Goal: Task Accomplishment & Management: Use online tool/utility

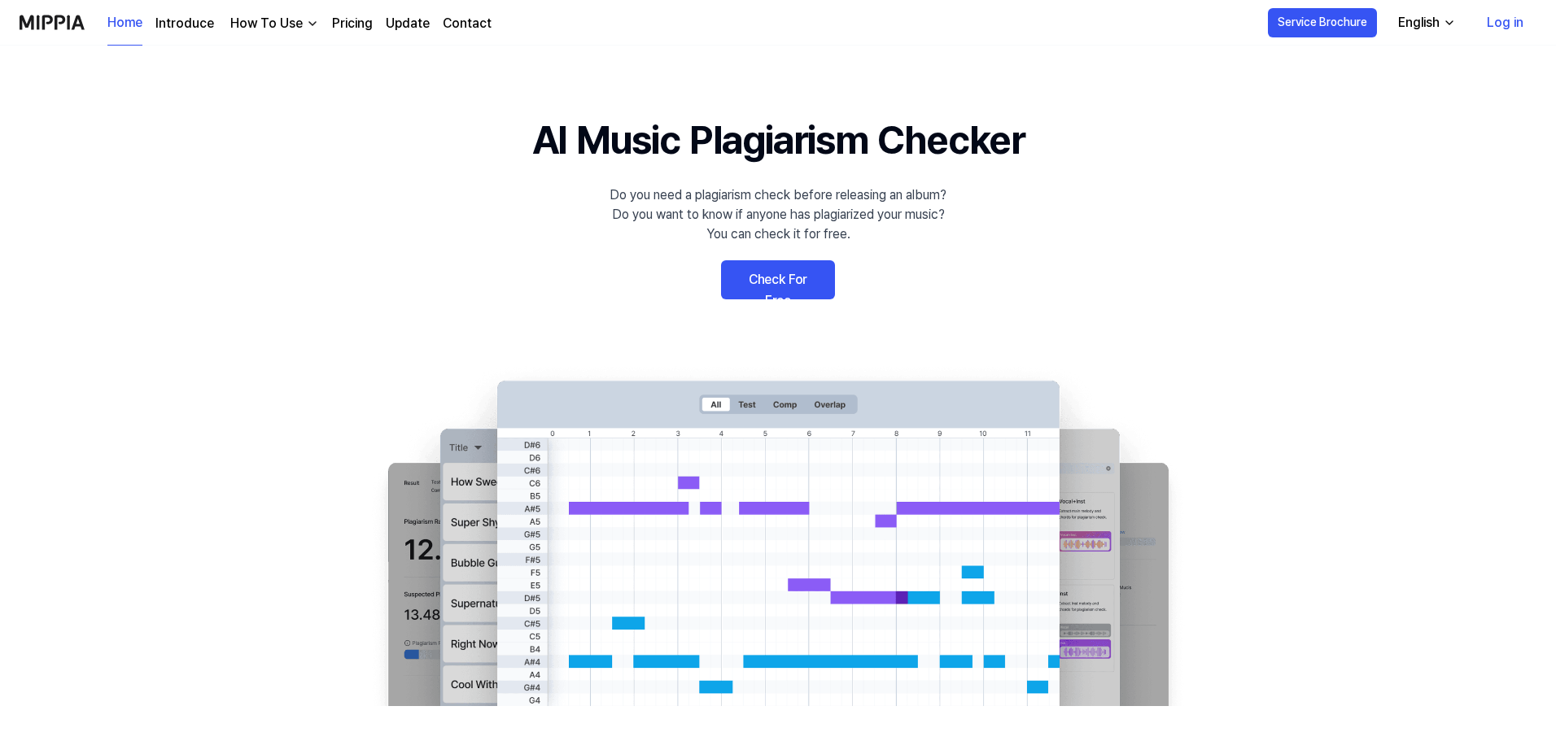
click at [1519, 34] on link "Log in" at bounding box center [1504, 23] width 63 height 46
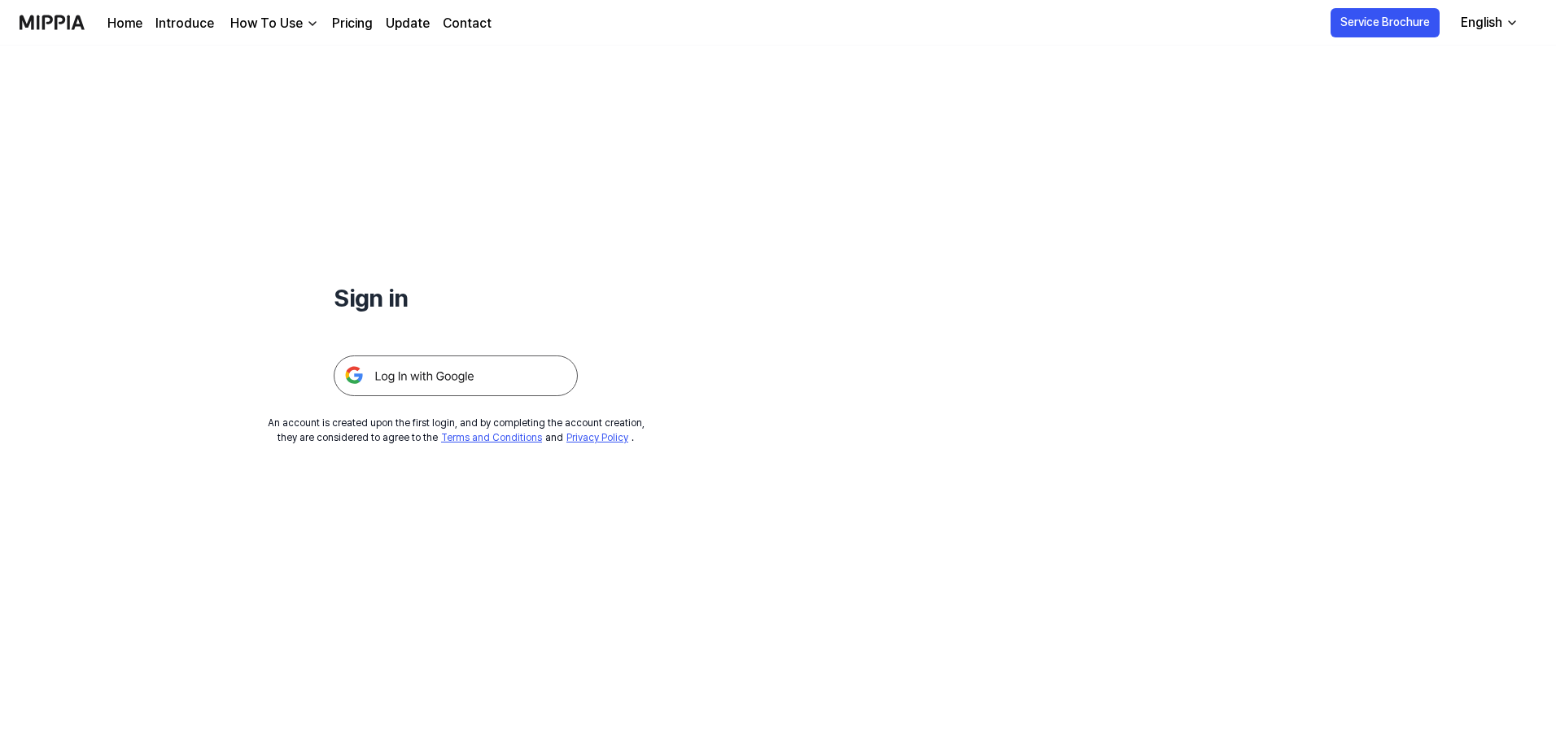
click at [493, 377] on img at bounding box center [456, 376] width 244 height 41
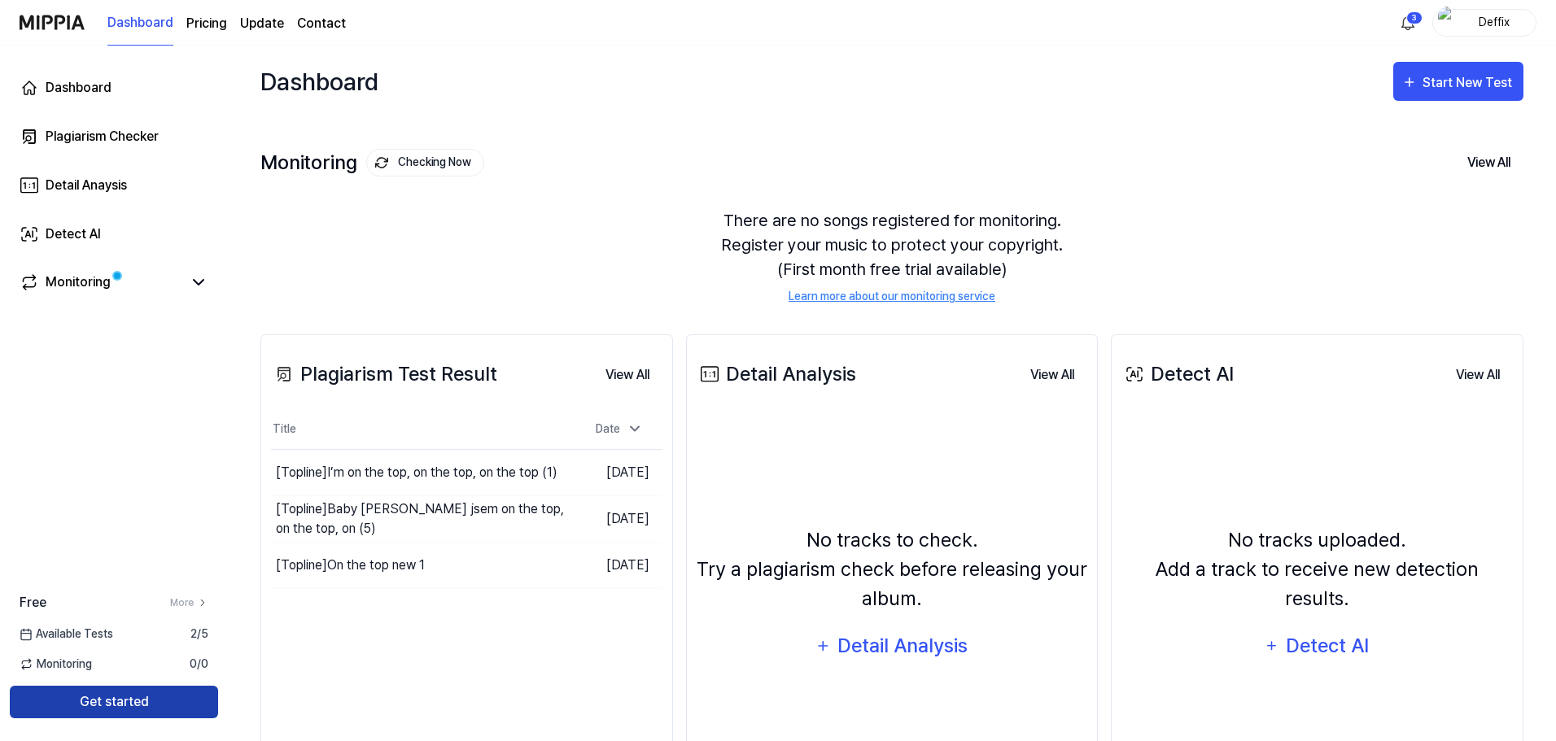
click at [146, 694] on button "Get started" at bounding box center [114, 702] width 208 height 33
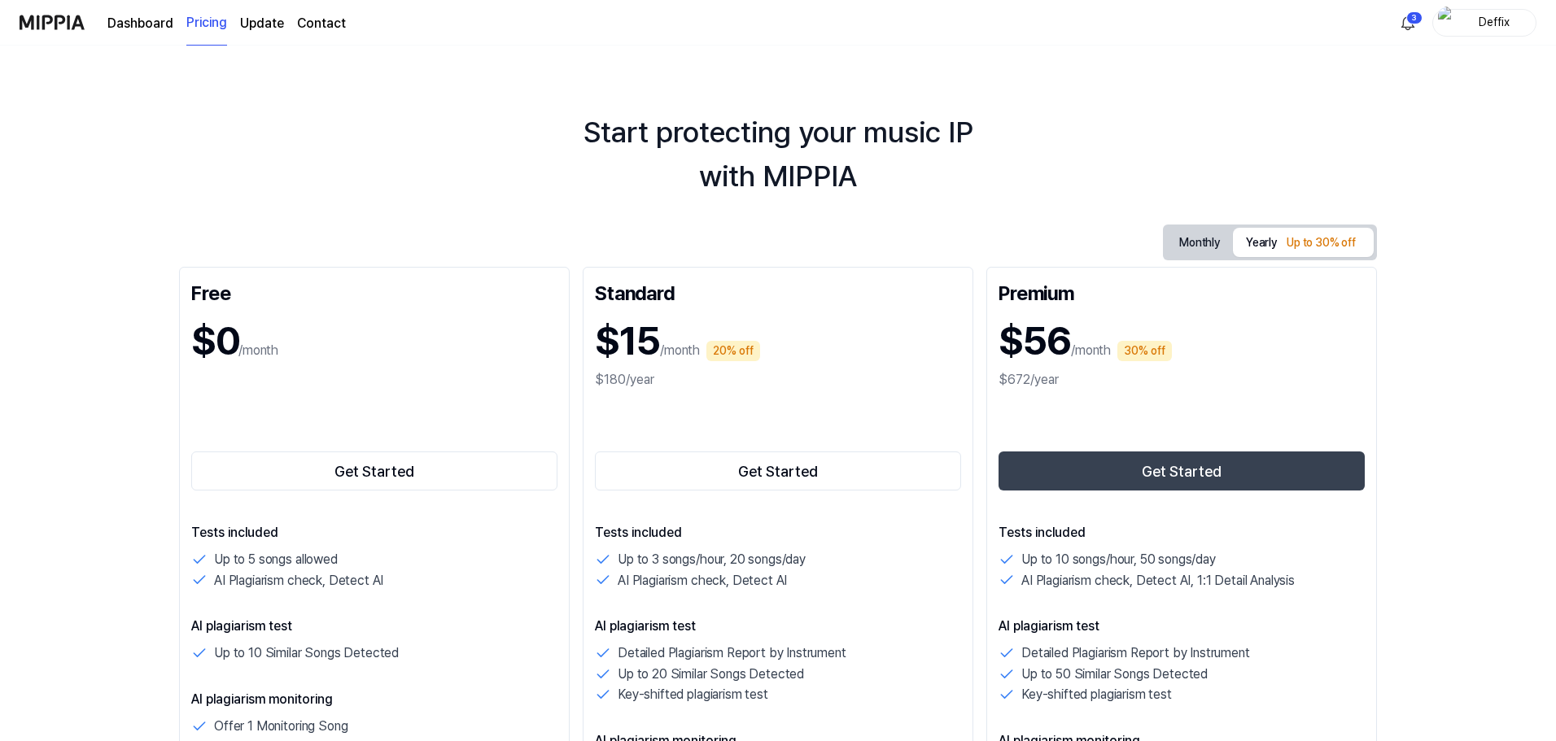
click at [61, 31] on img at bounding box center [52, 22] width 65 height 45
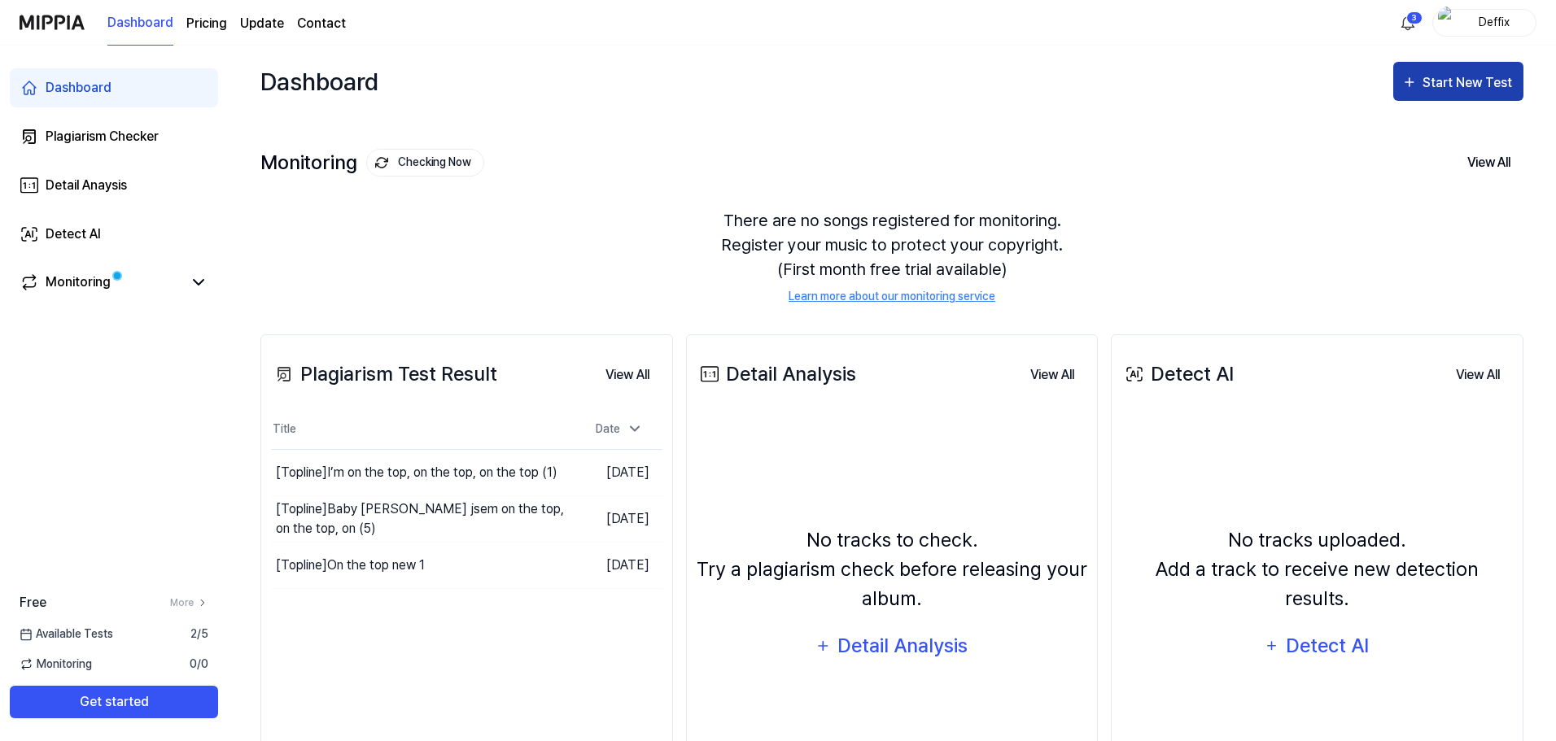
click at [1438, 69] on button "Start New Test" at bounding box center [1458, 81] width 130 height 39
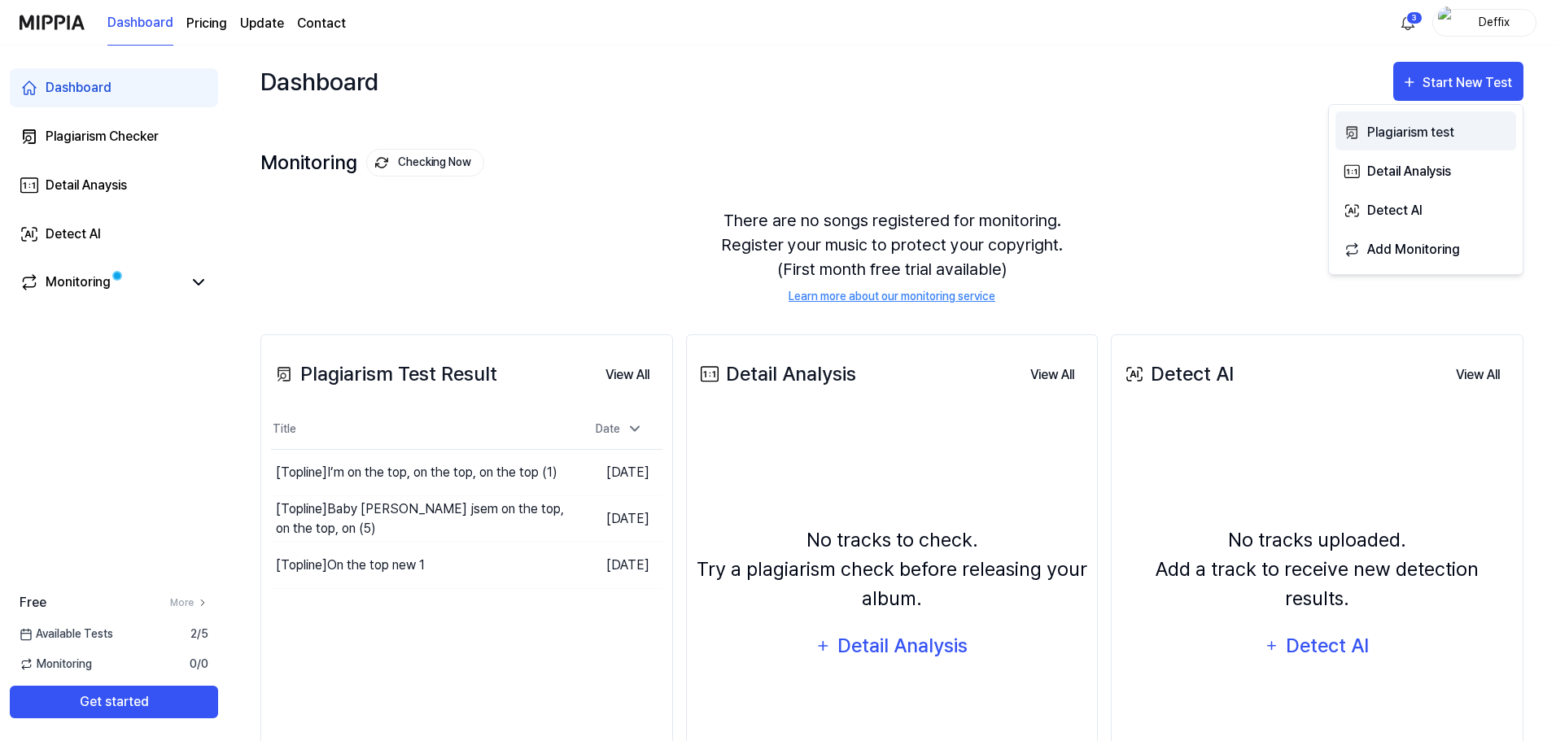
click at [1420, 128] on div "Plagiarism test" at bounding box center [1438, 132] width 142 height 21
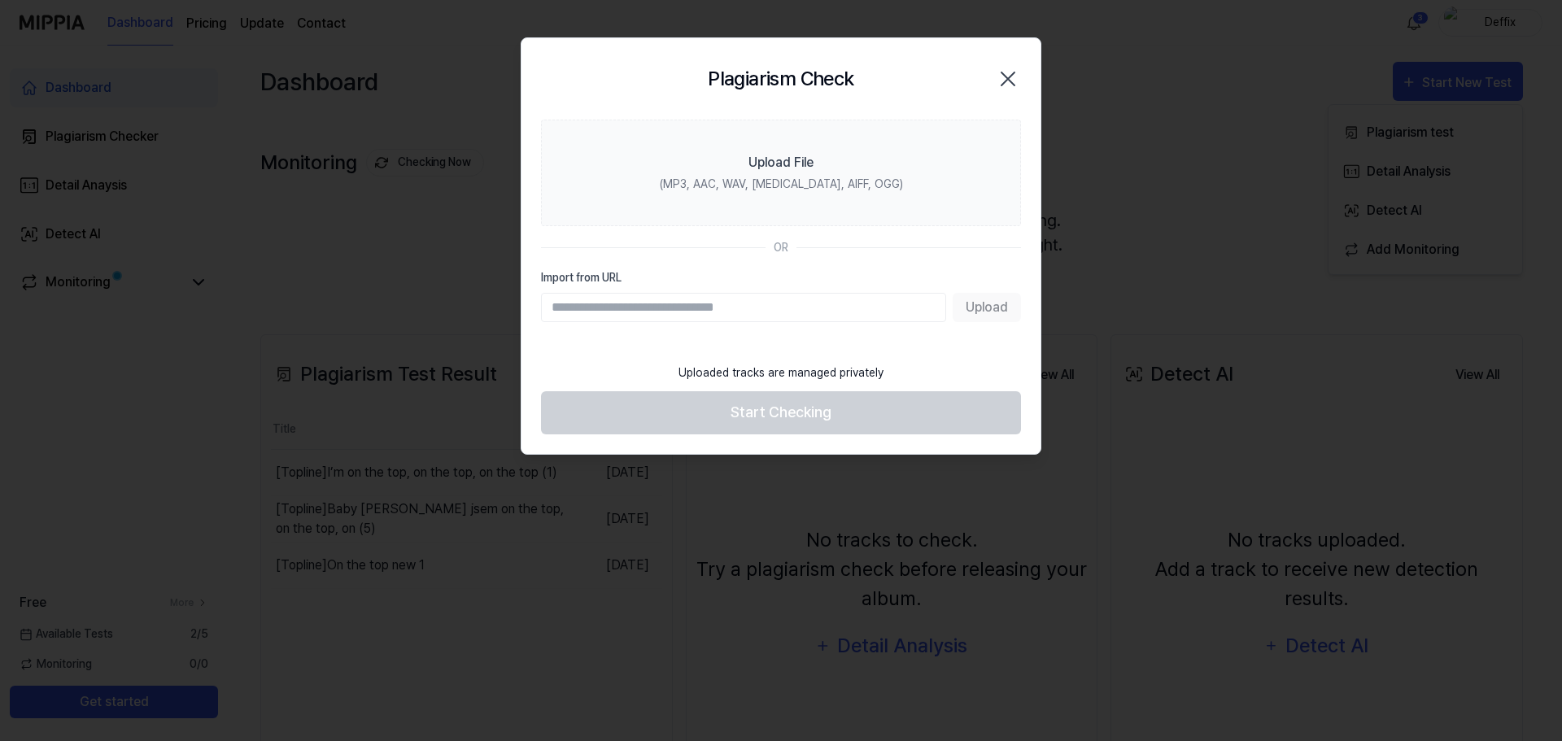
click at [907, 312] on input "Import from URL" at bounding box center [743, 307] width 405 height 29
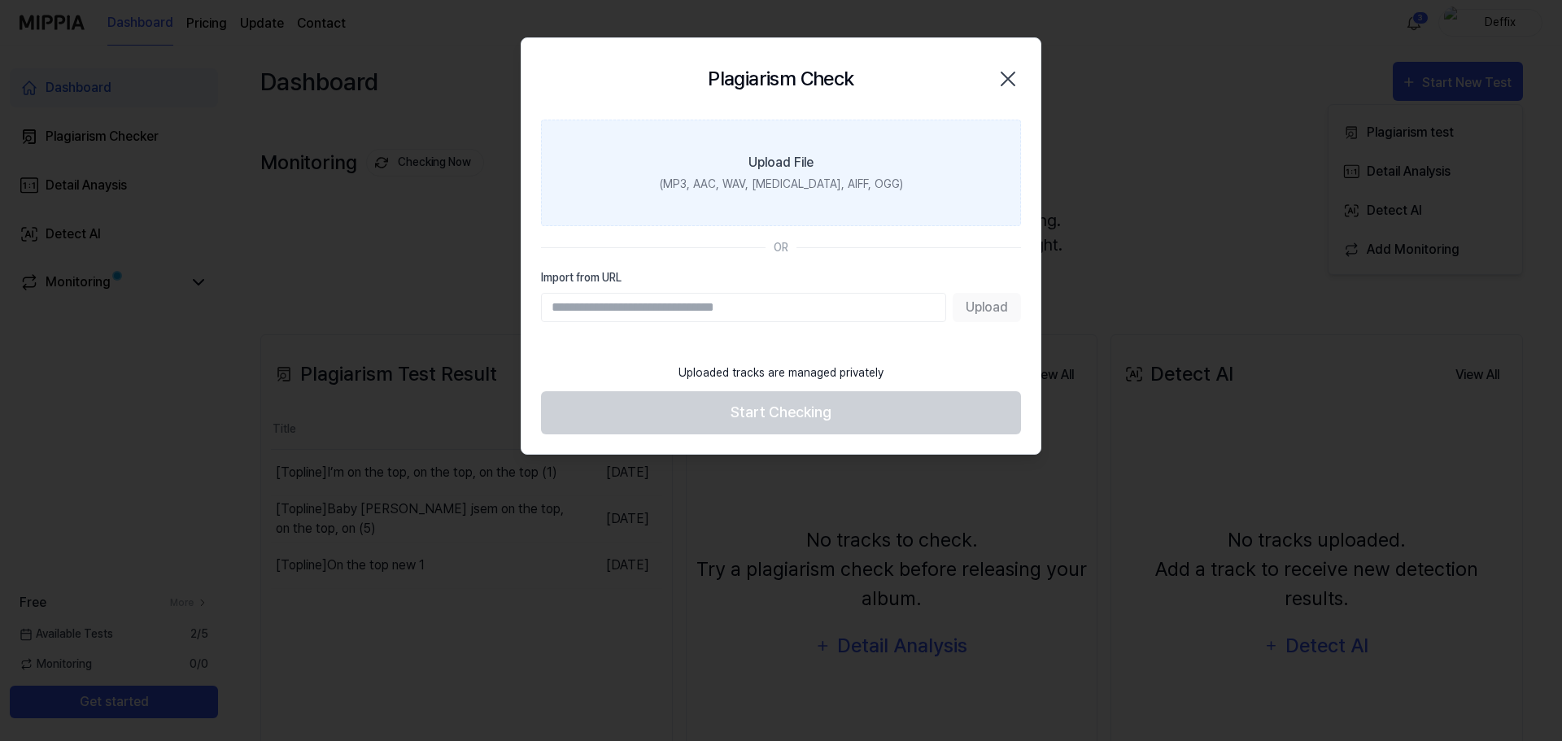
click at [759, 181] on div "(MP3, AAC, WAV, FLAC, AIFF, OGG)" at bounding box center [781, 184] width 243 height 17
click at [0, 0] on input "Upload File (MP3, AAC, WAV, FLAC, AIFF, OGG)" at bounding box center [0, 0] width 0 height 0
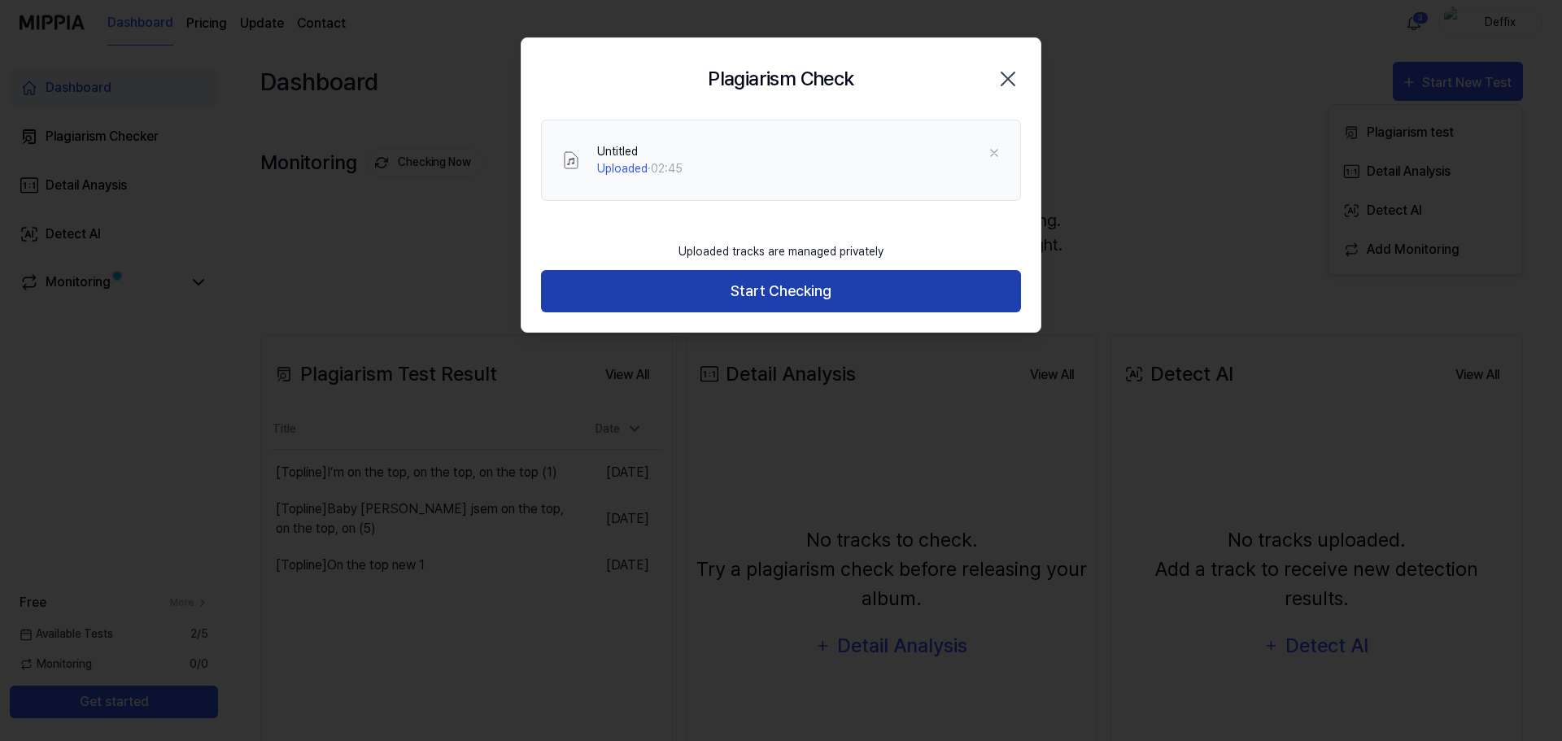
click at [751, 299] on button "Start Checking" at bounding box center [781, 291] width 480 height 43
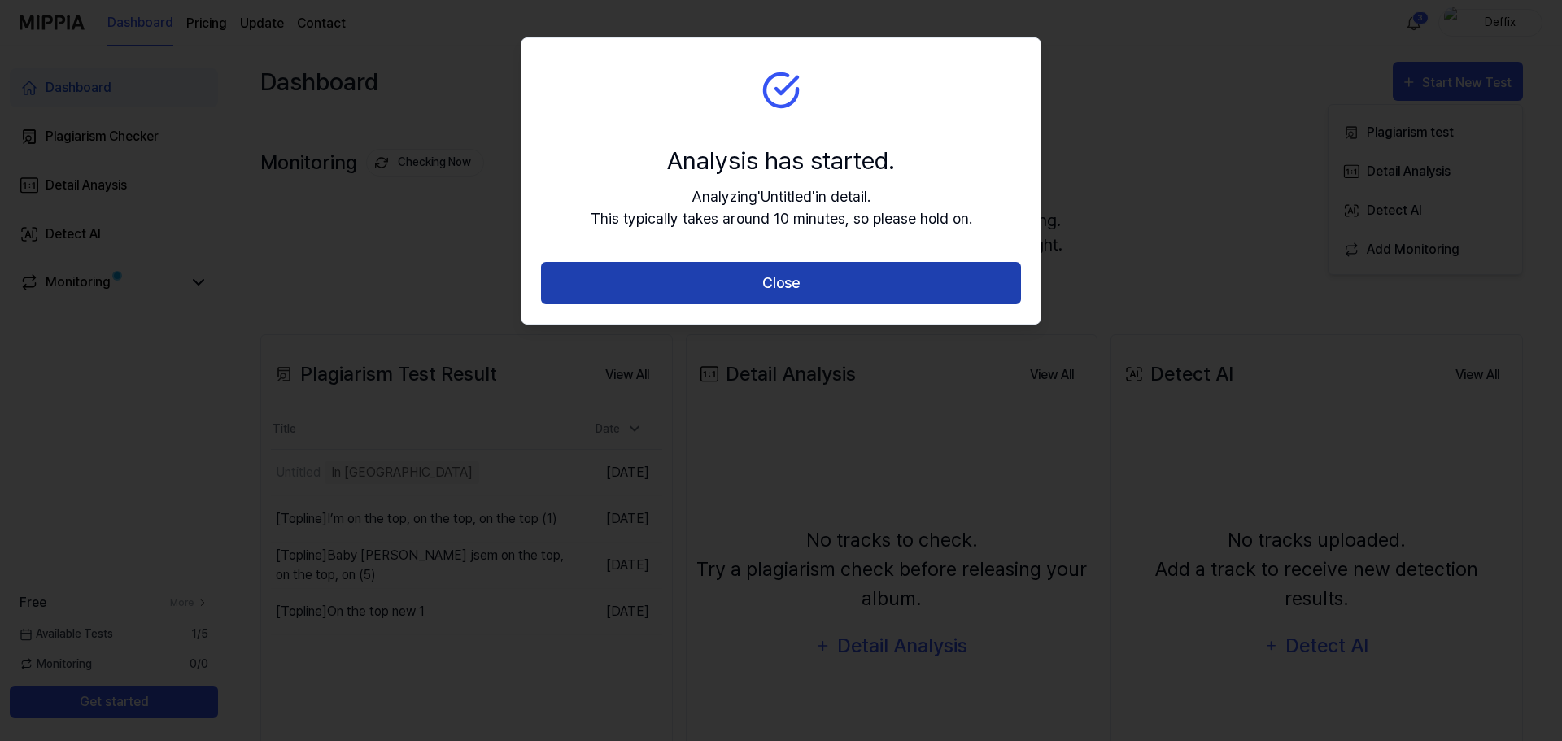
click at [767, 277] on button "Close" at bounding box center [781, 283] width 480 height 43
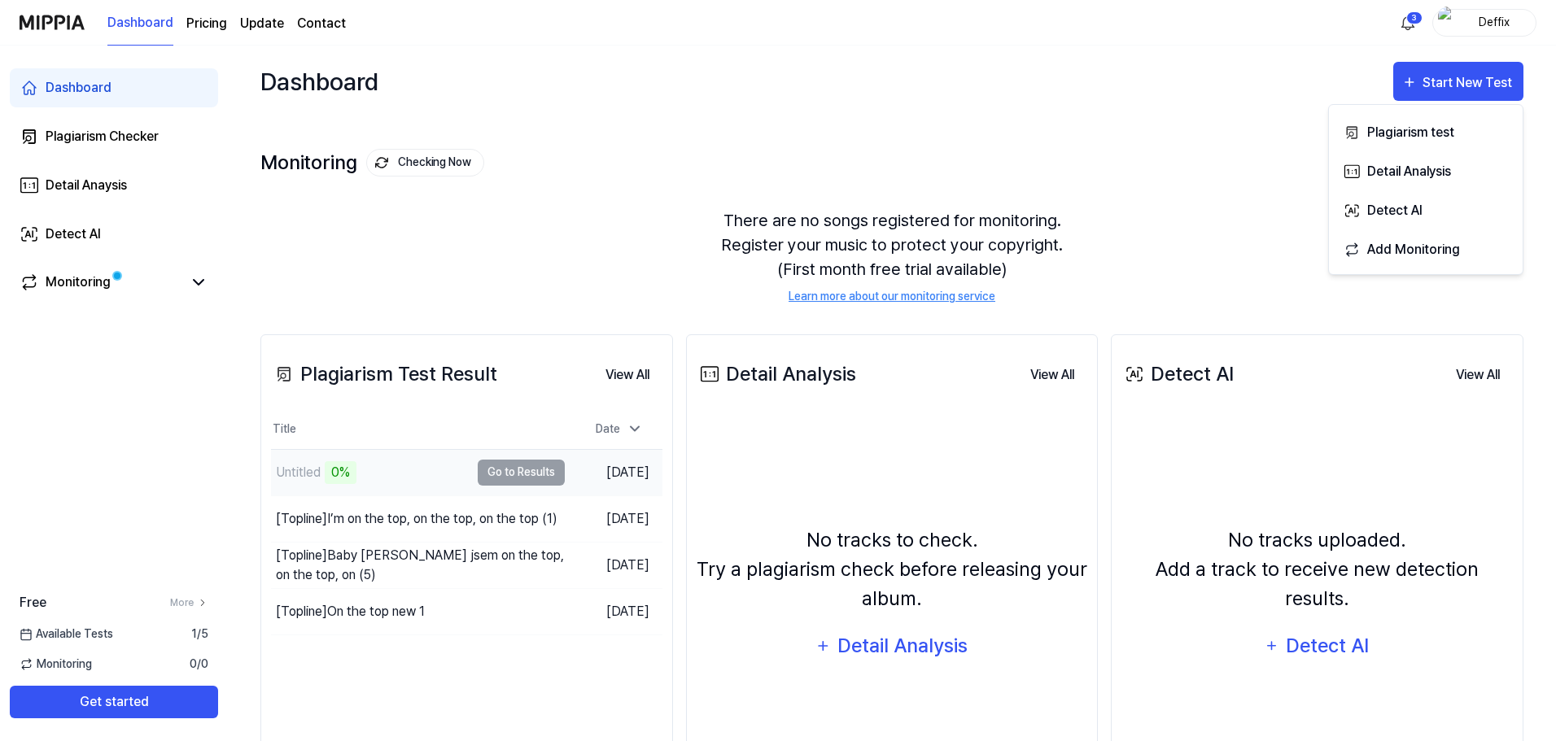
click at [500, 476] on td "Untitled 0% Go to Results" at bounding box center [418, 473] width 294 height 46
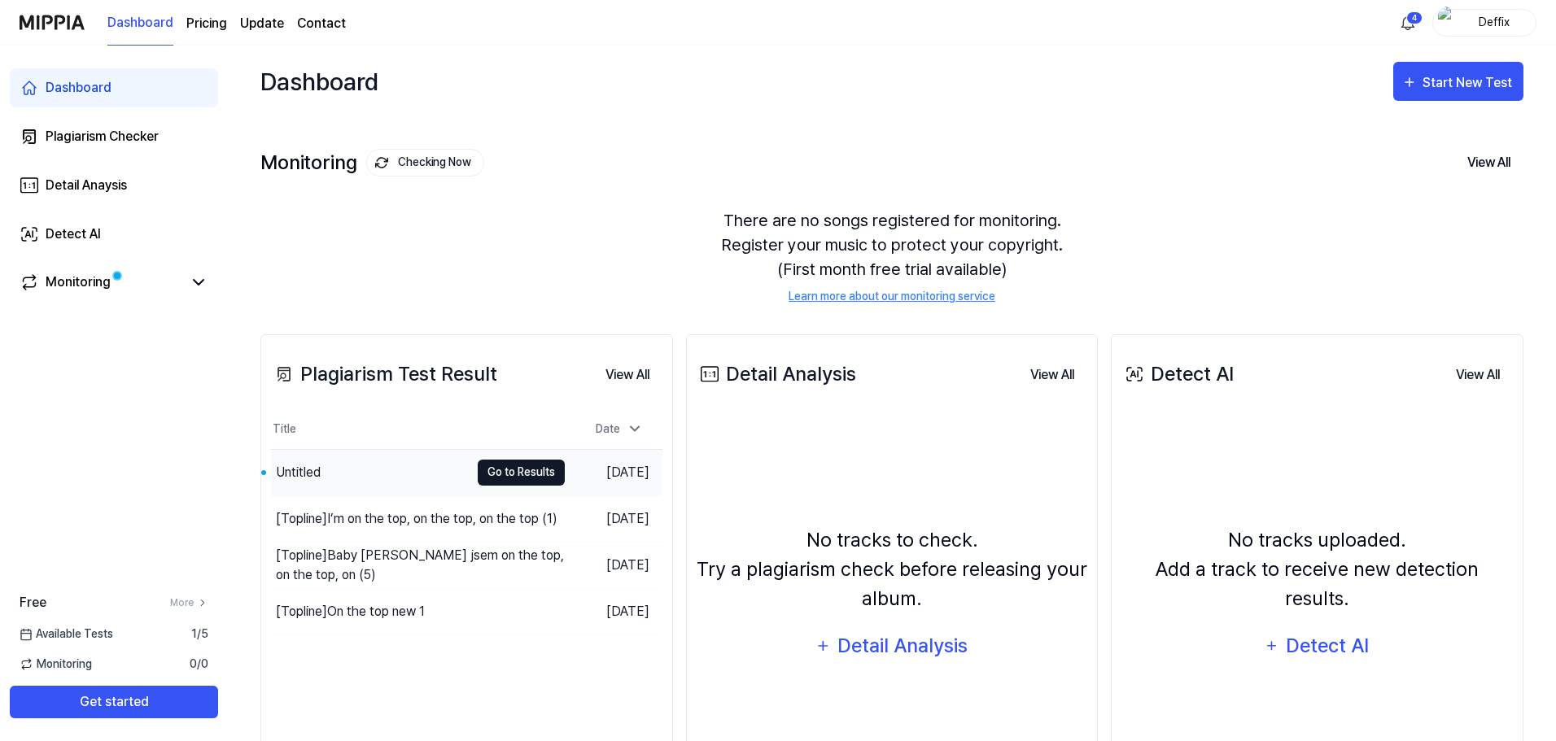
click at [517, 468] on button "Go to Results" at bounding box center [521, 473] width 87 height 26
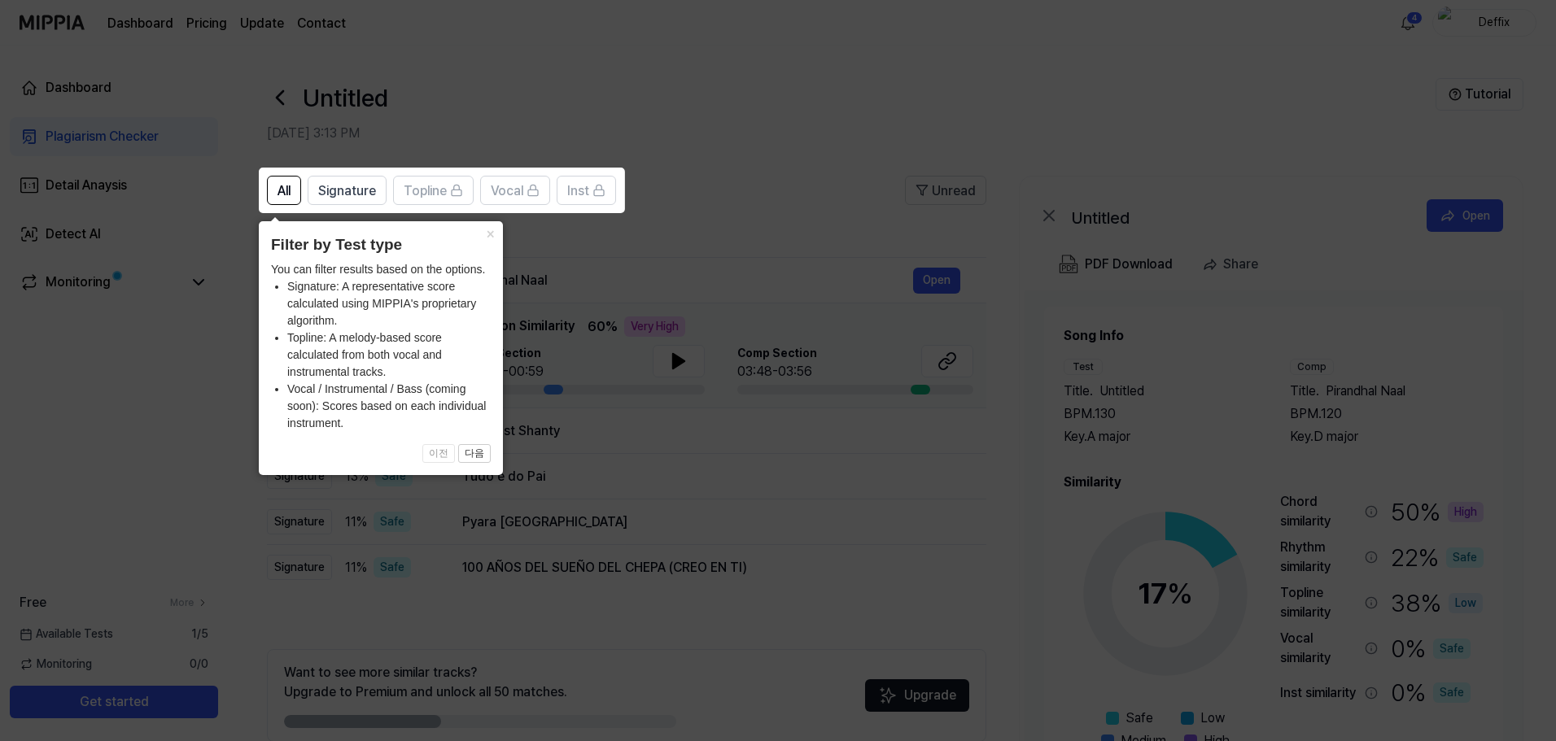
click at [679, 168] on icon at bounding box center [781, 370] width 1562 height 741
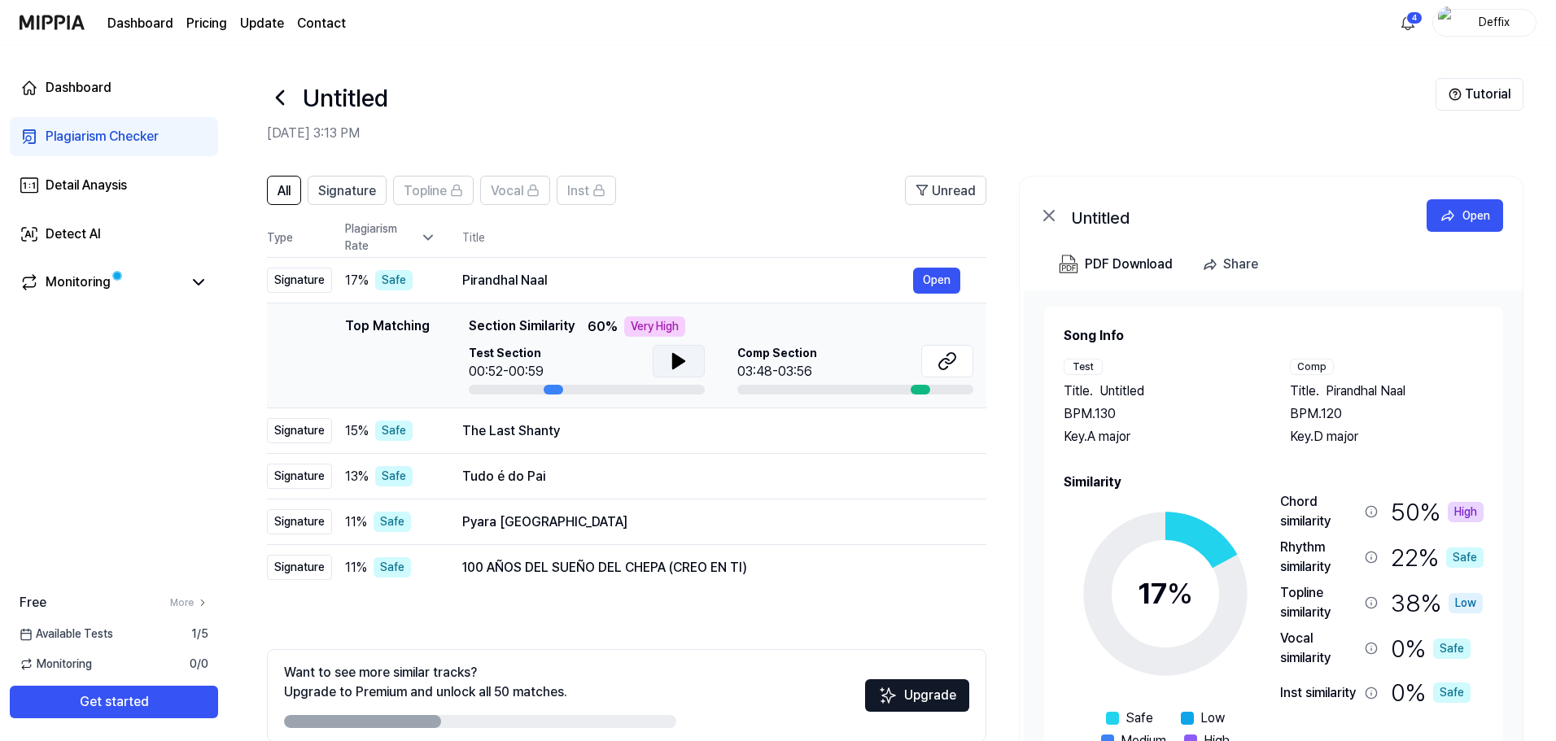
click at [677, 369] on icon at bounding box center [679, 361] width 20 height 20
click at [655, 330] on div "Very High" at bounding box center [654, 326] width 61 height 20
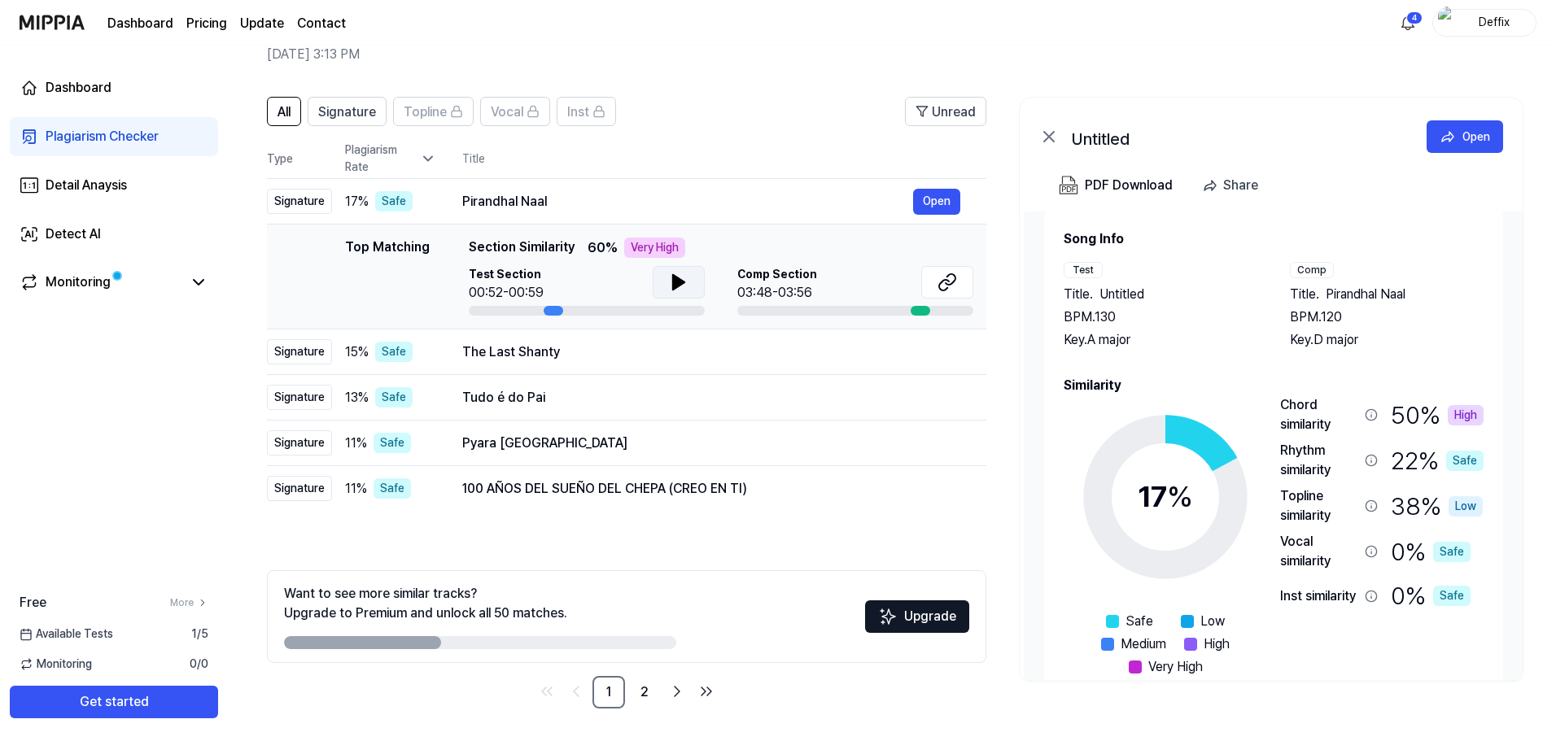
scroll to position [50, 0]
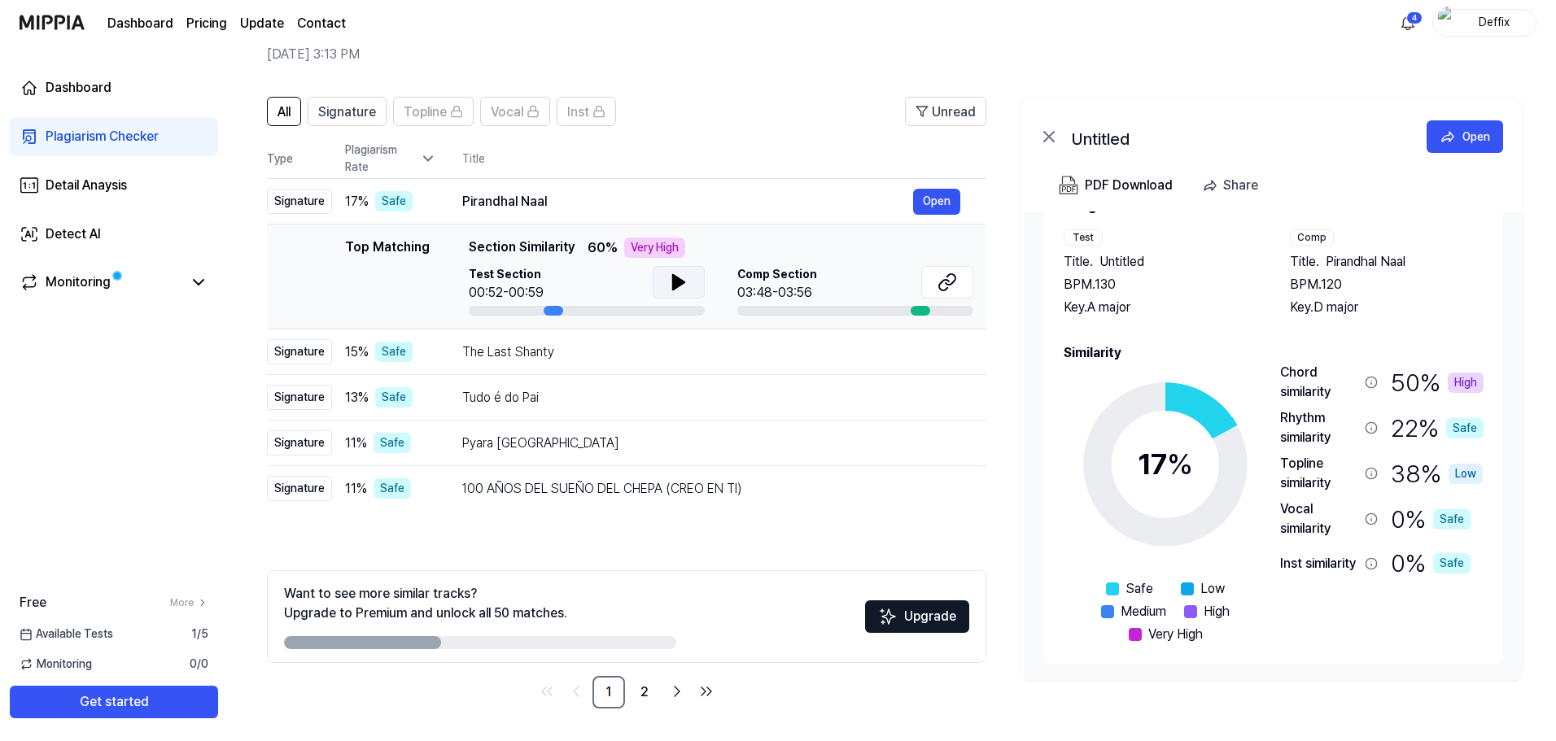
click at [673, 287] on icon at bounding box center [678, 282] width 11 height 15
click at [683, 293] on button at bounding box center [678, 282] width 52 height 33
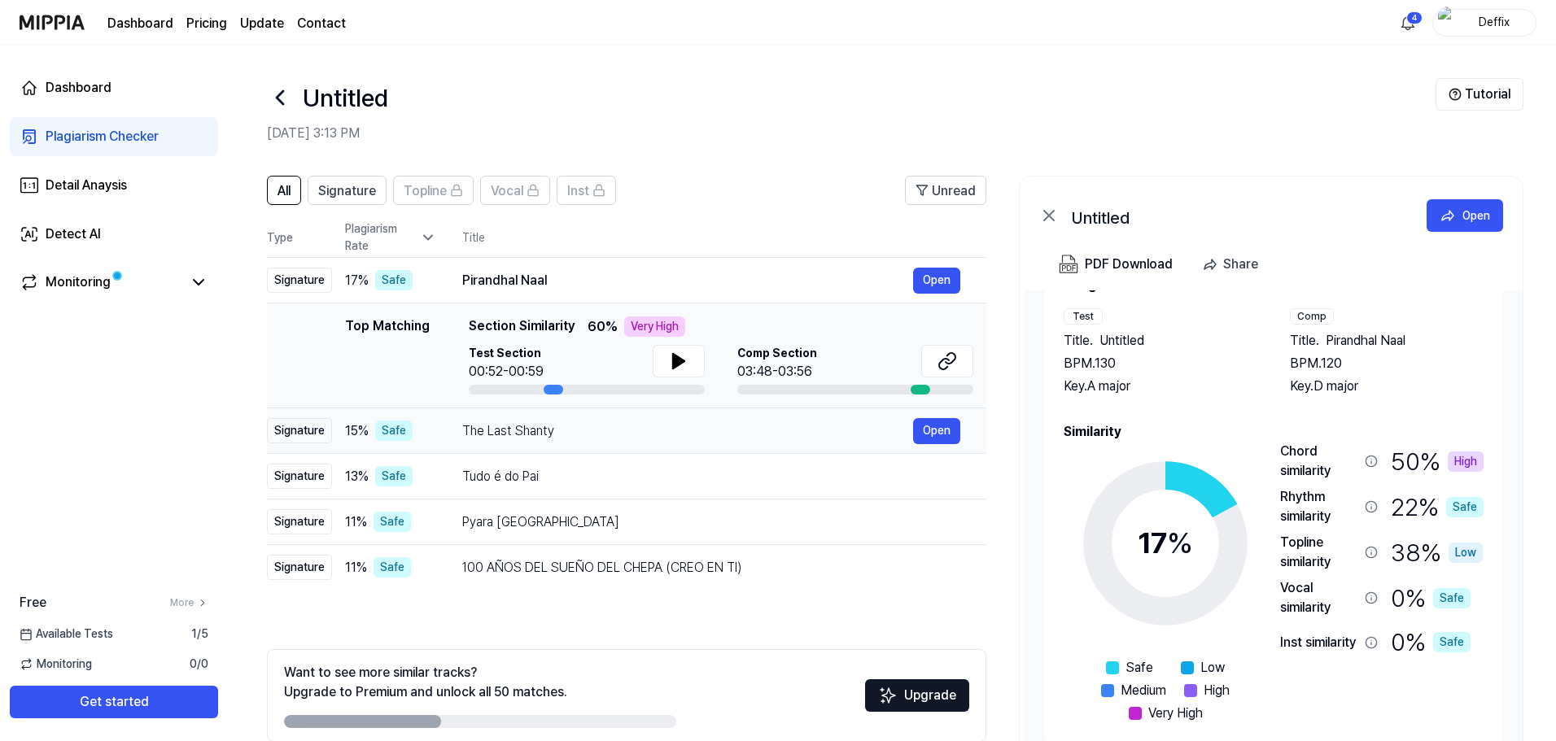
drag, startPoint x: 561, startPoint y: 424, endPoint x: 495, endPoint y: 430, distance: 65.4
click at [495, 430] on div "The Last Shanty" at bounding box center [687, 431] width 451 height 20
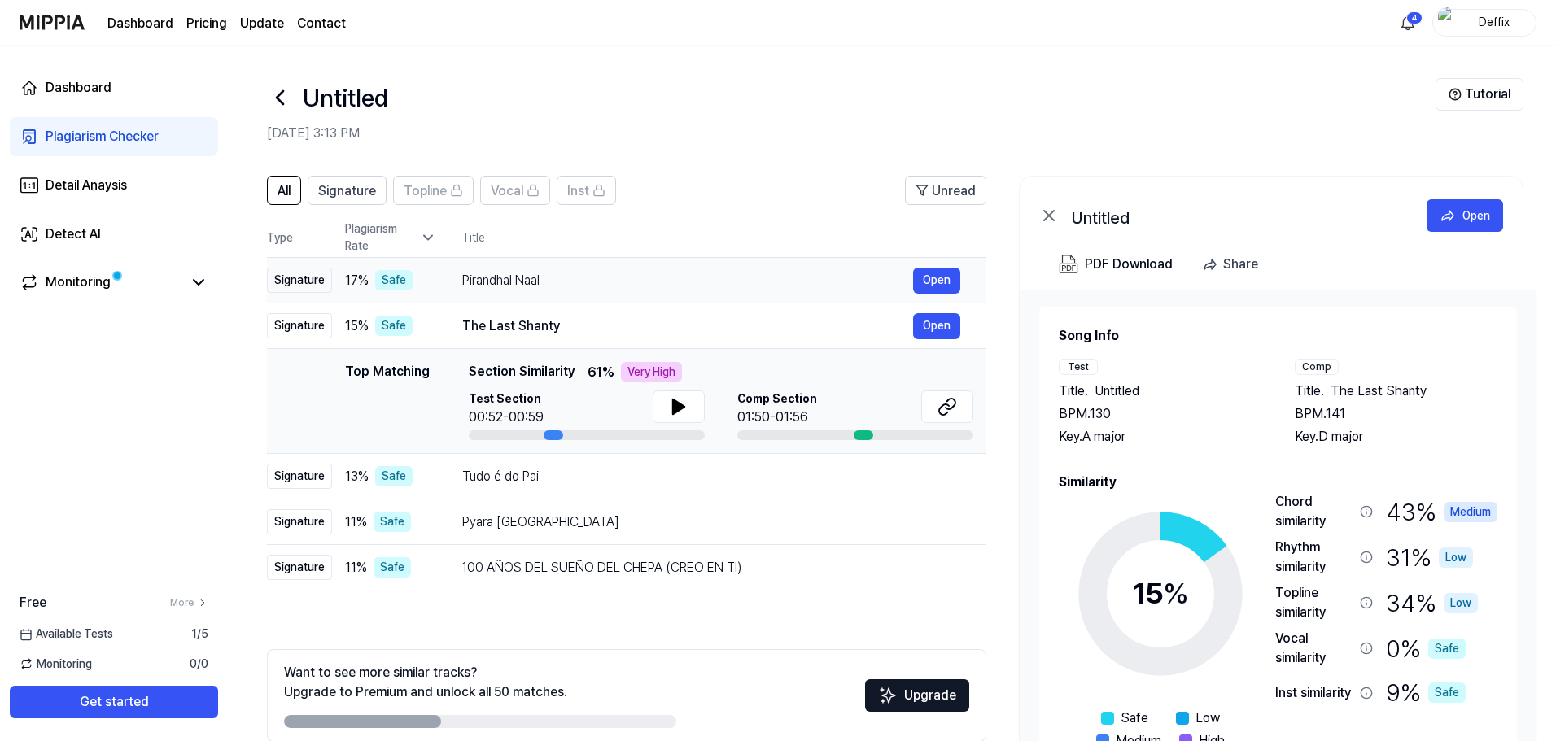
click at [499, 272] on div "Pirandhal Naal" at bounding box center [687, 281] width 451 height 20
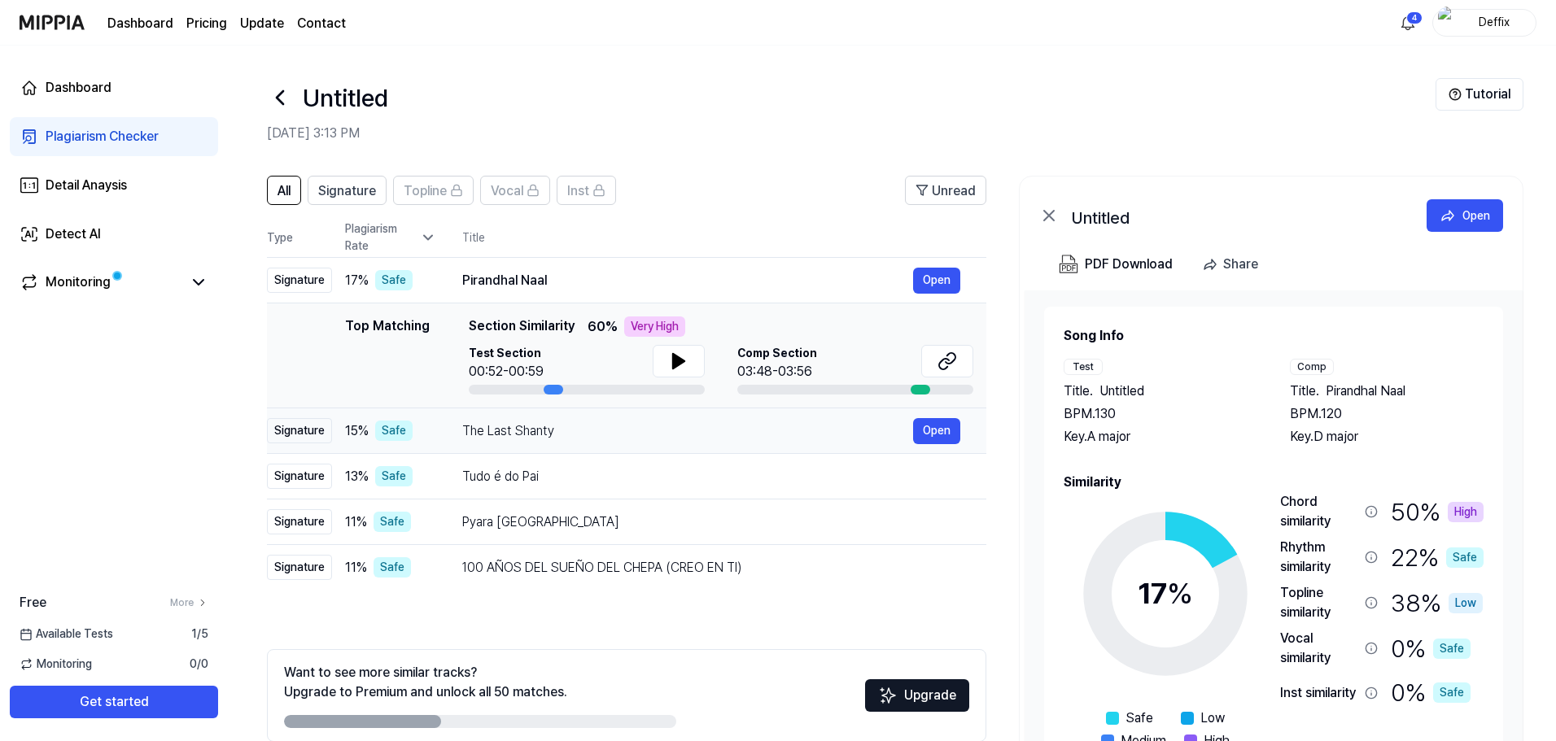
click at [518, 445] on td "The Last Shanty Open" at bounding box center [711, 431] width 550 height 46
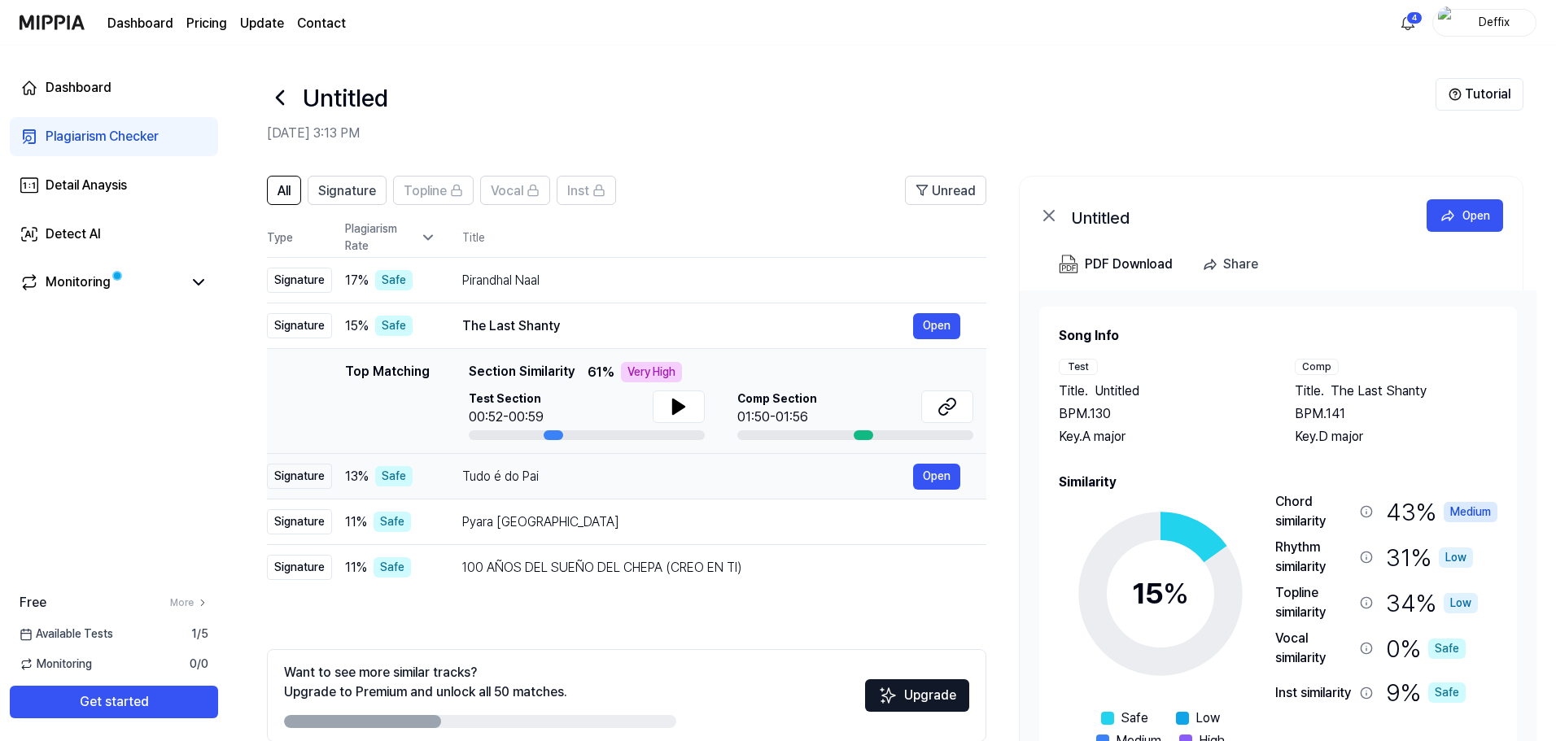
click at [526, 478] on div "Tudo é do Pai" at bounding box center [687, 477] width 451 height 20
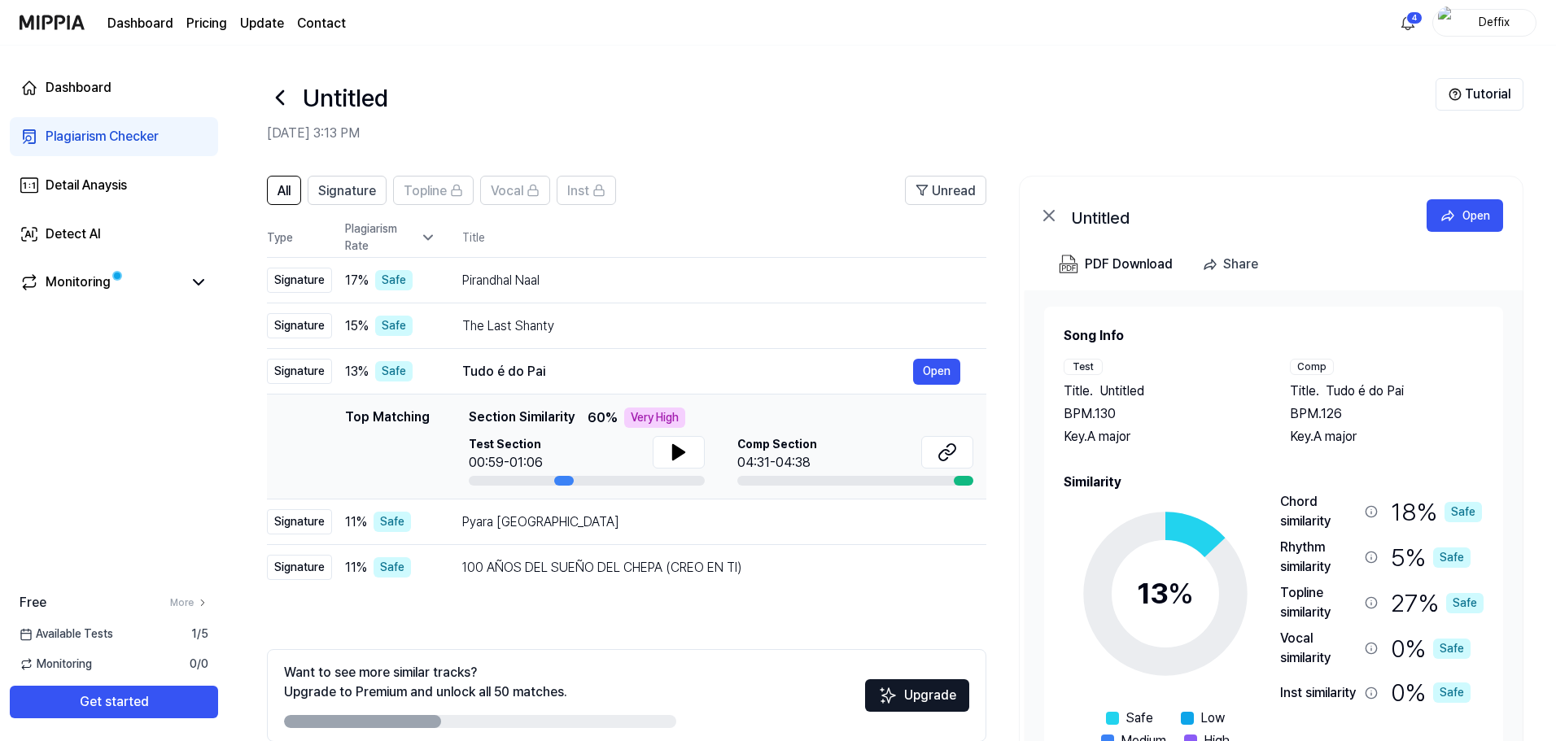
click at [423, 236] on icon at bounding box center [428, 237] width 16 height 16
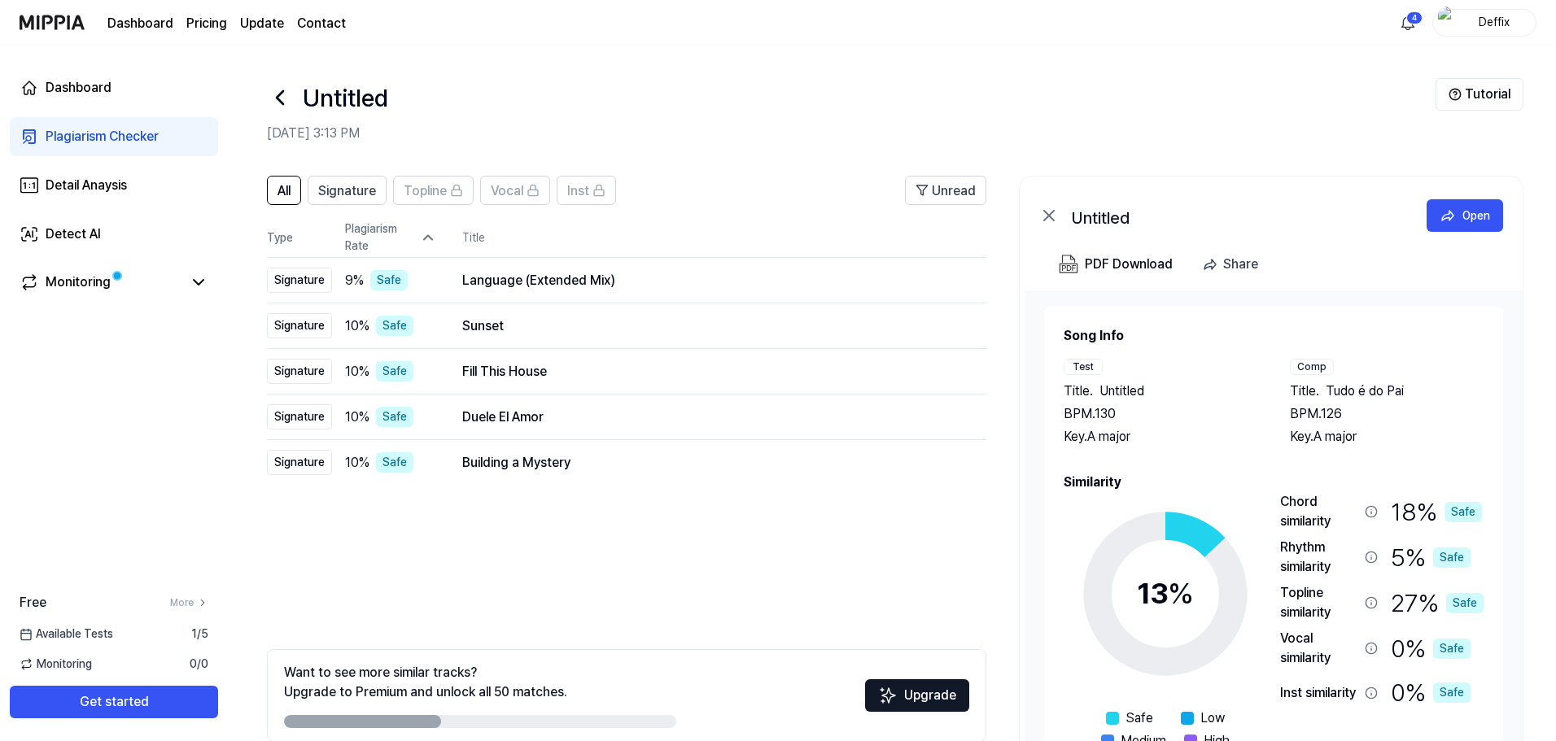
click at [282, 98] on icon at bounding box center [280, 98] width 26 height 26
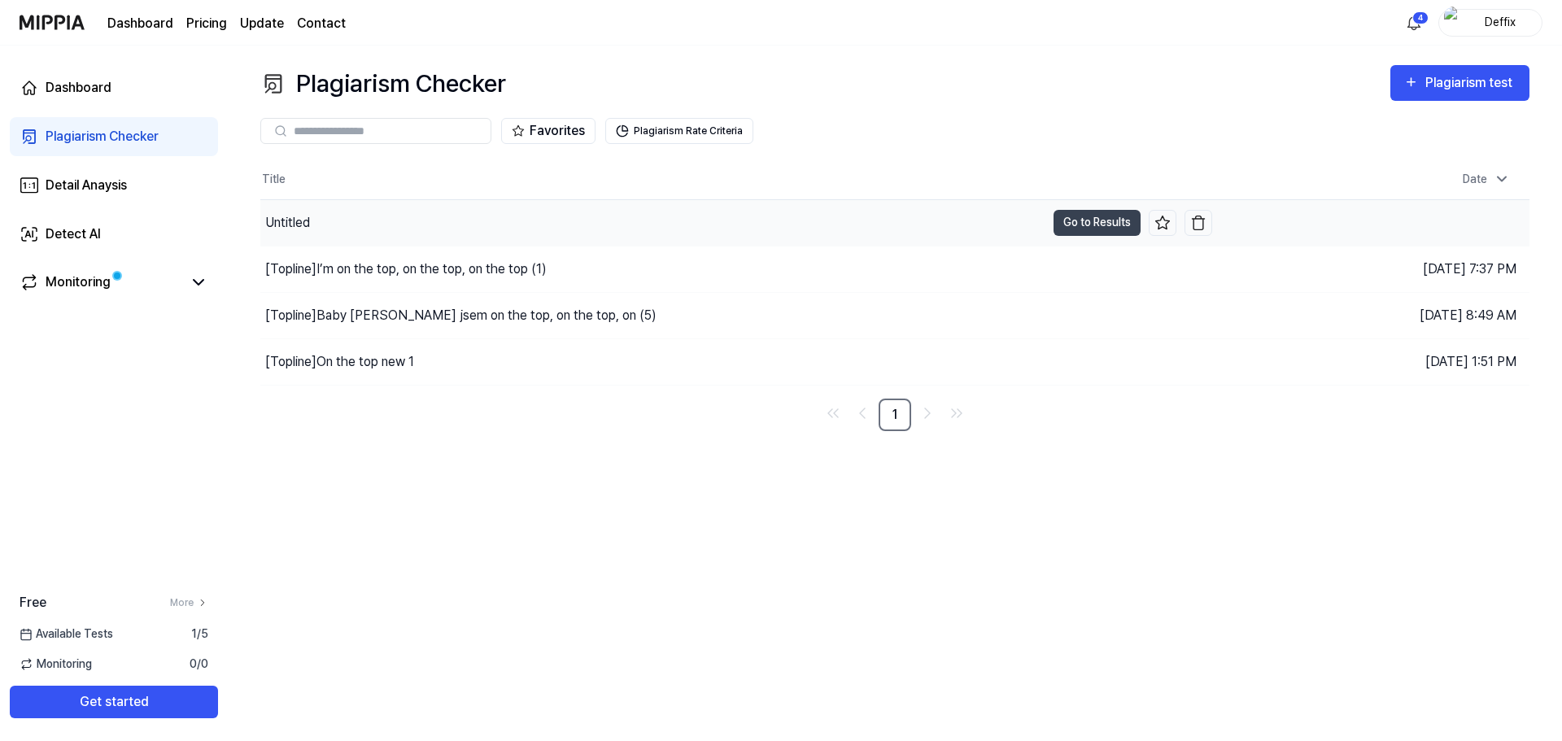
click at [313, 222] on div "Untitled" at bounding box center [652, 223] width 785 height 46
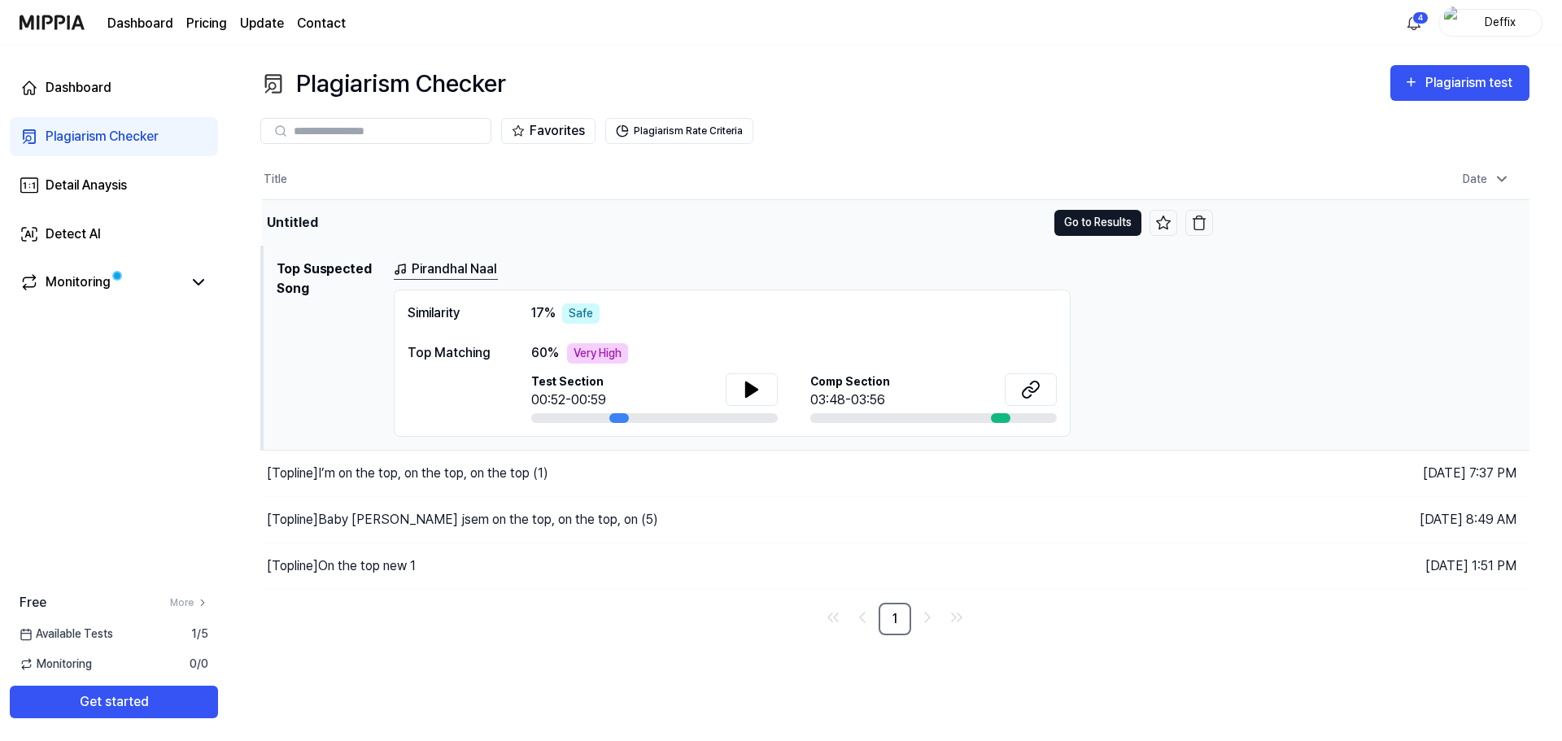
click at [1077, 229] on button "Go to Results" at bounding box center [1097, 223] width 87 height 26
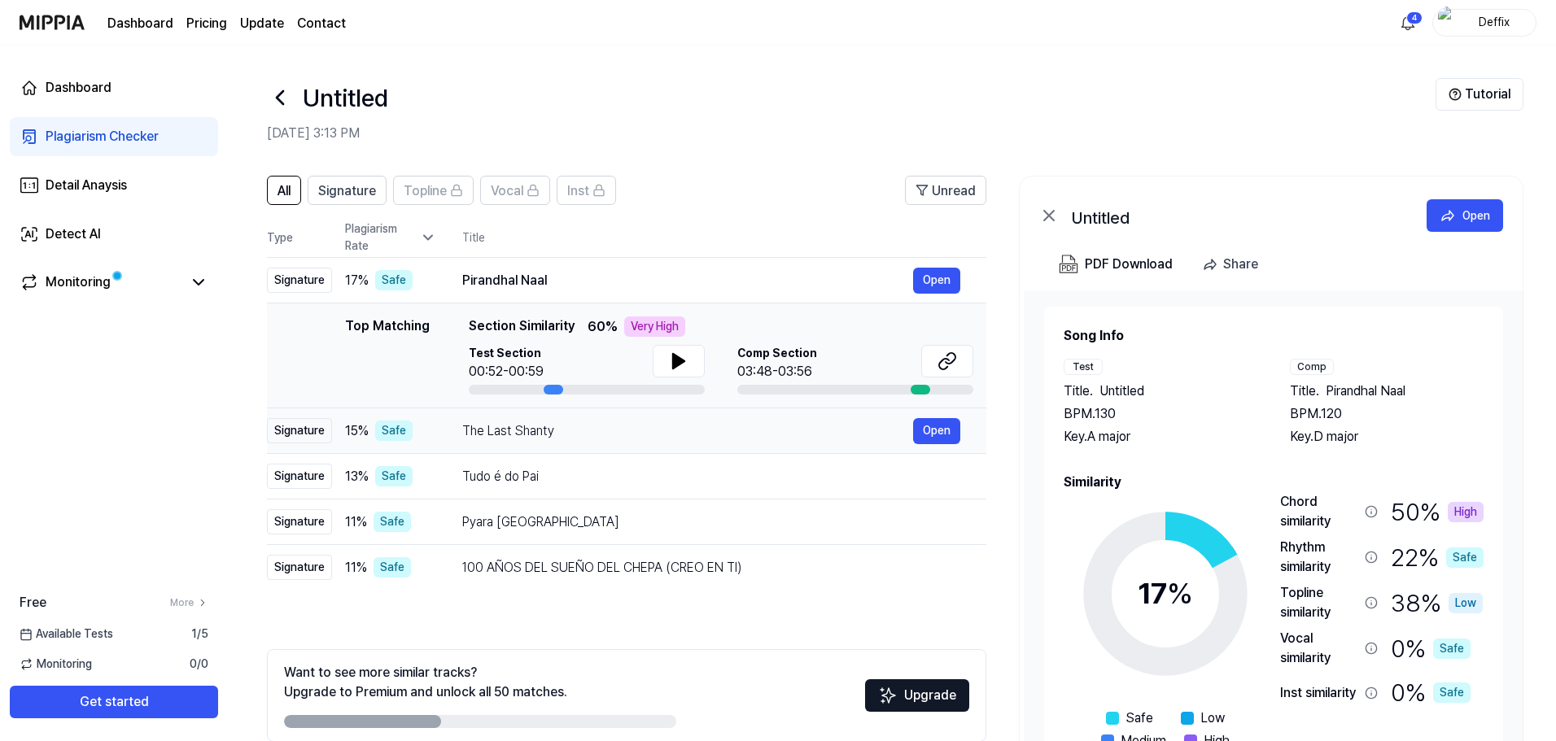
drag, startPoint x: 544, startPoint y: 430, endPoint x: 491, endPoint y: 434, distance: 53.0
click at [491, 434] on div "The Last Shanty" at bounding box center [687, 431] width 451 height 20
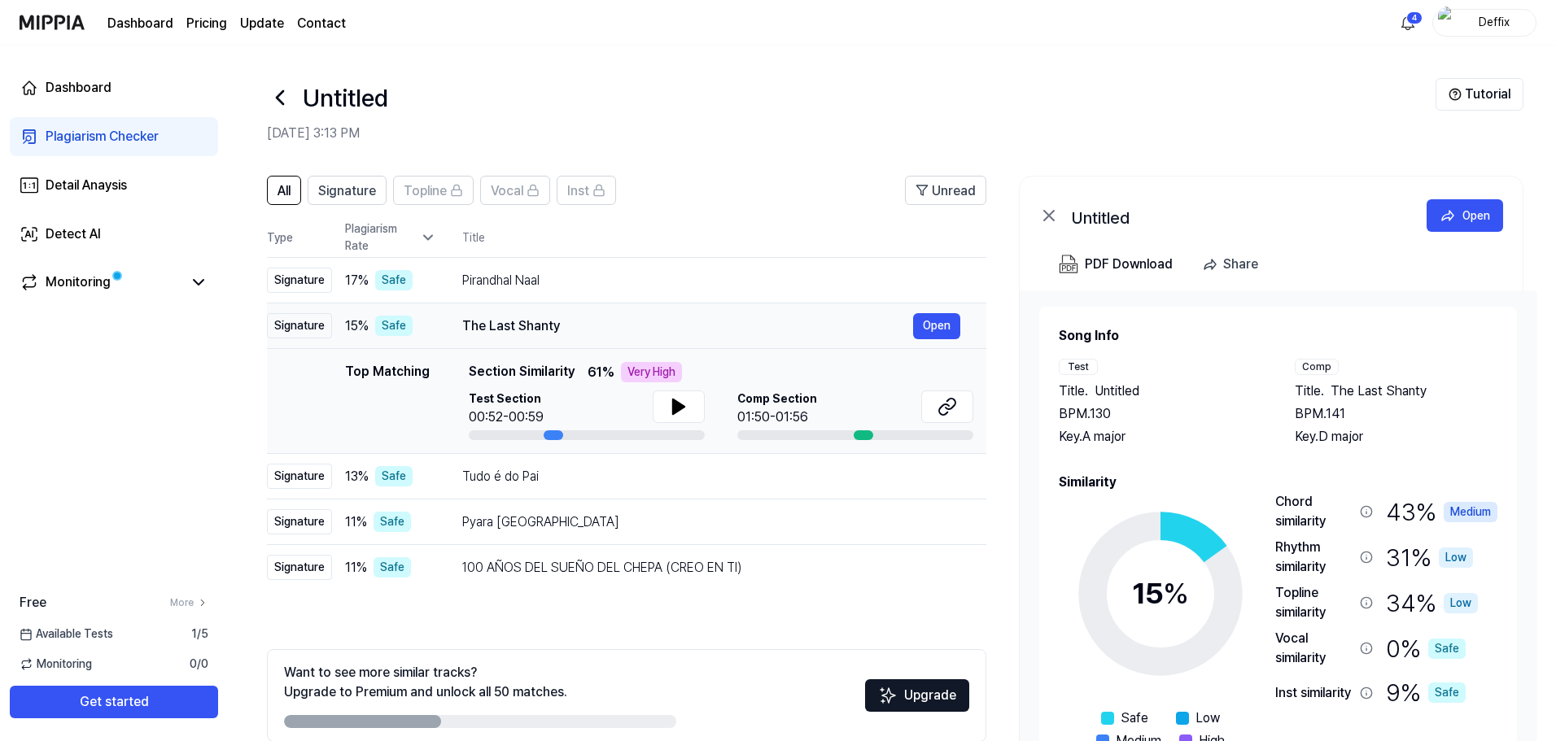
drag, startPoint x: 460, startPoint y: 324, endPoint x: 512, endPoint y: 329, distance: 51.5
click at [512, 329] on td "The Last Shanty Open" at bounding box center [711, 326] width 550 height 46
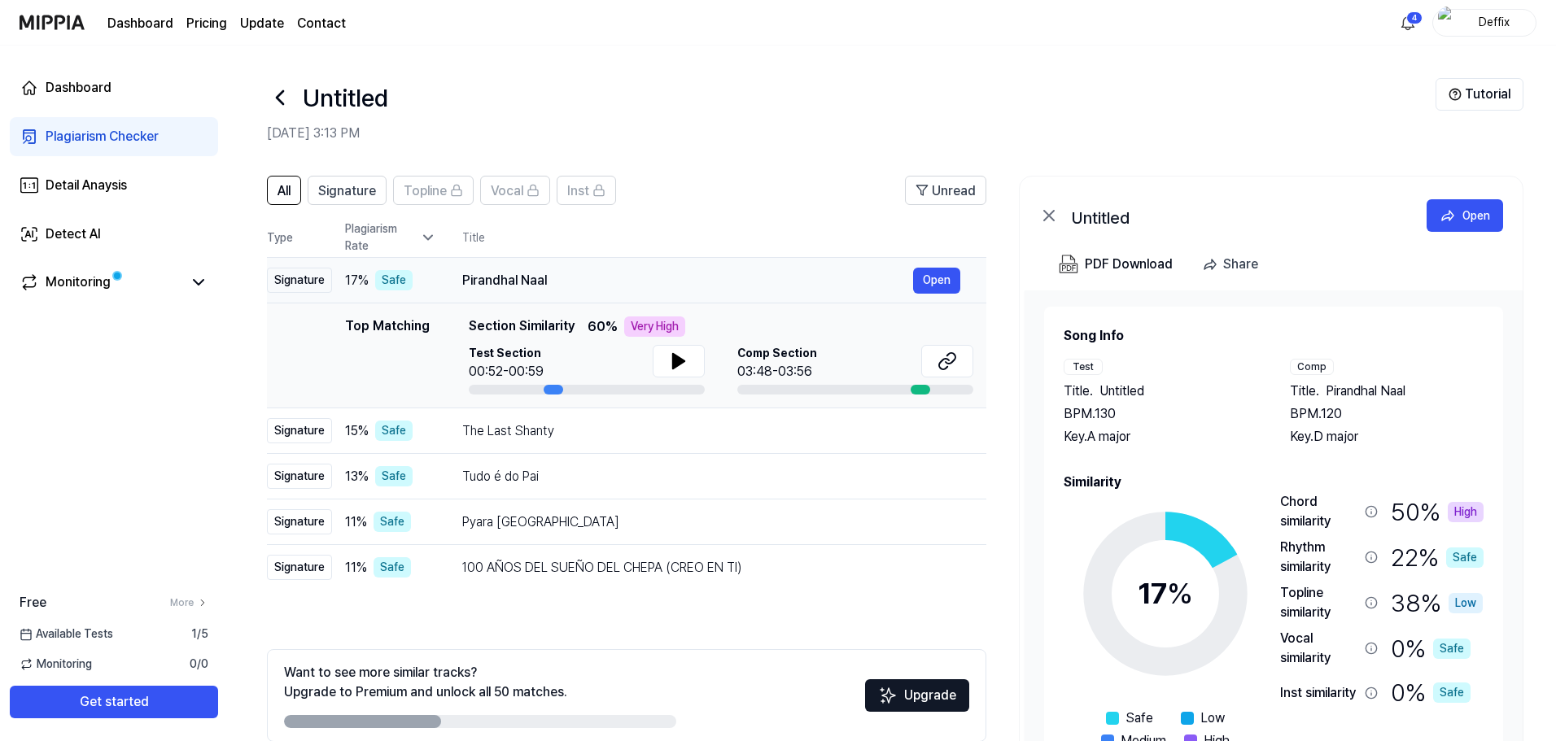
click at [532, 289] on div "Pirandhal Naal" at bounding box center [687, 281] width 451 height 20
click at [541, 424] on div "The Last Shanty" at bounding box center [687, 431] width 451 height 20
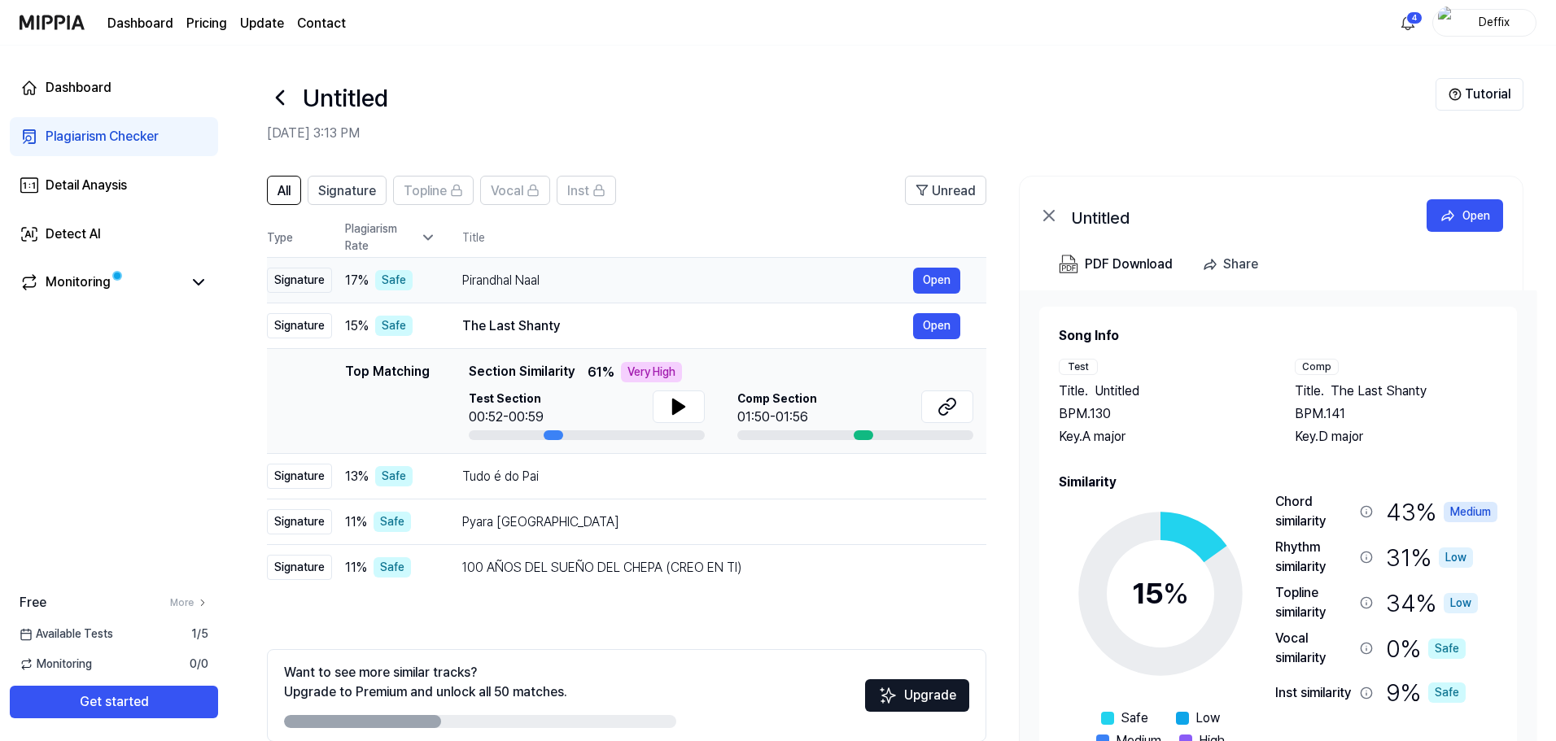
click at [530, 293] on div "Pirandhal Naal Open" at bounding box center [711, 281] width 498 height 26
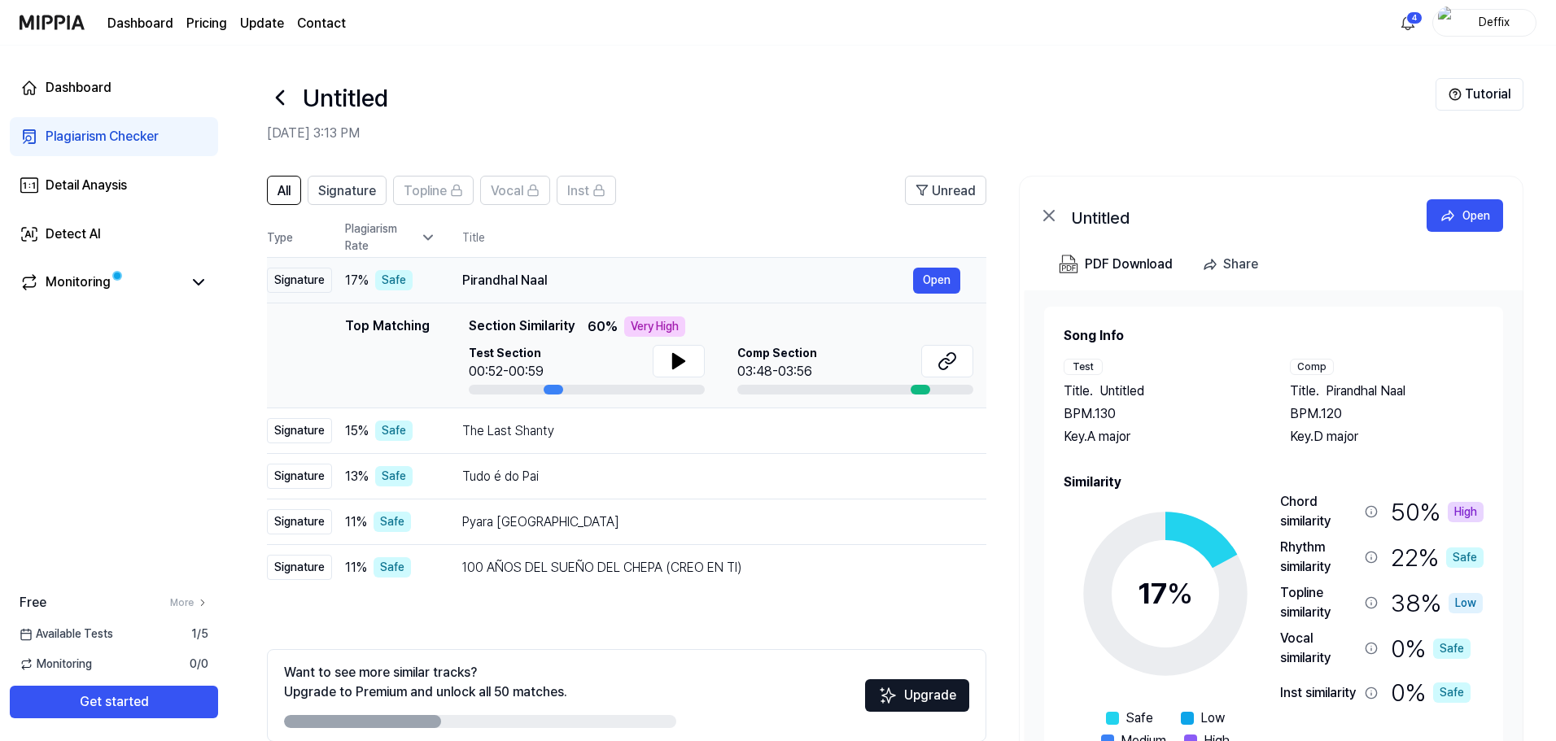
drag, startPoint x: 545, startPoint y: 278, endPoint x: 477, endPoint y: 281, distance: 68.4
click at [477, 281] on div "Pirandhal Naal" at bounding box center [687, 281] width 451 height 20
click at [476, 281] on div "Pirandhal Naal" at bounding box center [687, 281] width 451 height 20
click at [475, 281] on div "Pirandhal Naal" at bounding box center [687, 281] width 451 height 20
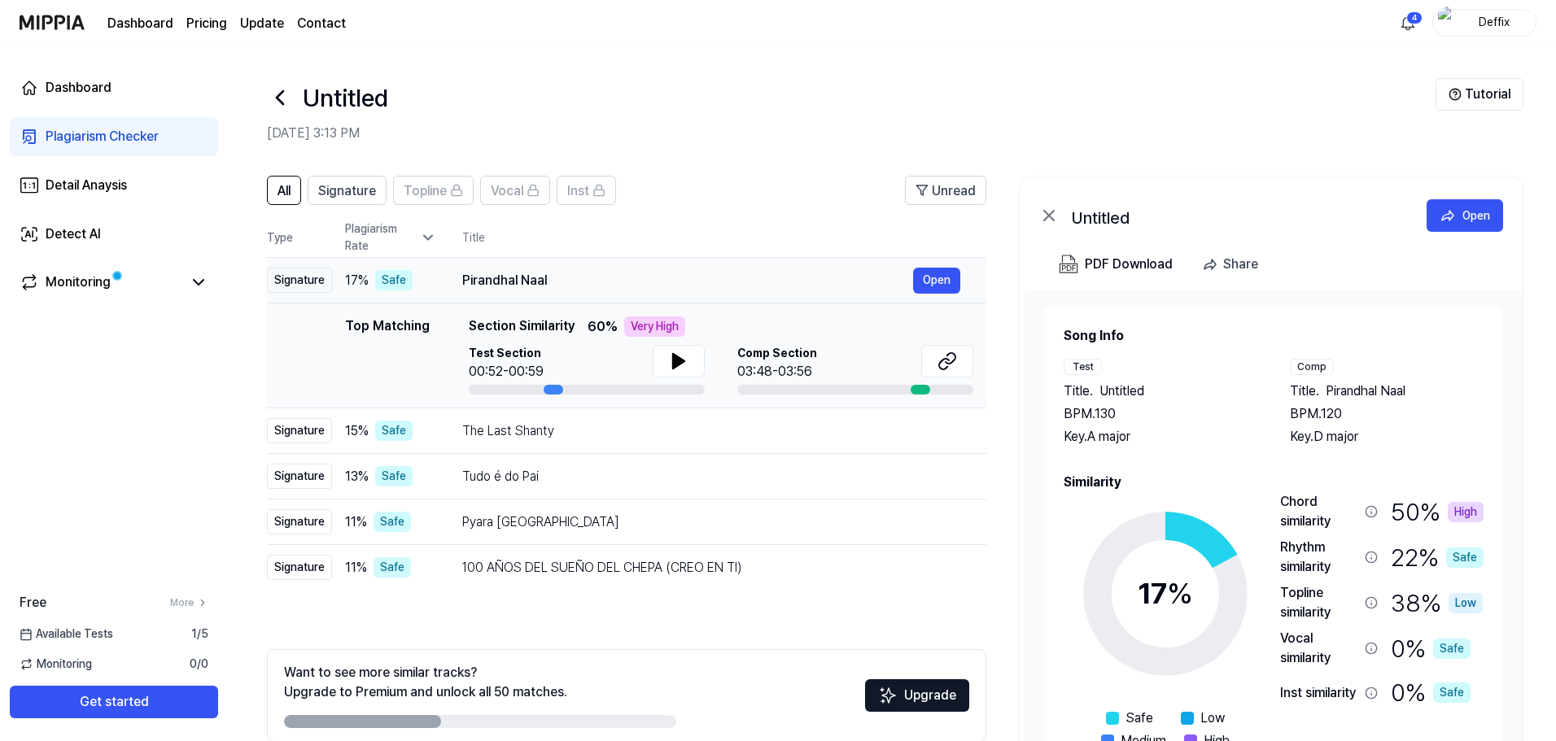
click at [474, 280] on div "Pirandhal Naal" at bounding box center [687, 281] width 451 height 20
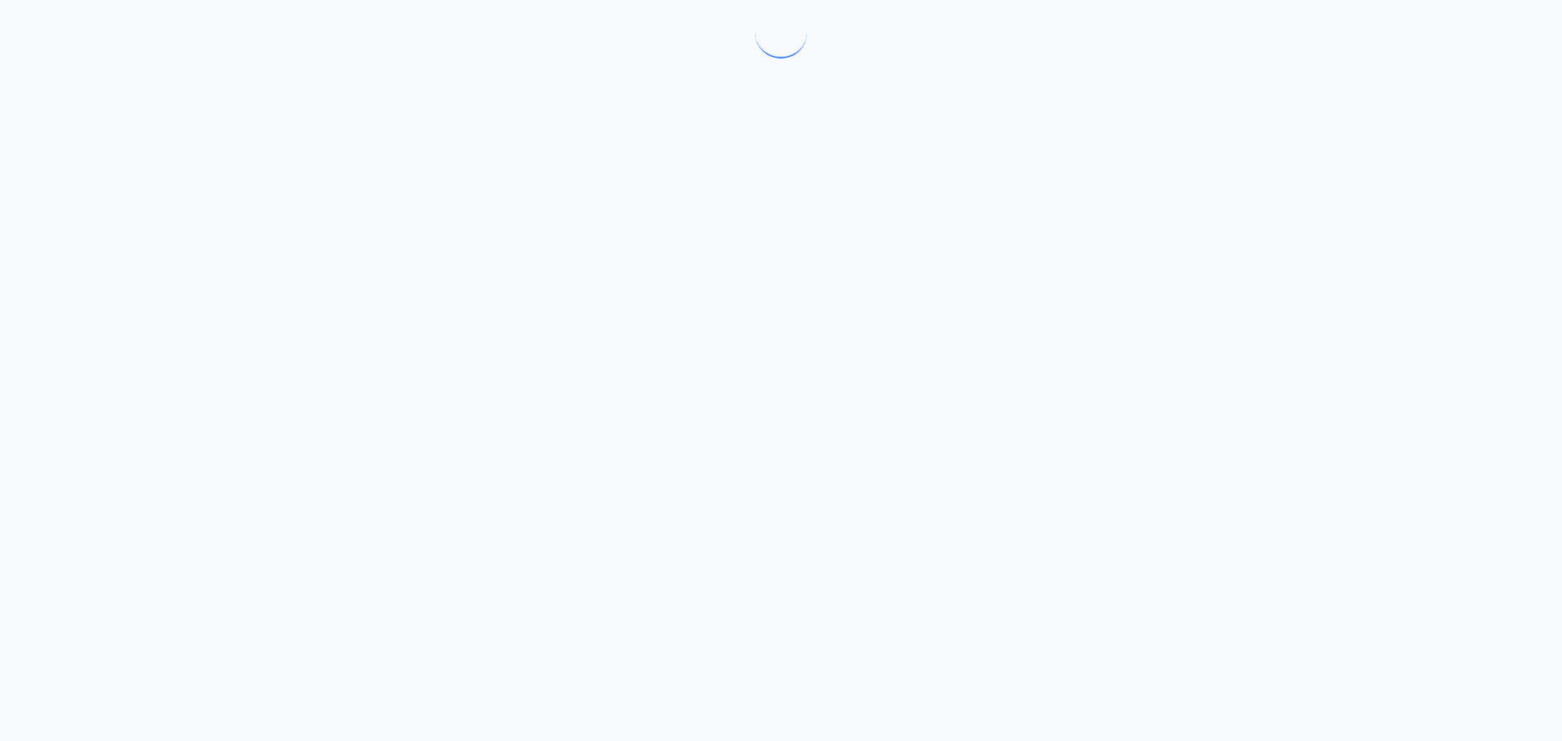
click at [478, 277] on div at bounding box center [781, 370] width 1562 height 741
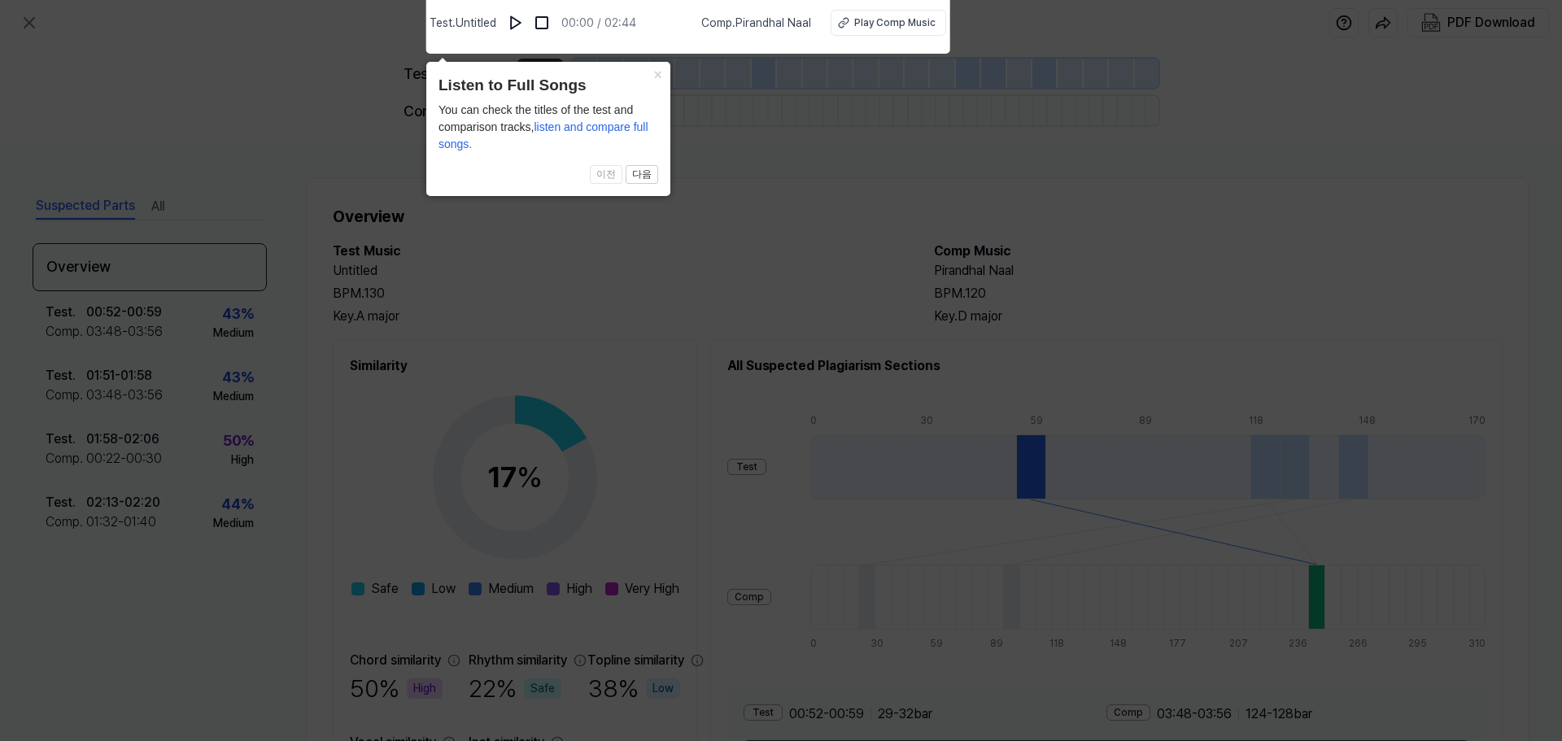
click at [565, 98] on body "Test . Untitled 00:00 / 02:44 Comp . Pirandhal Naal Play Comp Music PDF Downloa…" at bounding box center [781, 370] width 1562 height 741
click at [524, 26] on img at bounding box center [516, 23] width 16 height 16
click at [757, 20] on span "Comp . Pirandhal Naal" at bounding box center [755, 23] width 110 height 17
click at [657, 76] on button "×" at bounding box center [657, 73] width 26 height 23
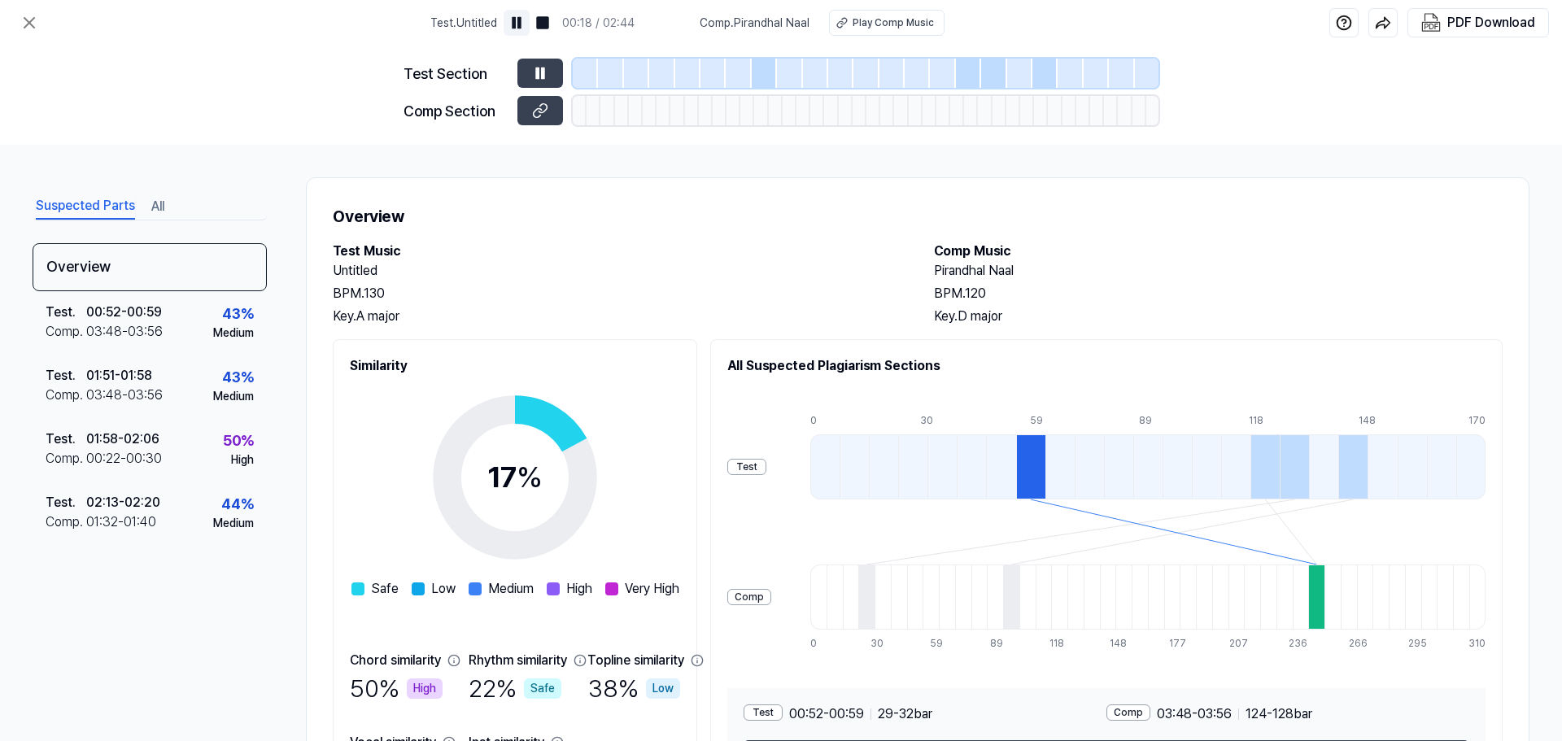
click at [521, 24] on img at bounding box center [516, 23] width 16 height 16
click at [30, 26] on icon at bounding box center [30, 23] width 20 height 20
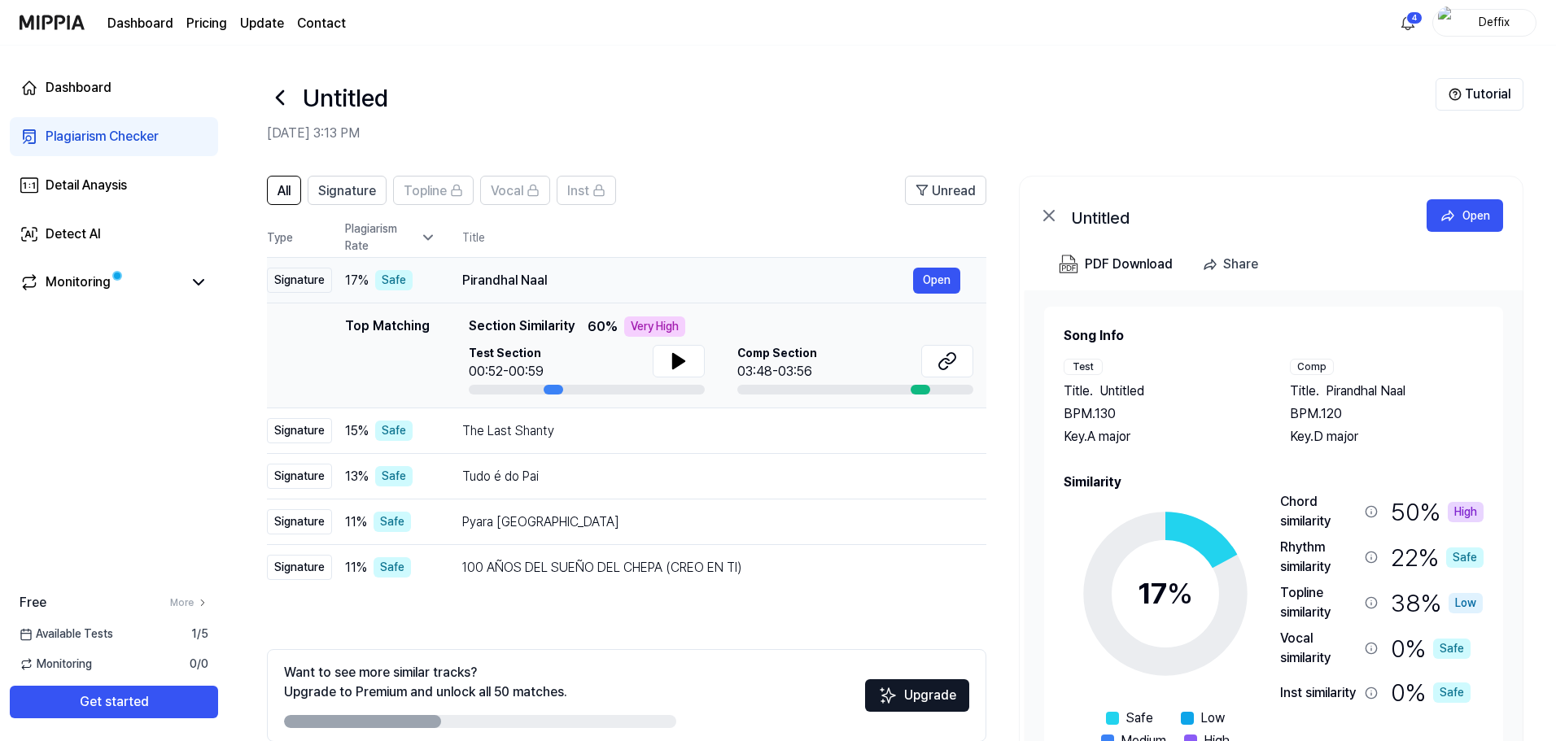
click at [370, 273] on div "17 % Safe" at bounding box center [390, 280] width 91 height 20
click at [399, 241] on div "Plagiarism Rate" at bounding box center [390, 237] width 91 height 34
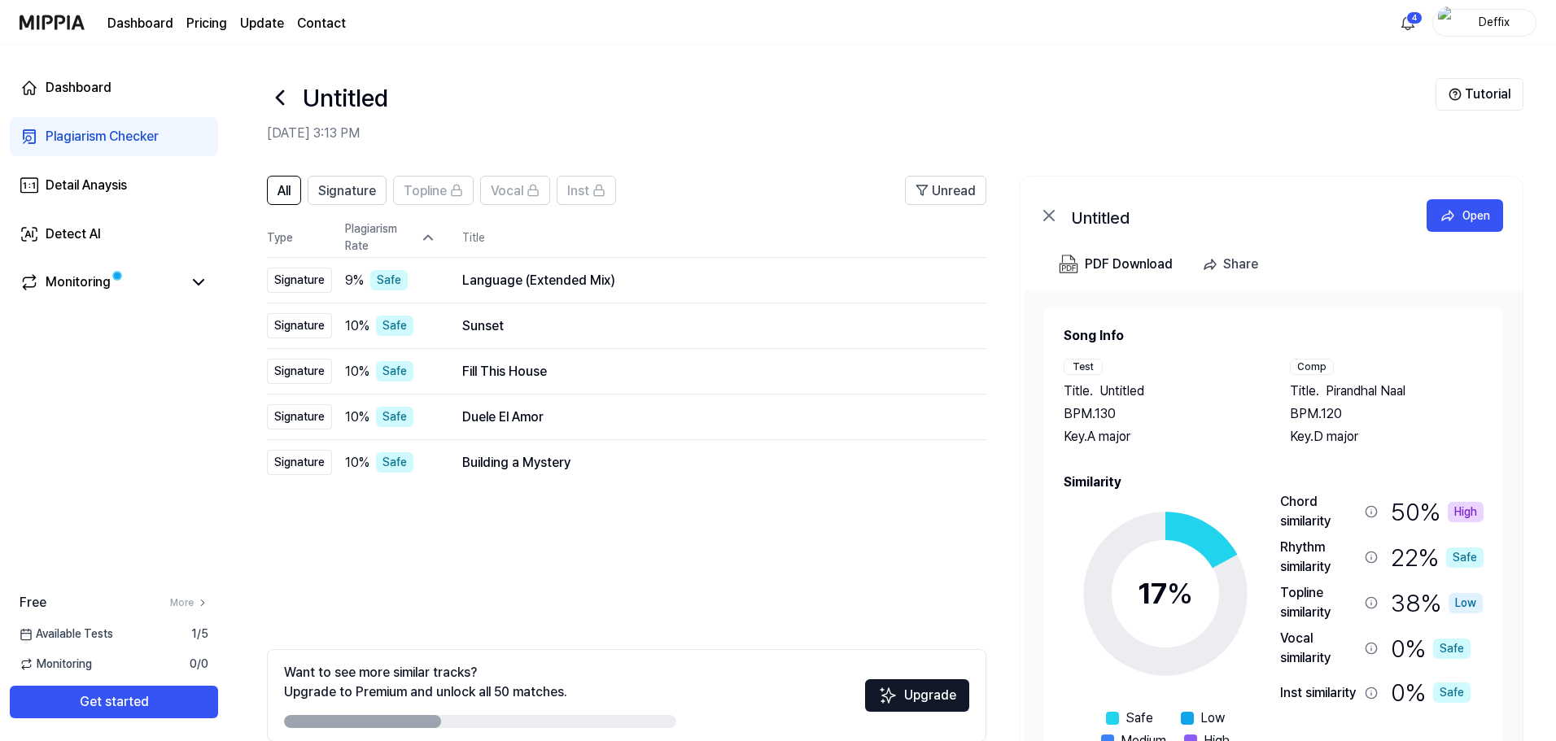
click at [280, 97] on icon at bounding box center [280, 98] width 26 height 26
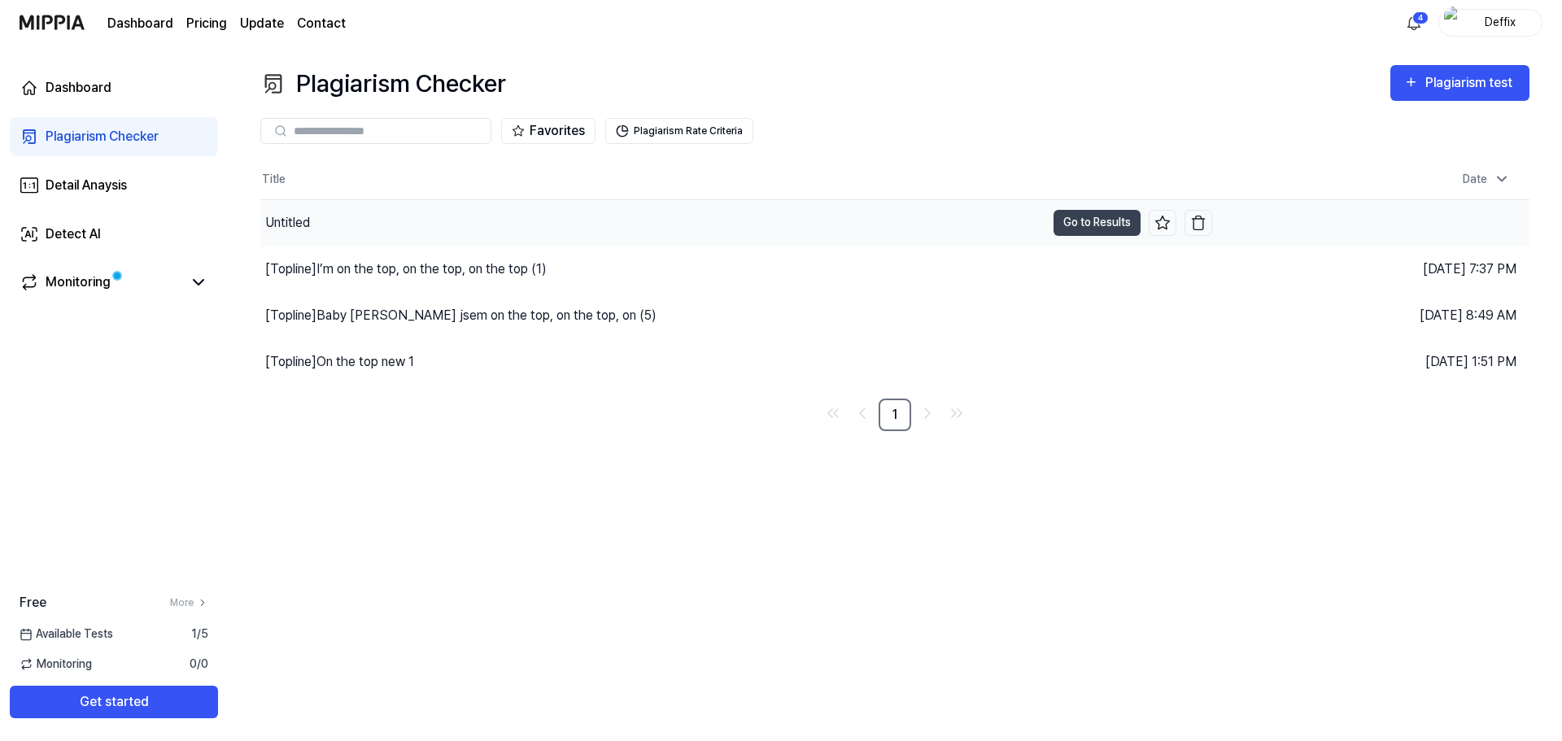
click at [337, 212] on div "Untitled" at bounding box center [652, 223] width 785 height 46
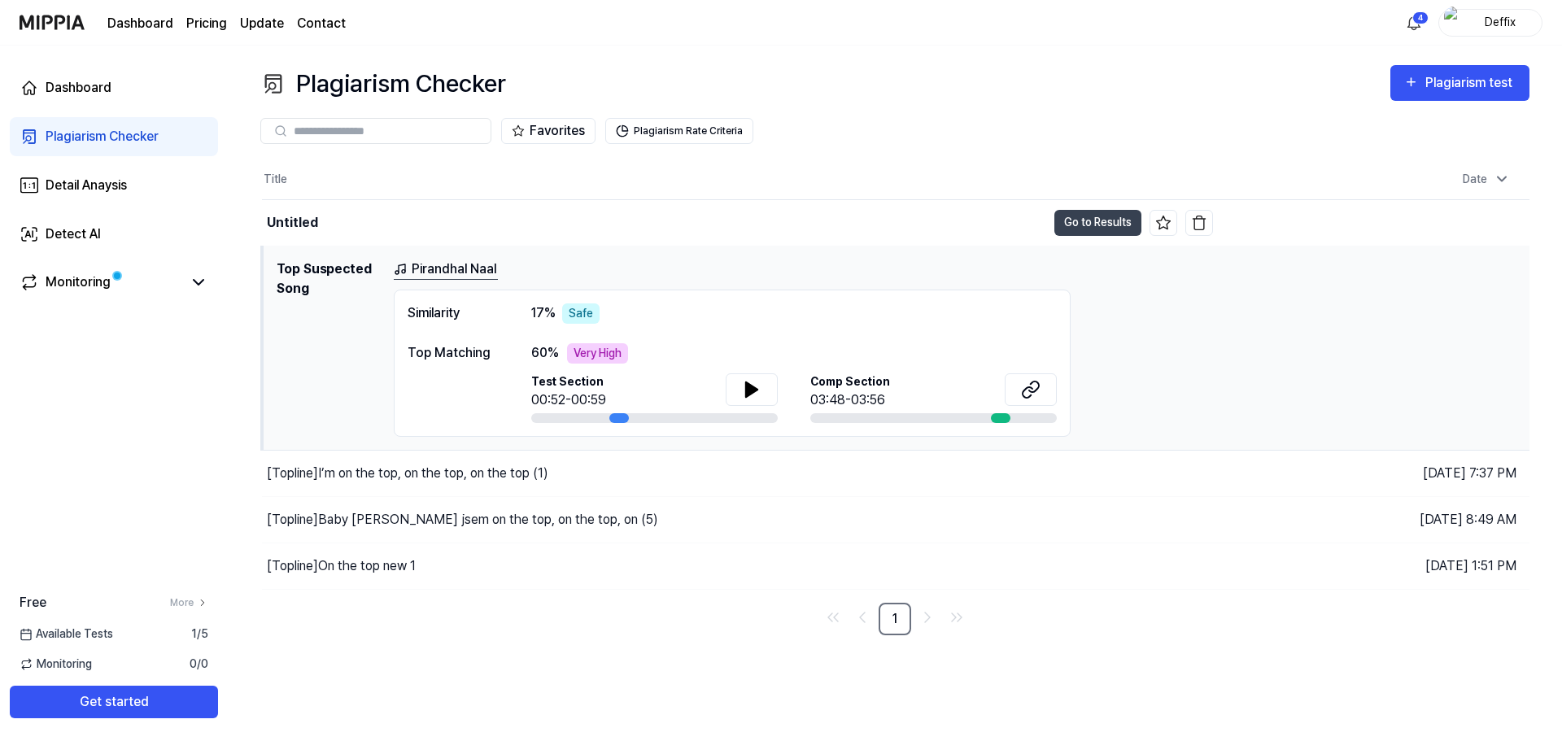
click at [474, 462] on div "[Topline] I’m on the top, on the top, on the top (1)" at bounding box center [737, 474] width 951 height 46
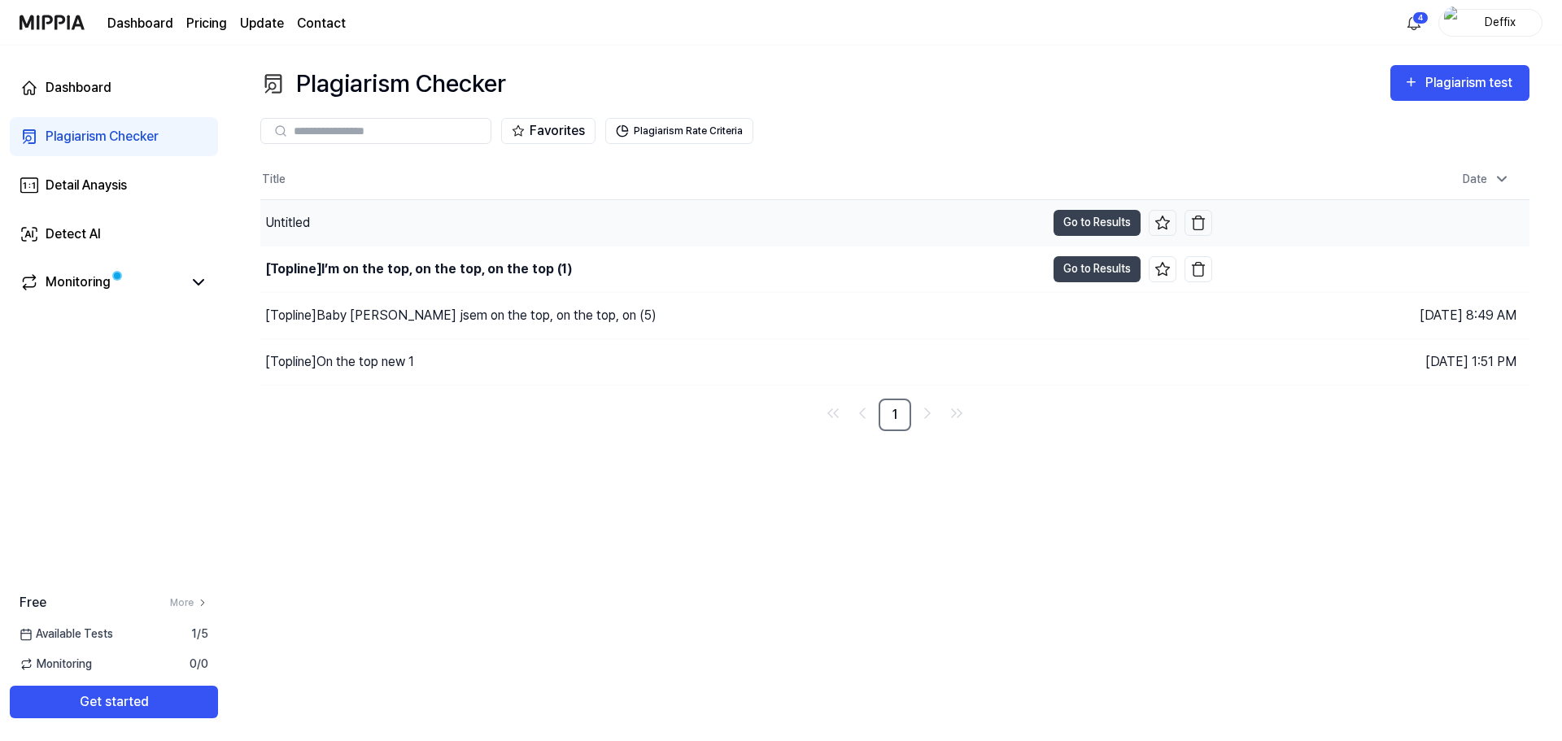
click at [442, 224] on div "Untitled" at bounding box center [652, 223] width 785 height 46
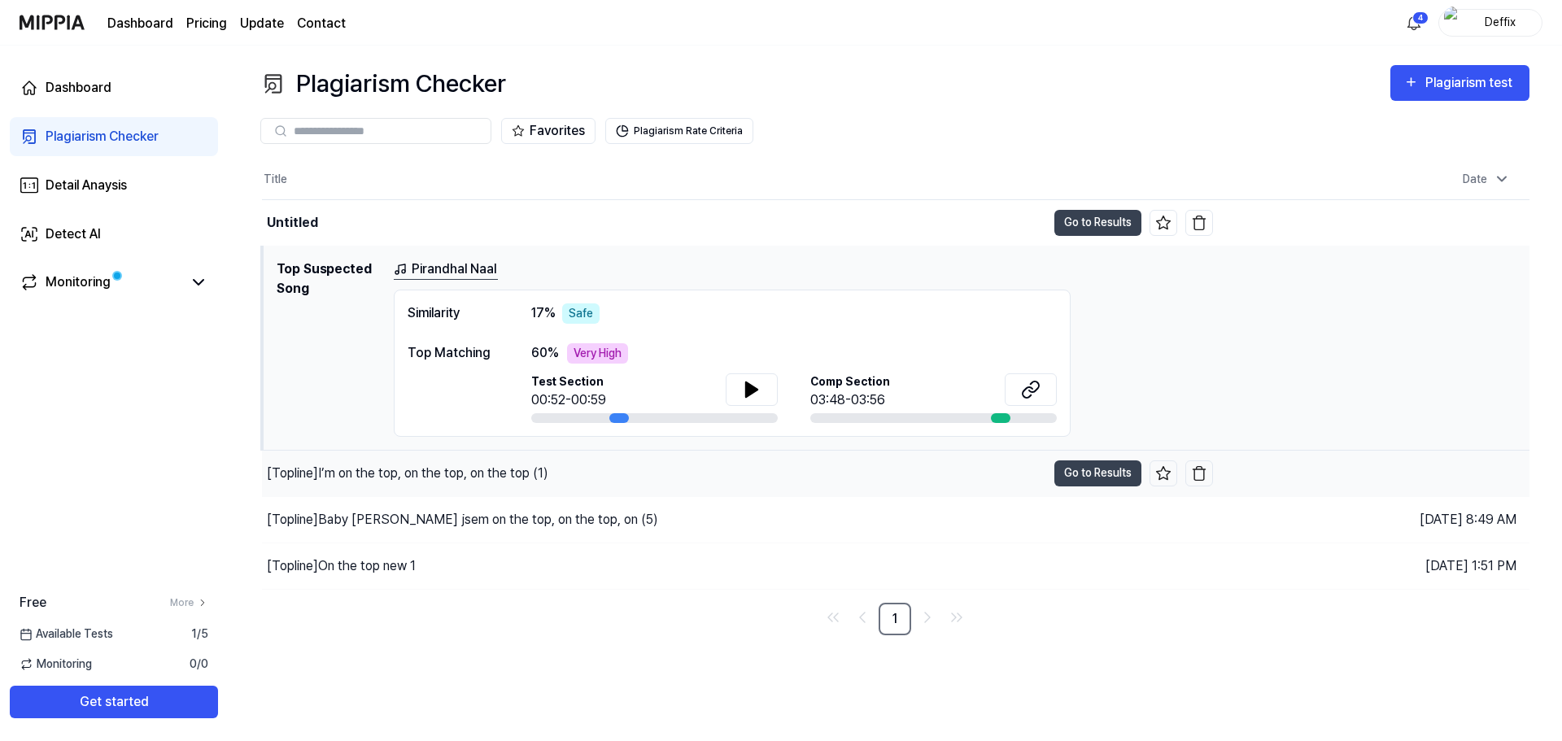
click at [489, 481] on div "[Topline] I’m on the top, on the top, on the top (1)" at bounding box center [407, 474] width 281 height 20
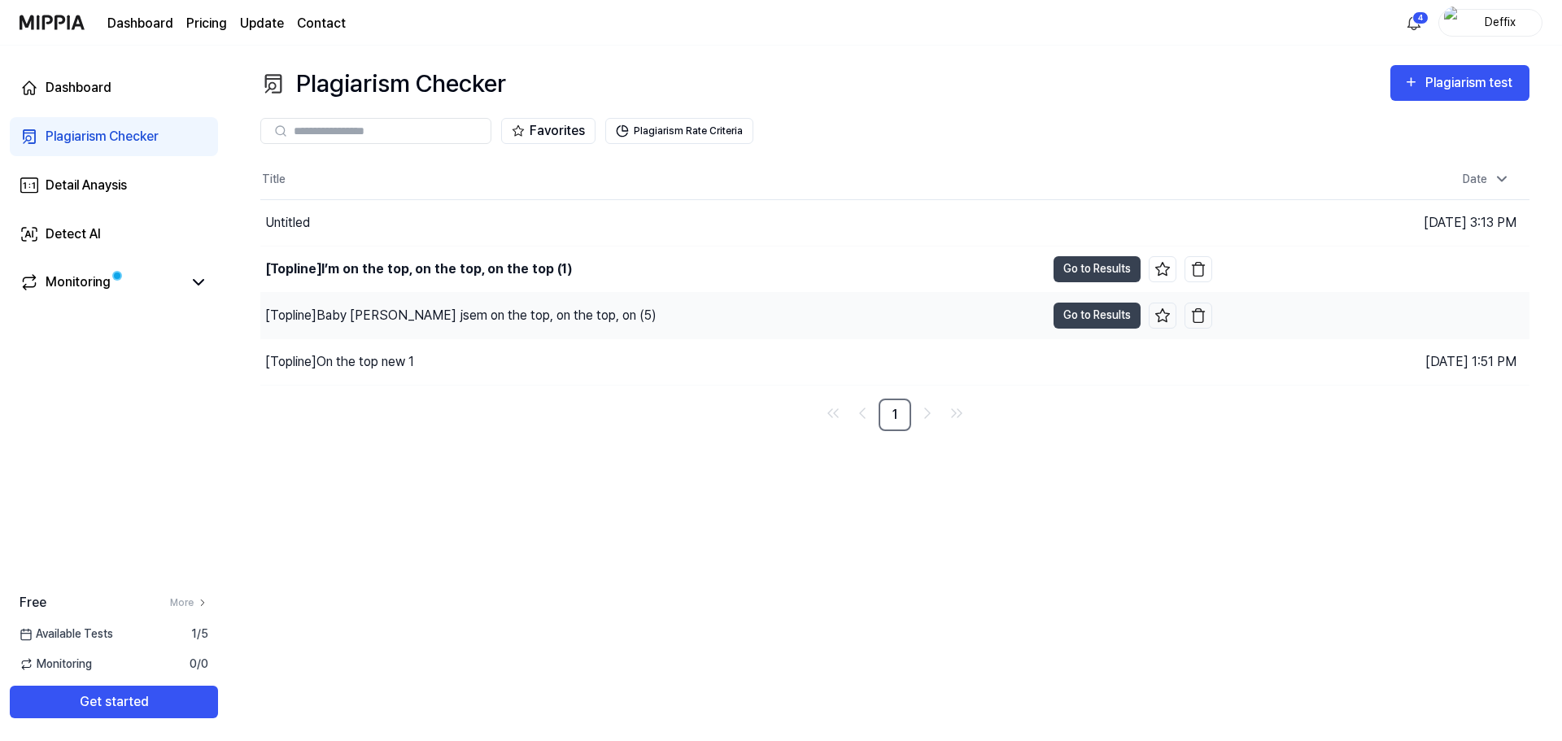
click at [484, 308] on div "[Topline] Baby já jsem on the top, on the top, on (5)" at bounding box center [460, 316] width 391 height 20
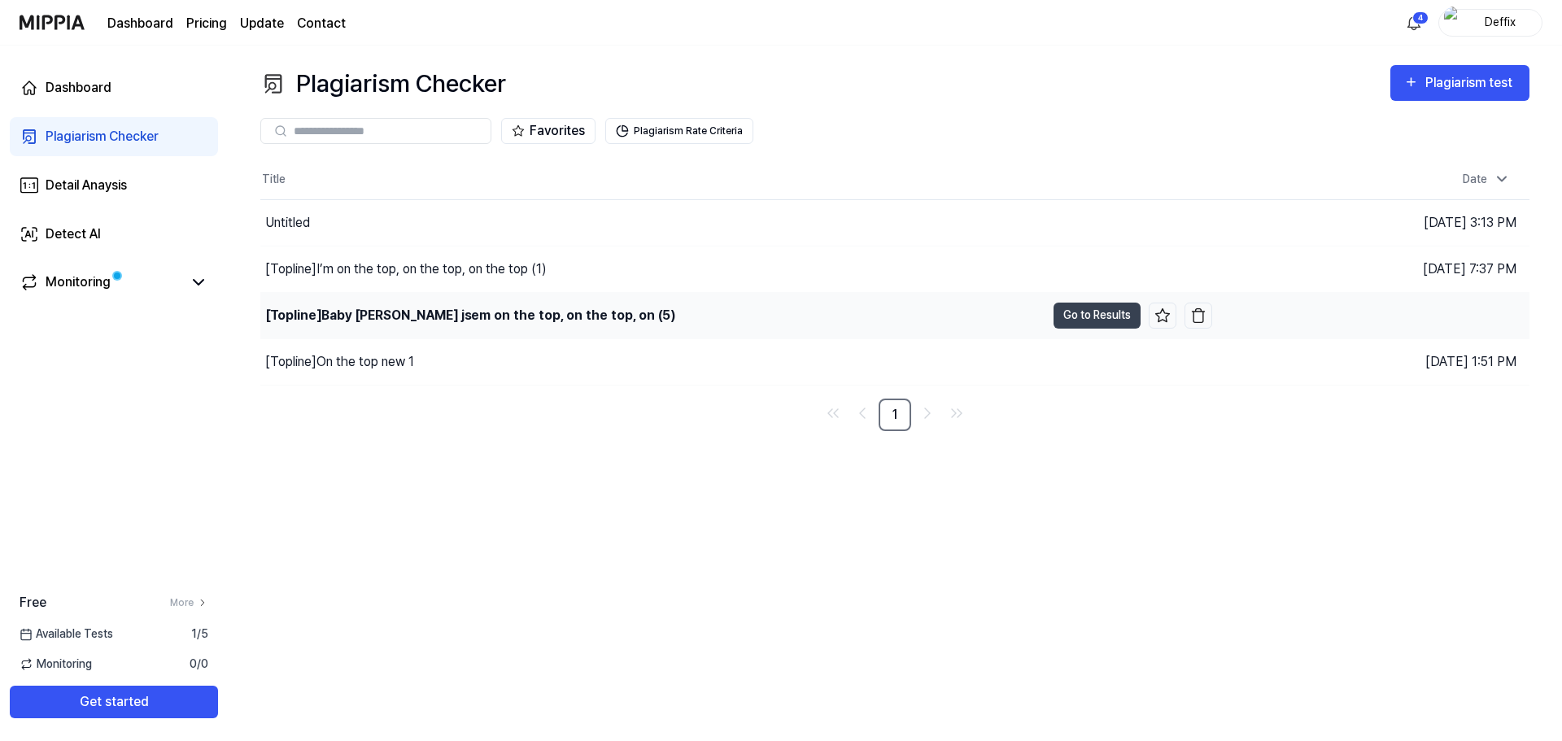
click at [484, 308] on div "[Topline] Baby já jsem on the top, on the top, on (5)" at bounding box center [470, 316] width 410 height 20
click at [1067, 322] on button "Go to Results" at bounding box center [1097, 316] width 87 height 26
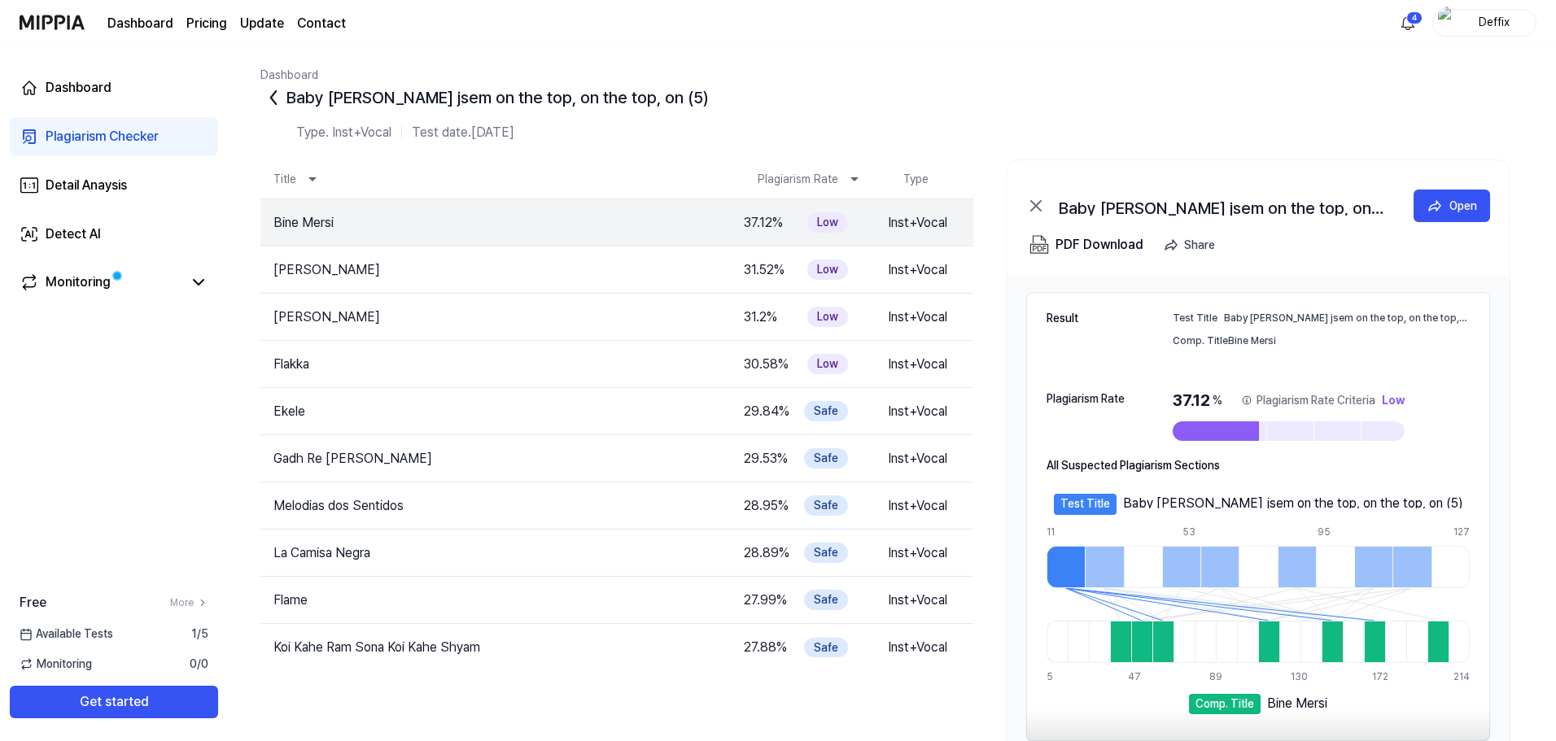
click at [107, 139] on div "Plagiarism Checker" at bounding box center [102, 137] width 113 height 20
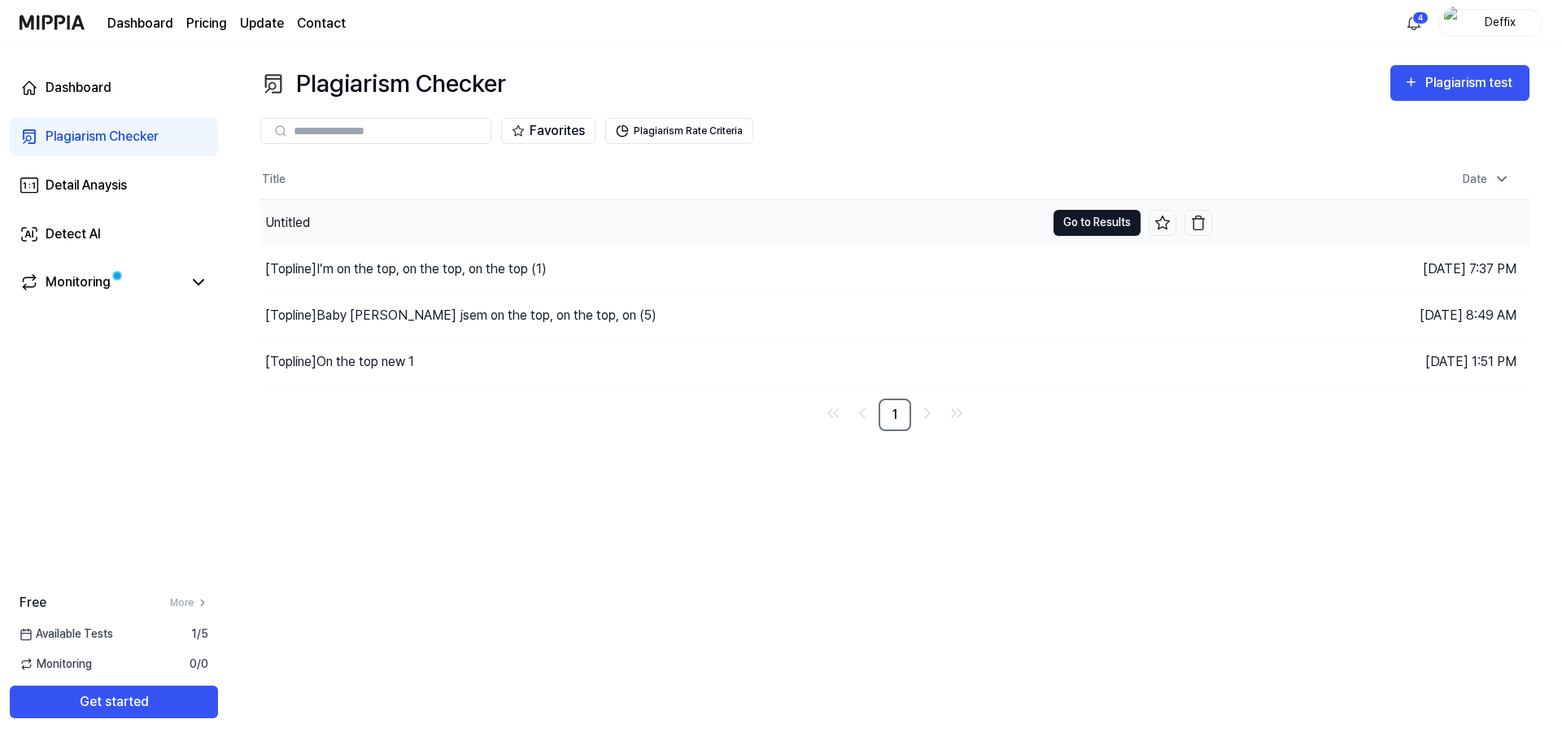
click at [1092, 225] on button "Go to Results" at bounding box center [1097, 223] width 87 height 26
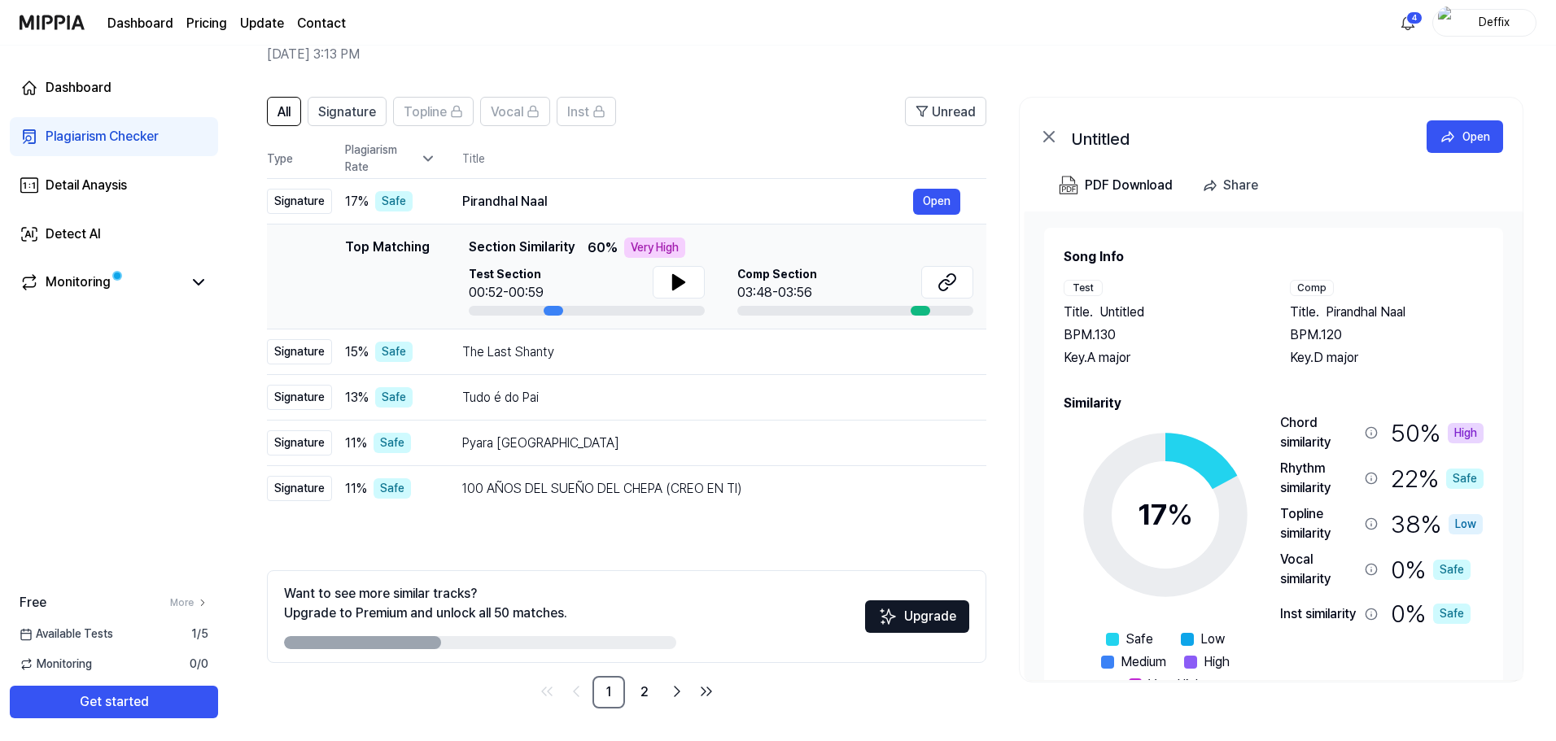
scroll to position [50, 0]
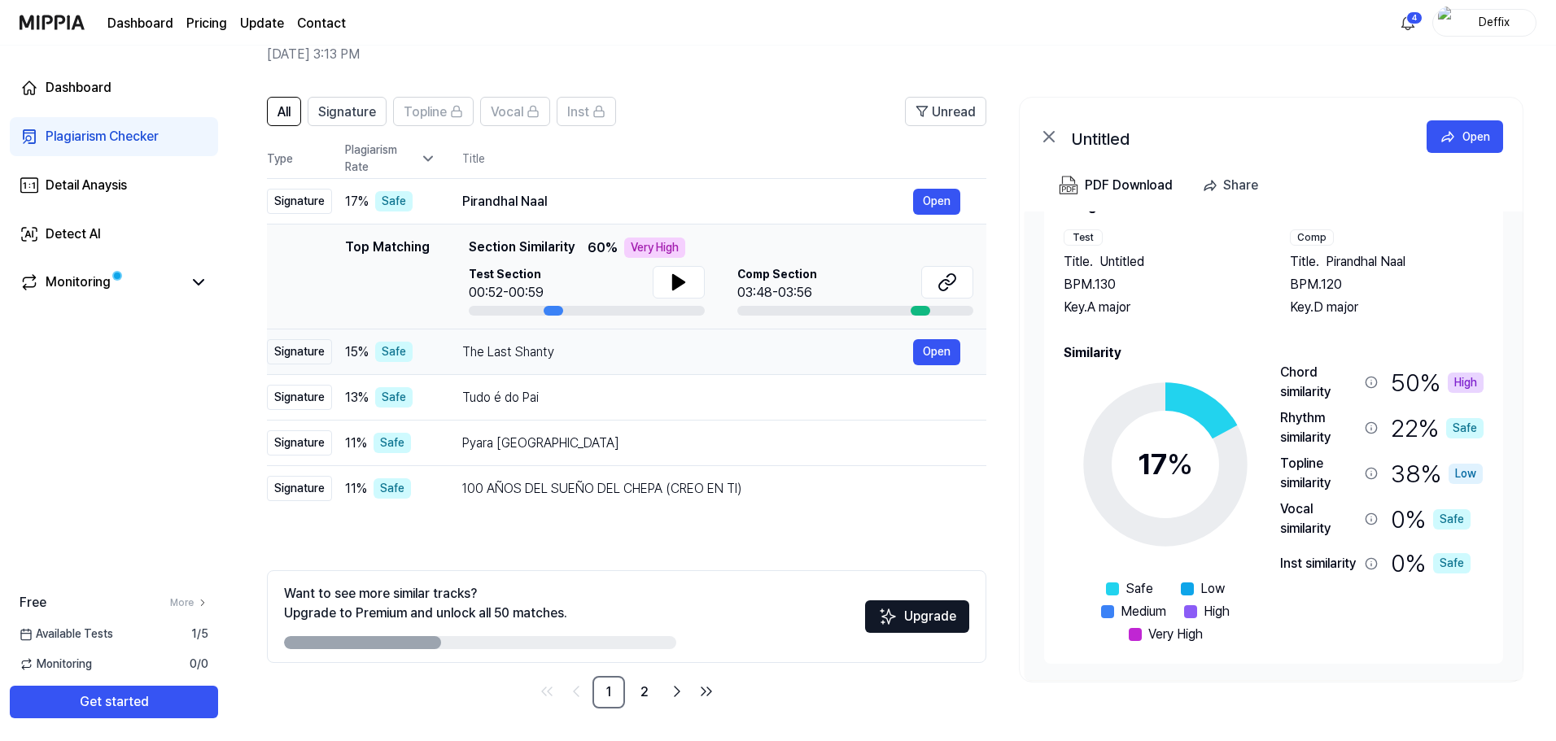
click at [659, 357] on div "The Last Shanty" at bounding box center [687, 353] width 451 height 20
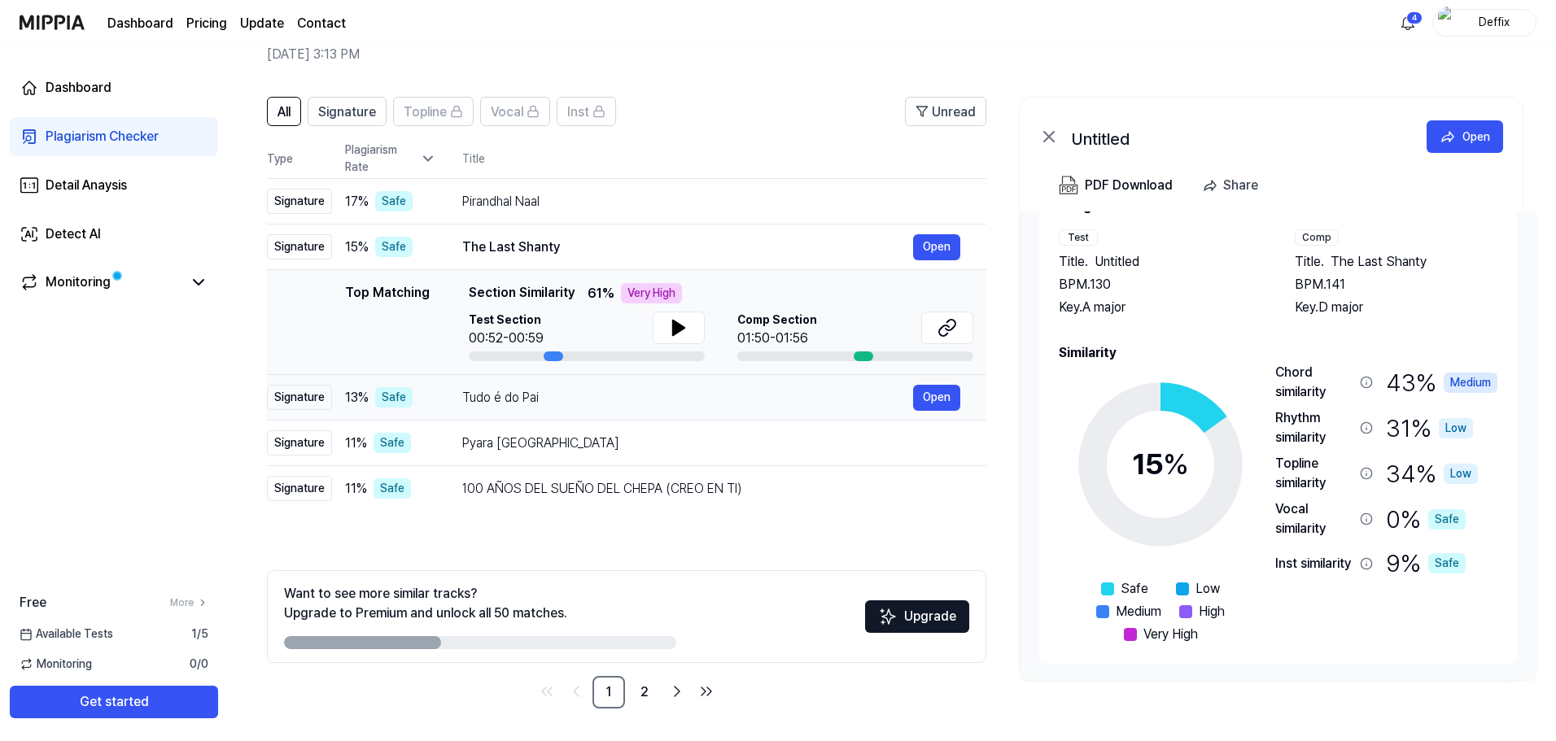
click at [651, 389] on div "Tudo é do Pai" at bounding box center [687, 398] width 451 height 20
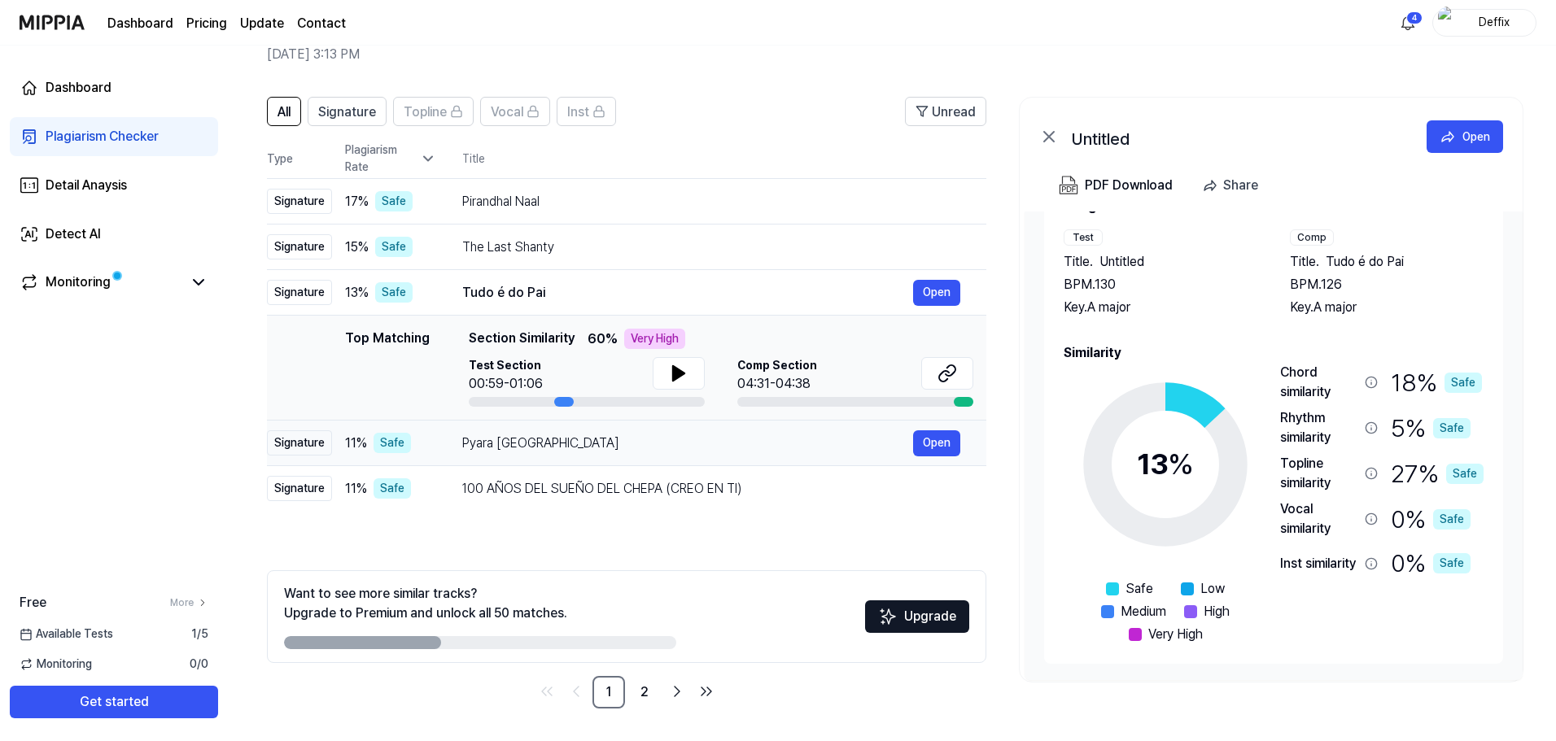
click at [641, 439] on div "Pyara Himachal" at bounding box center [687, 444] width 451 height 20
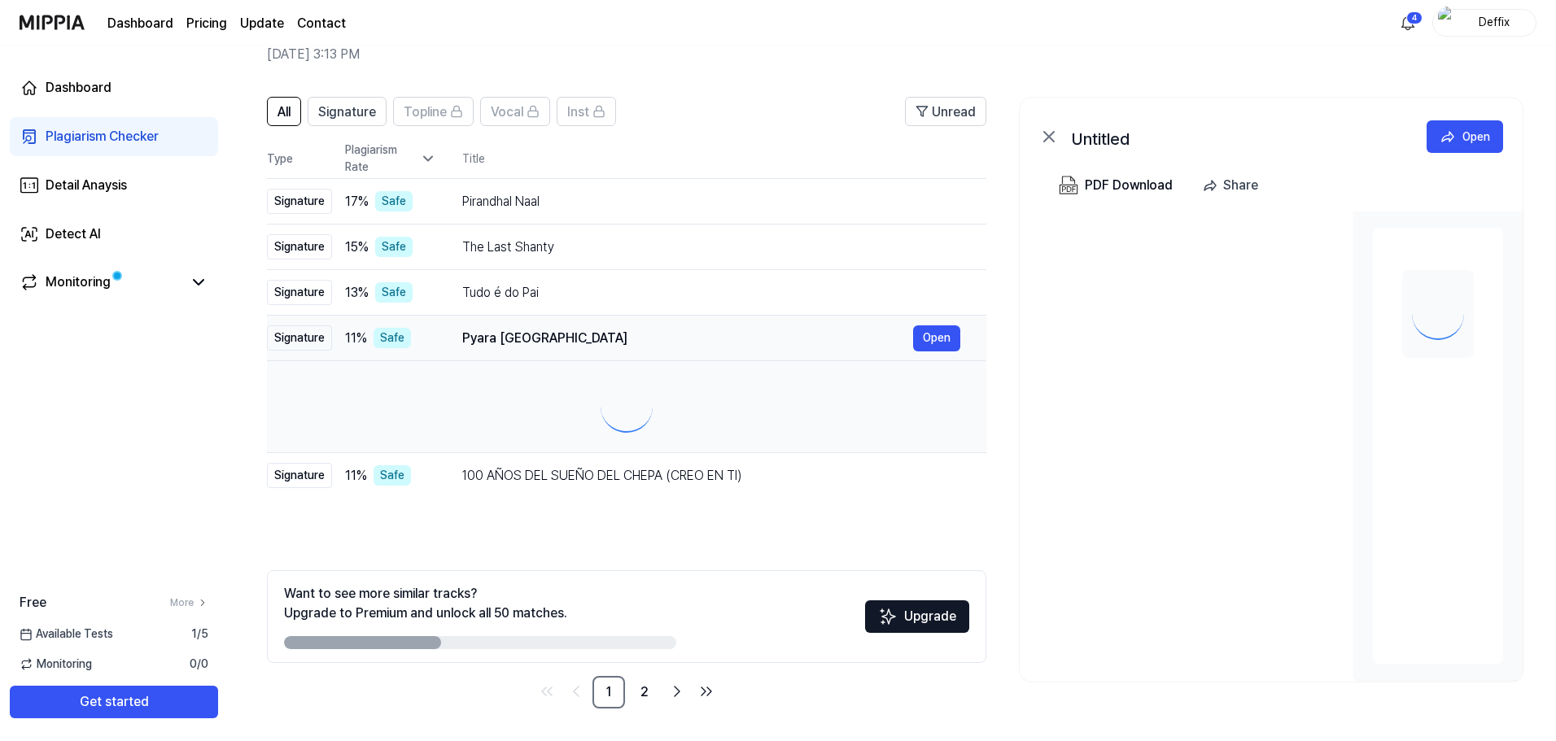
scroll to position [0, 0]
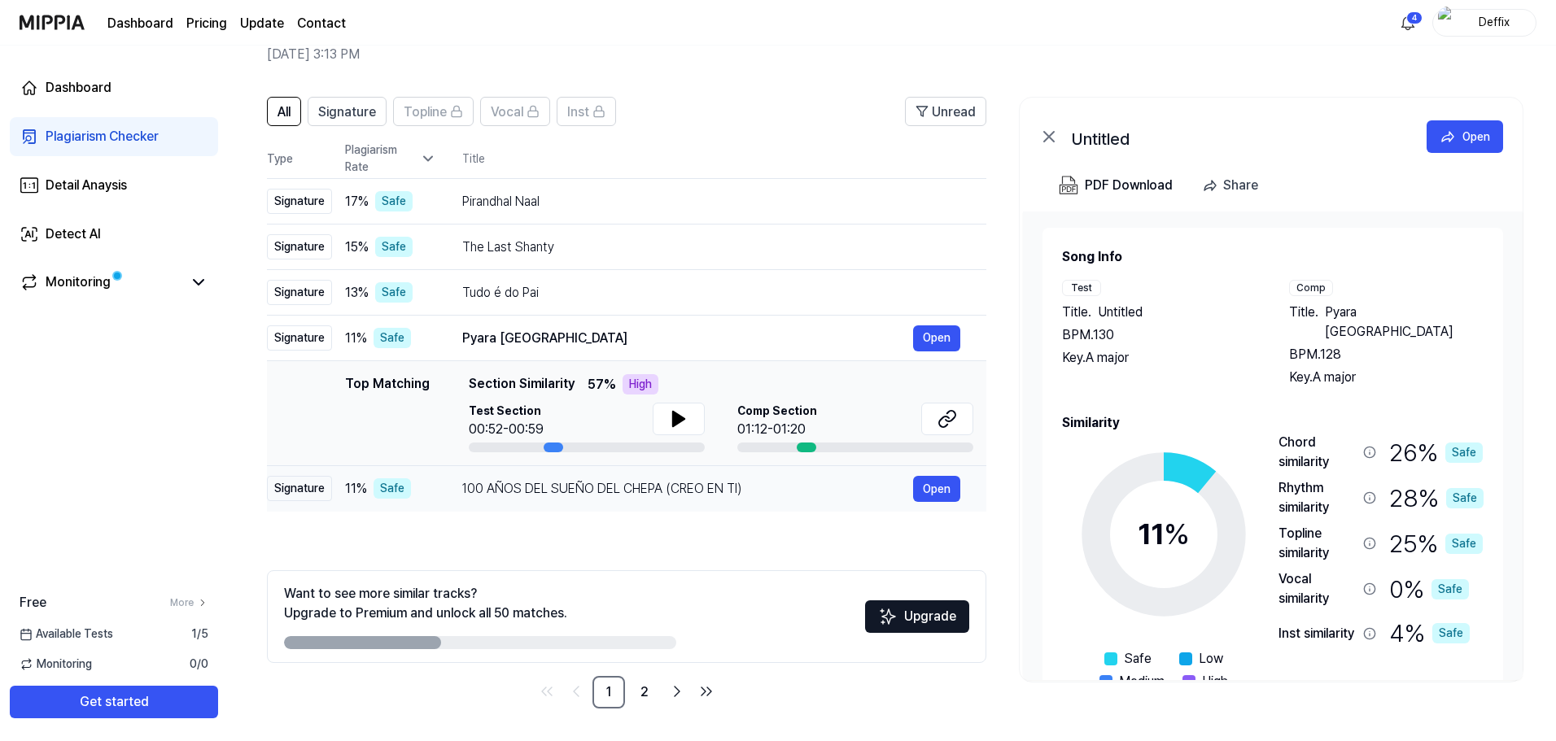
click at [636, 473] on td "100 AÑOS DEL SUEÑO DEL CHEPA (CREO EN TI) Open" at bounding box center [711, 489] width 550 height 46
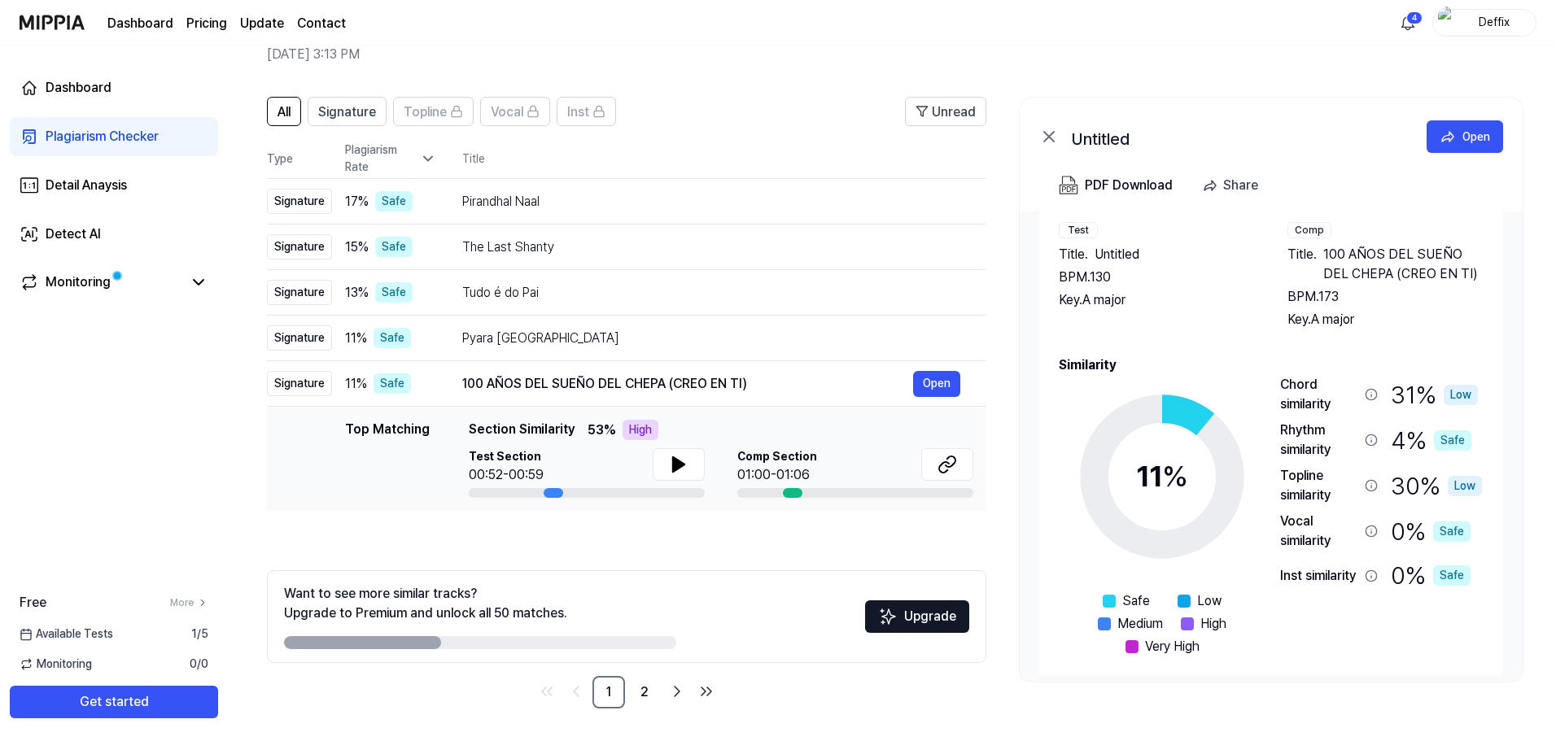
scroll to position [70, 0]
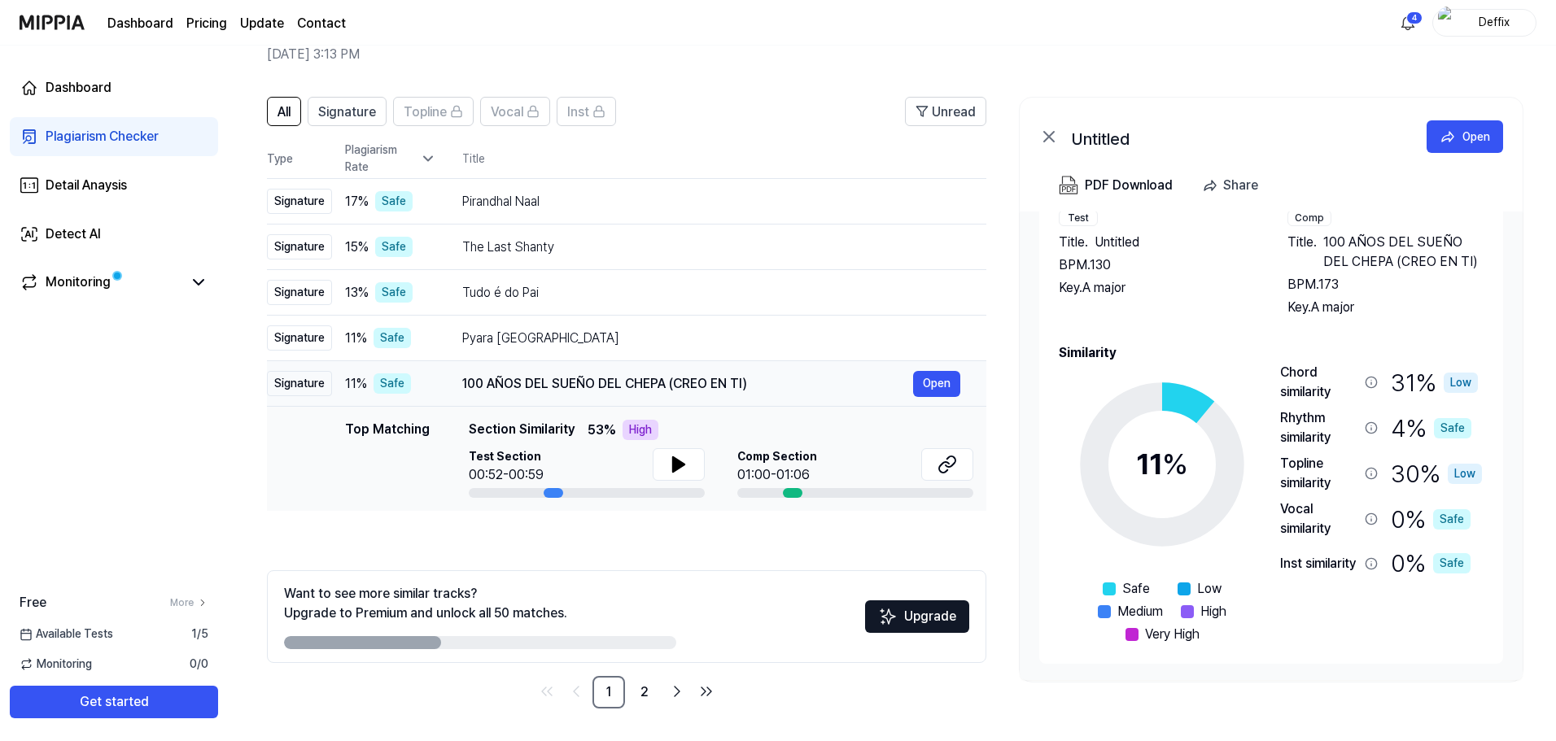
click at [663, 393] on div "100 AÑOS DEL SUEÑO DEL CHEPA (CREO EN TI)" at bounding box center [687, 384] width 451 height 20
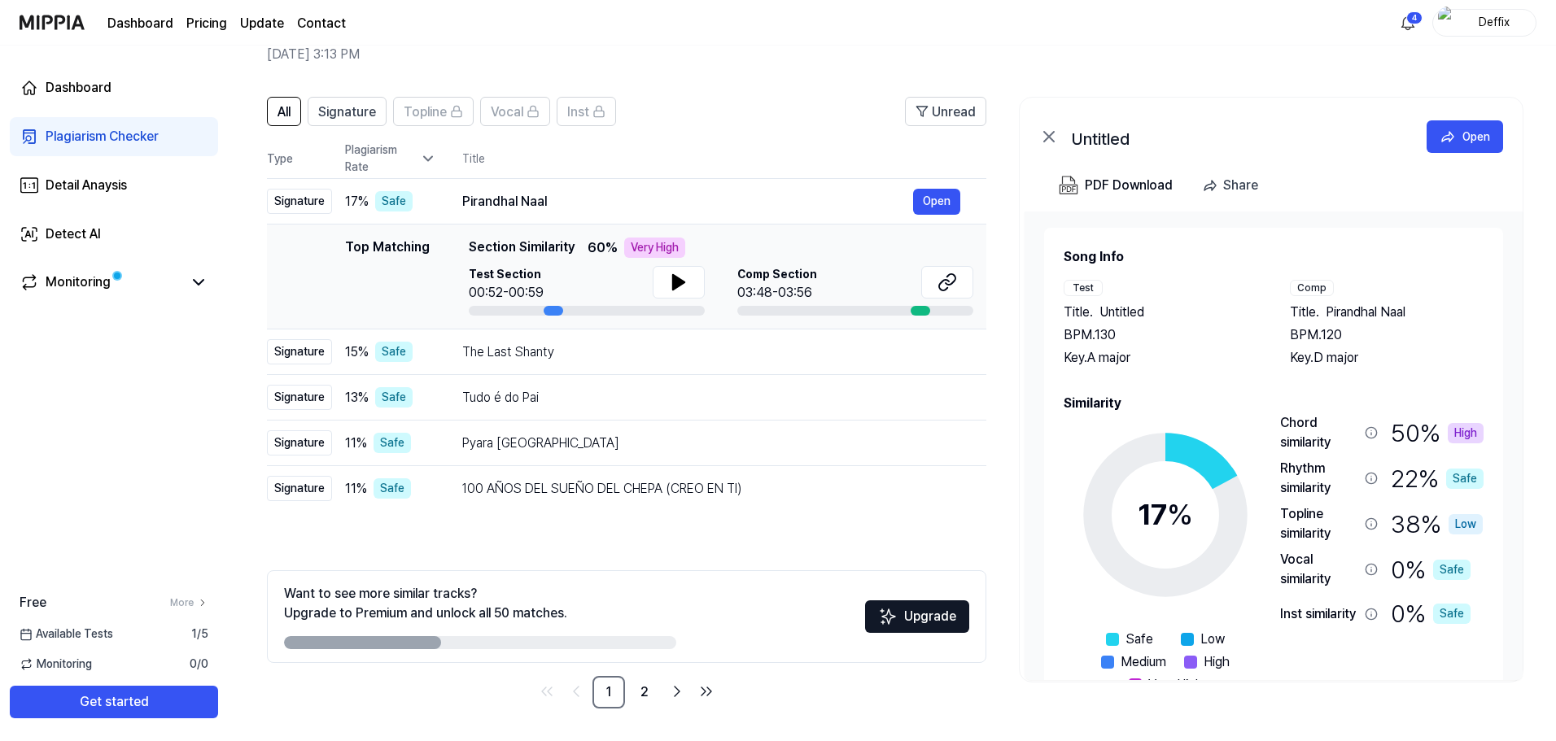
click at [150, 151] on link "Plagiarism Checker" at bounding box center [114, 136] width 208 height 39
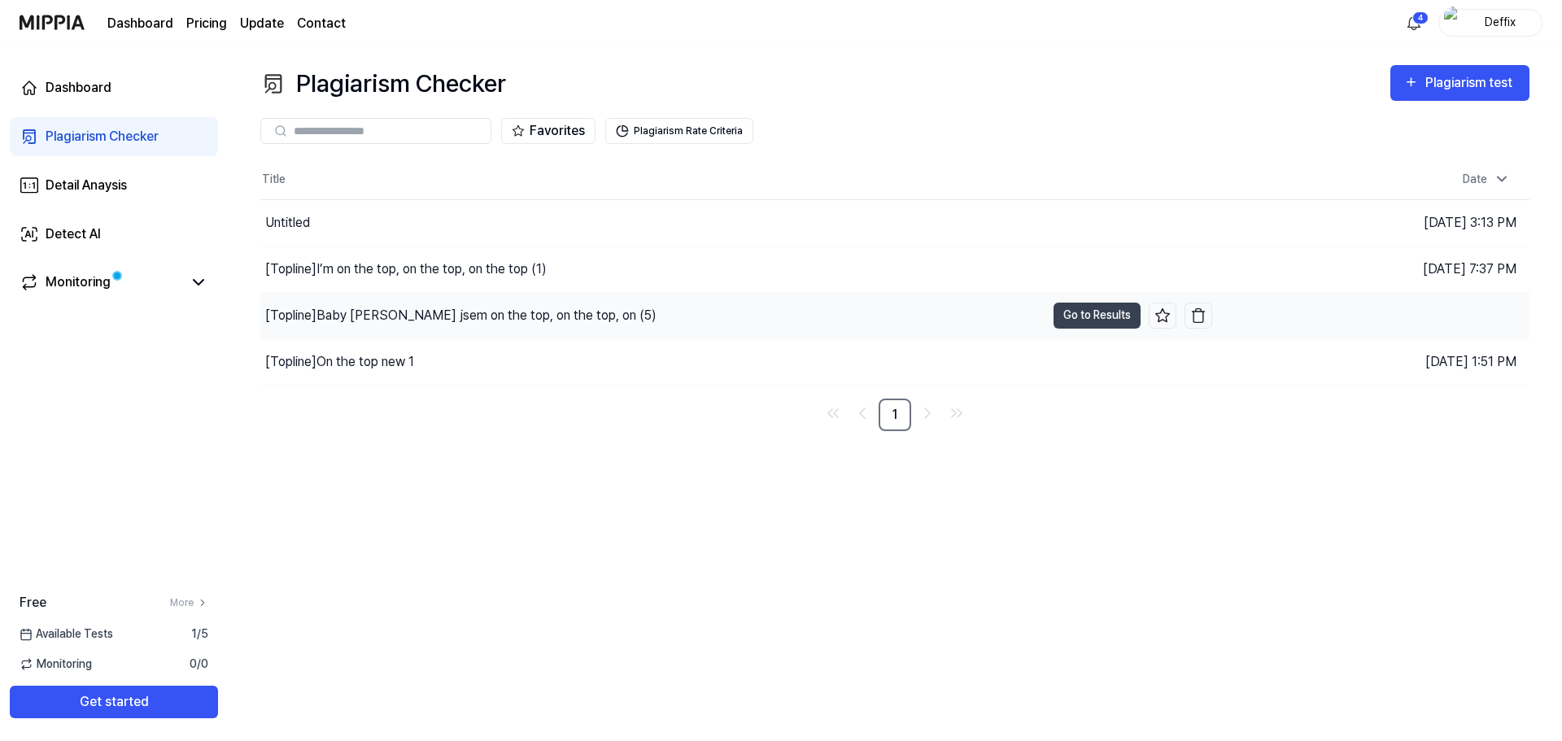
click at [498, 319] on div "[Topline] Baby já jsem on the top, on the top, on (5)" at bounding box center [460, 316] width 391 height 20
click at [532, 312] on div "[Topline] Baby já jsem on the top, on the top, on (5)" at bounding box center [470, 316] width 410 height 20
click at [1085, 321] on button "Go to Results" at bounding box center [1097, 316] width 87 height 26
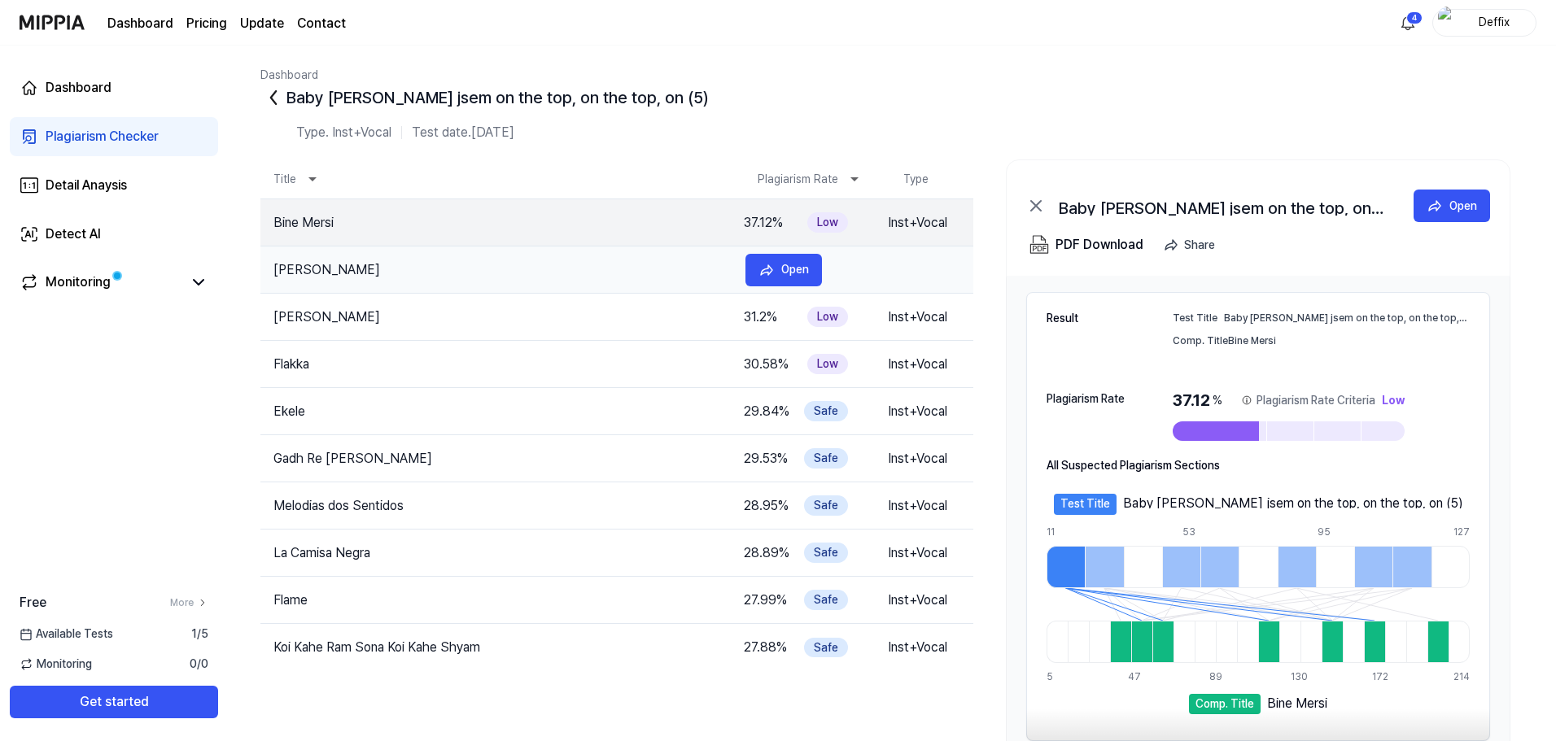
click at [535, 274] on td "romjaner chad uithase" at bounding box center [496, 270] width 472 height 20
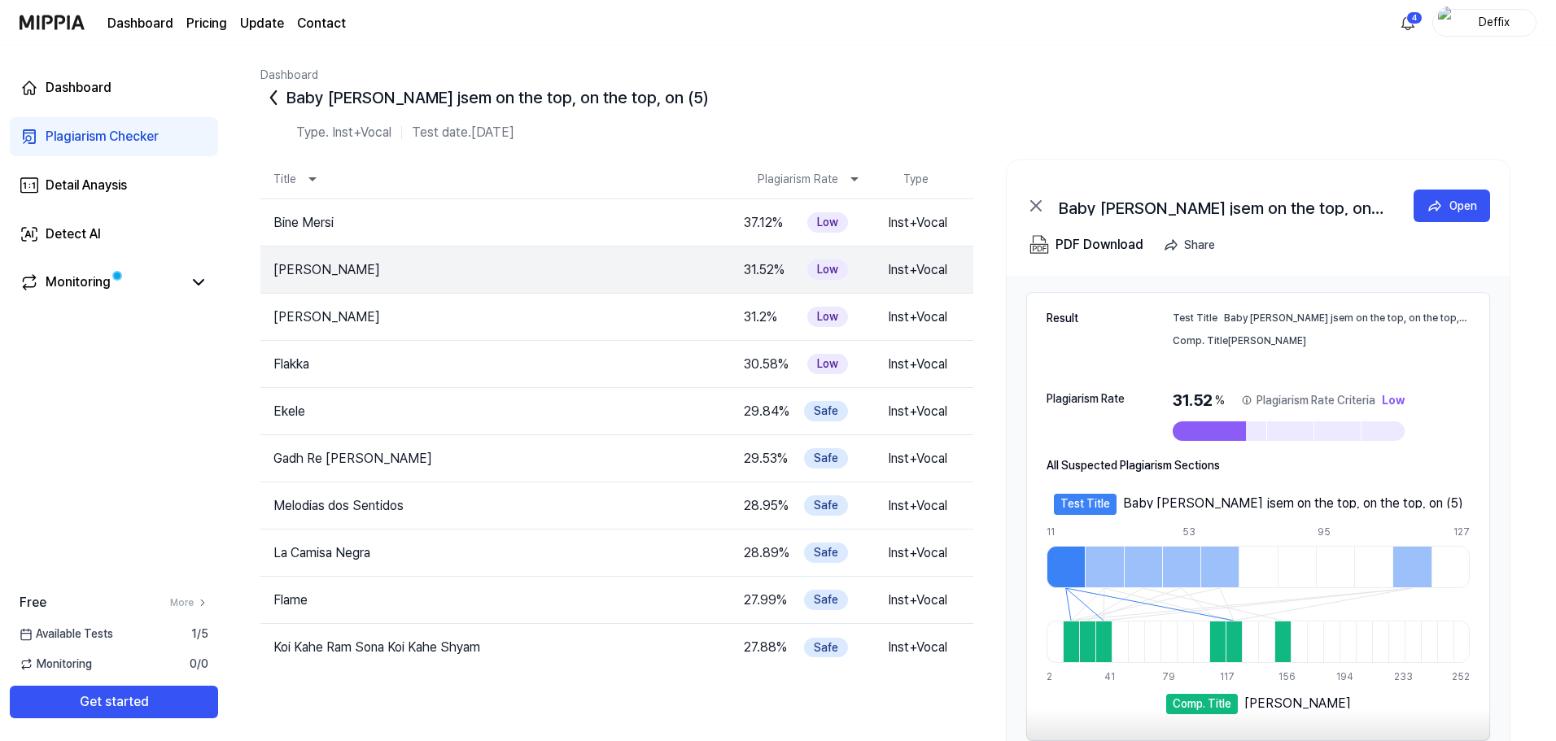
click at [524, 325] on td "Naji Kalamansu" at bounding box center [488, 318] width 457 height 20
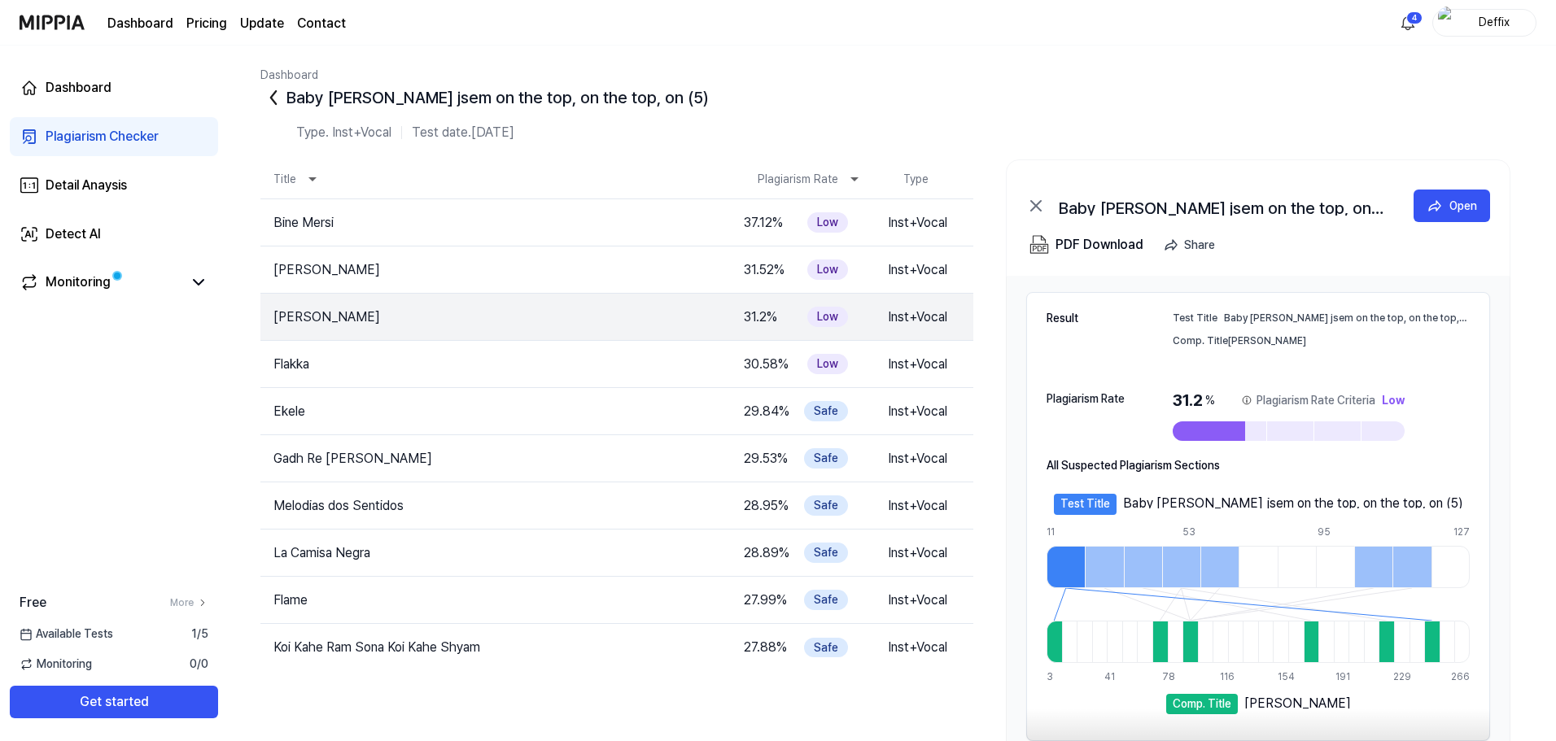
click at [156, 136] on div "Plagiarism Checker" at bounding box center [102, 137] width 113 height 20
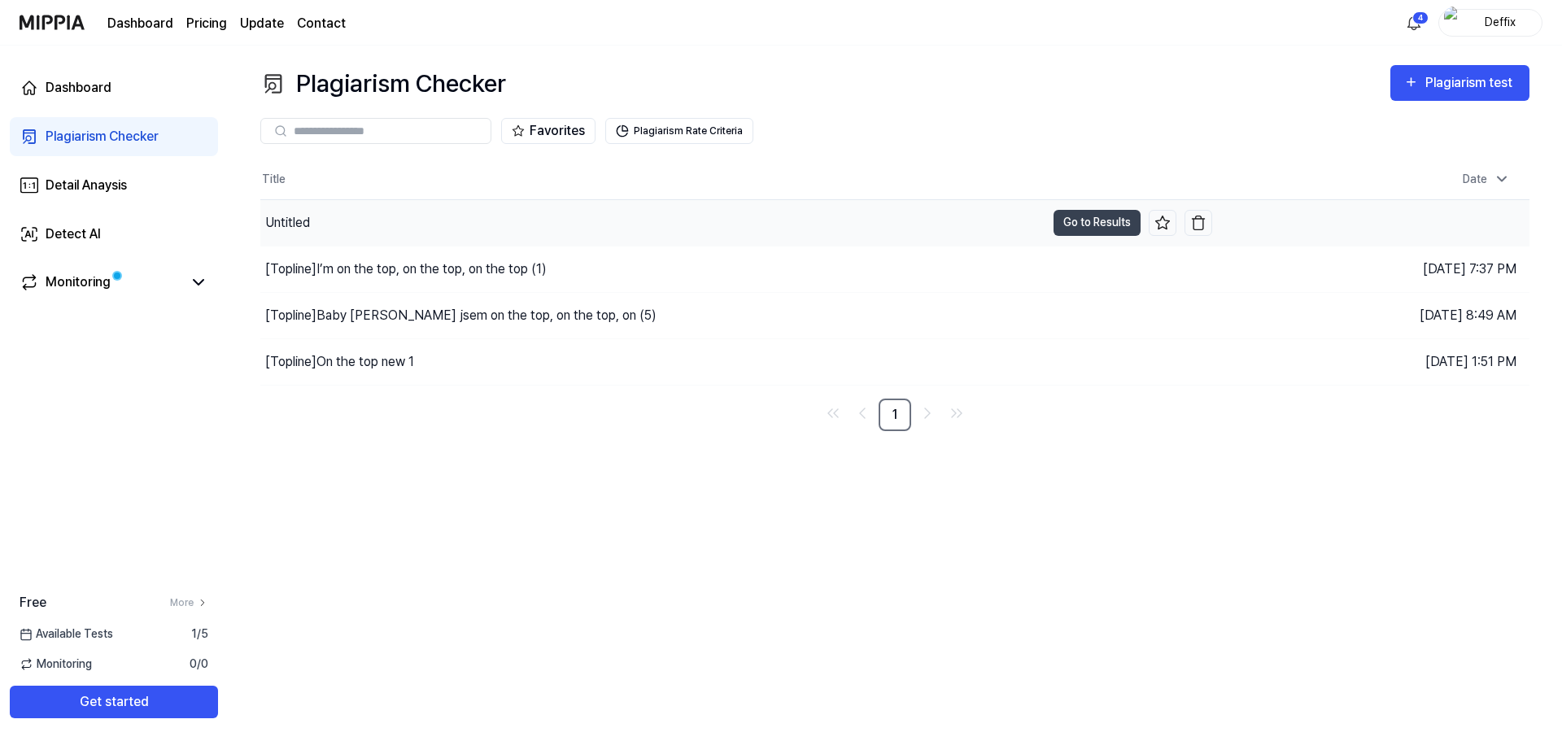
click at [468, 233] on div "Untitled" at bounding box center [652, 223] width 785 height 46
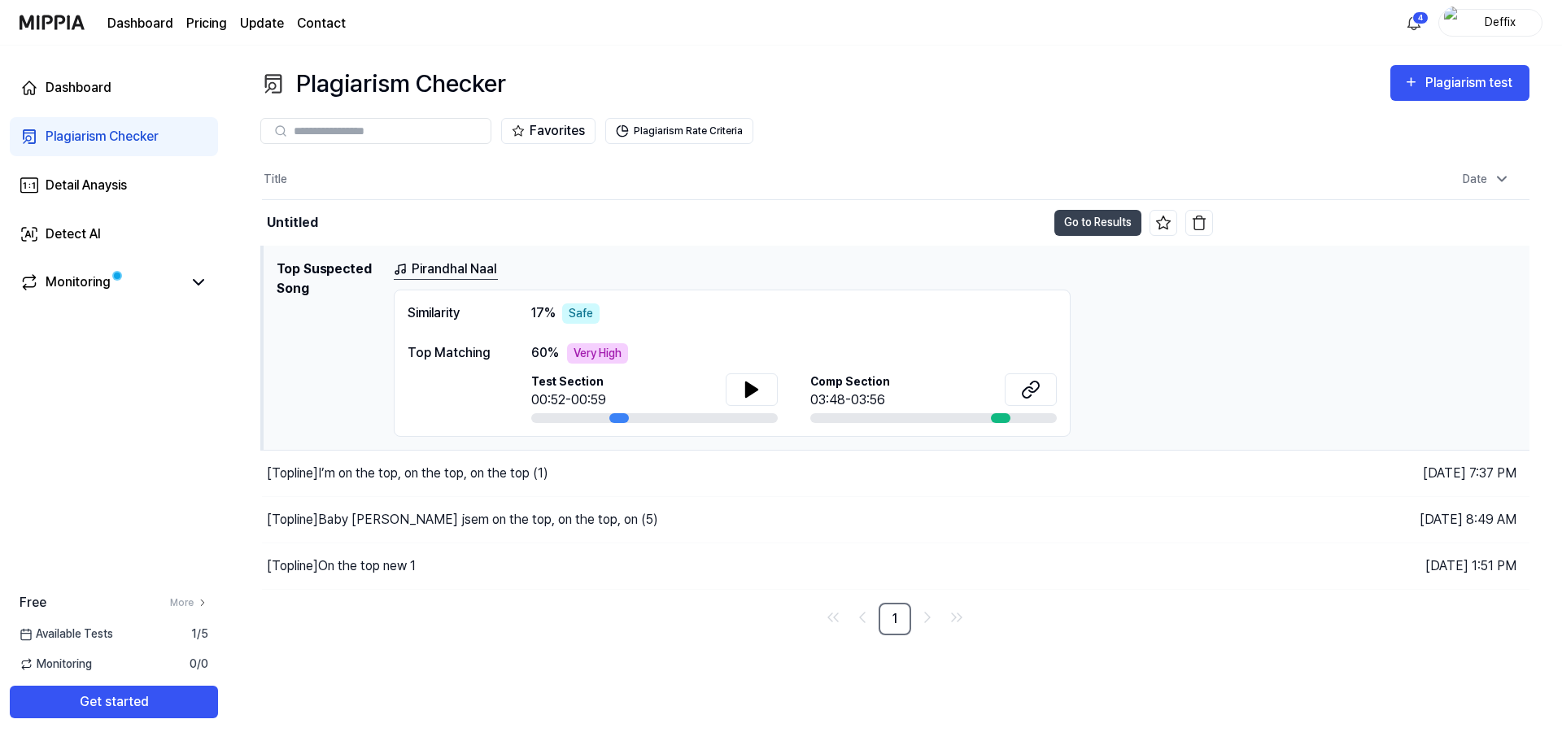
click at [536, 272] on div "Pirandhal Naal" at bounding box center [955, 270] width 1123 height 20
click at [306, 273] on h1 "Top Suspected Song" at bounding box center [329, 348] width 104 height 177
click at [1156, 270] on div "Pirandhal Naal" at bounding box center [955, 270] width 1123 height 20
click at [1083, 229] on button "Go to Results" at bounding box center [1097, 223] width 87 height 26
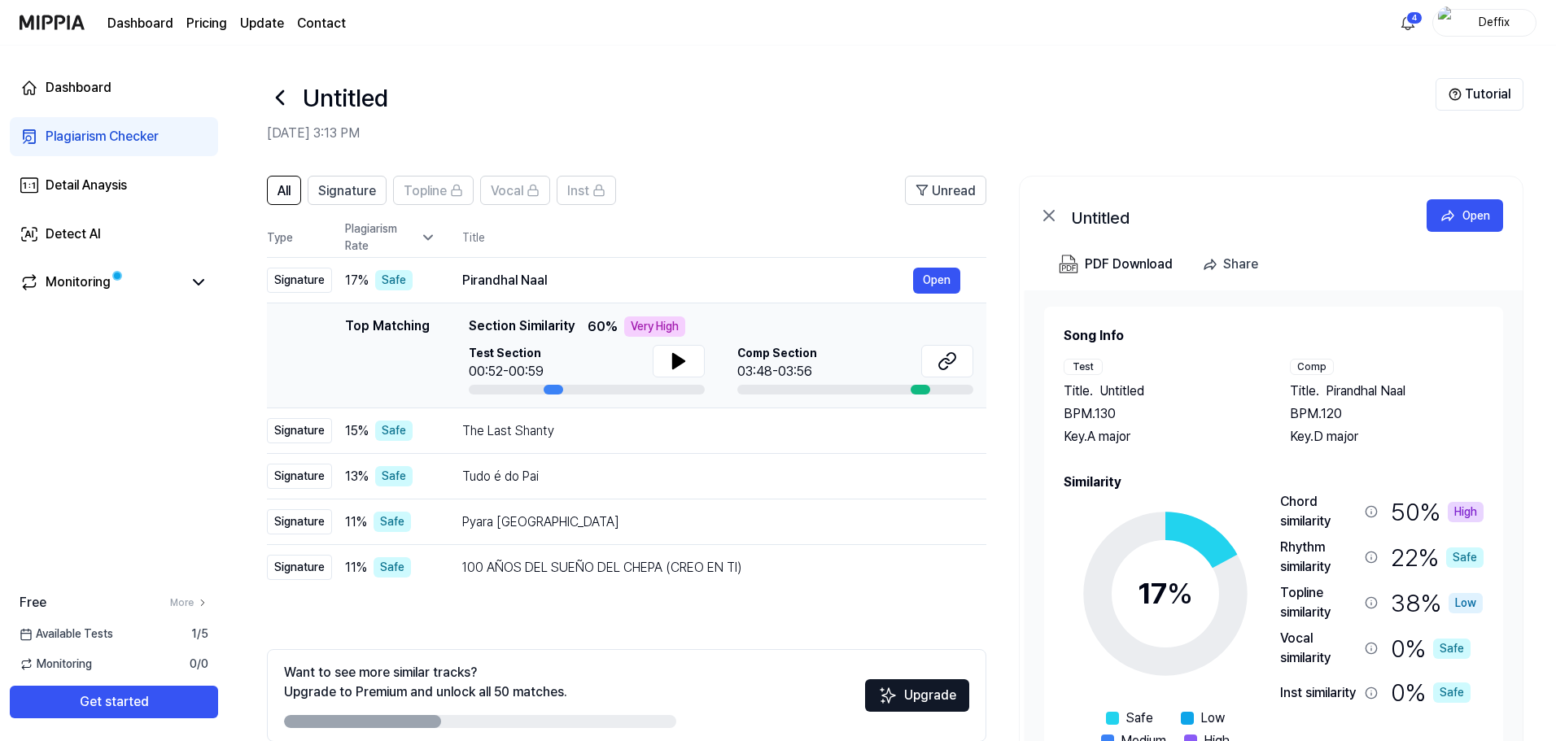
click at [408, 338] on div "Top Matching" at bounding box center [387, 355] width 85 height 78
click at [437, 319] on div "Top Matching Top Matching Section Similarity 60 % Very High Test Section 00:52-…" at bounding box center [626, 355] width 693 height 78
click at [488, 284] on div "Pirandhal Naal" at bounding box center [687, 281] width 451 height 20
click at [513, 278] on div "Pirandhal Naal" at bounding box center [687, 281] width 451 height 20
click at [657, 218] on th "Title" at bounding box center [724, 237] width 524 height 39
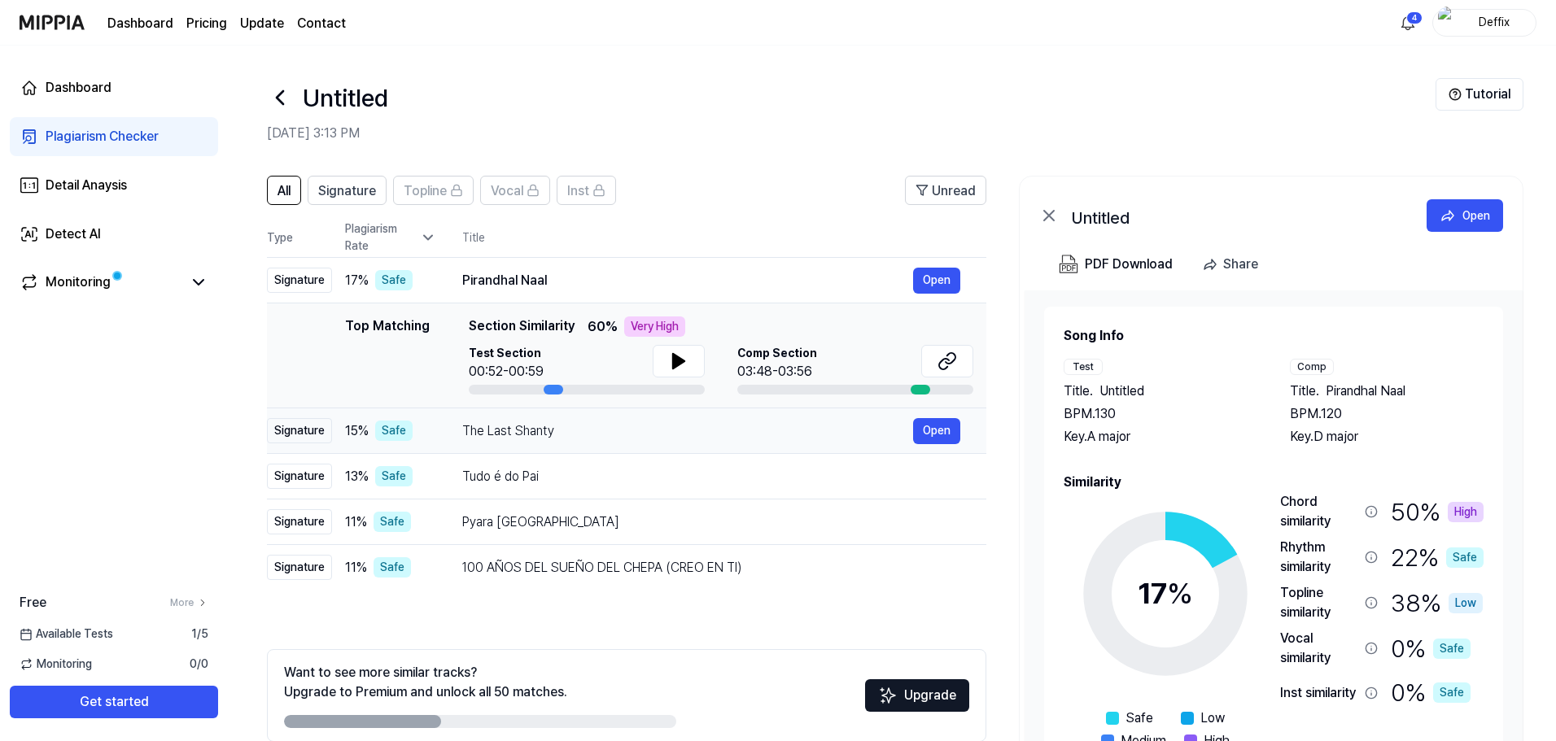
click at [628, 417] on td "The Last Shanty Open" at bounding box center [711, 431] width 550 height 46
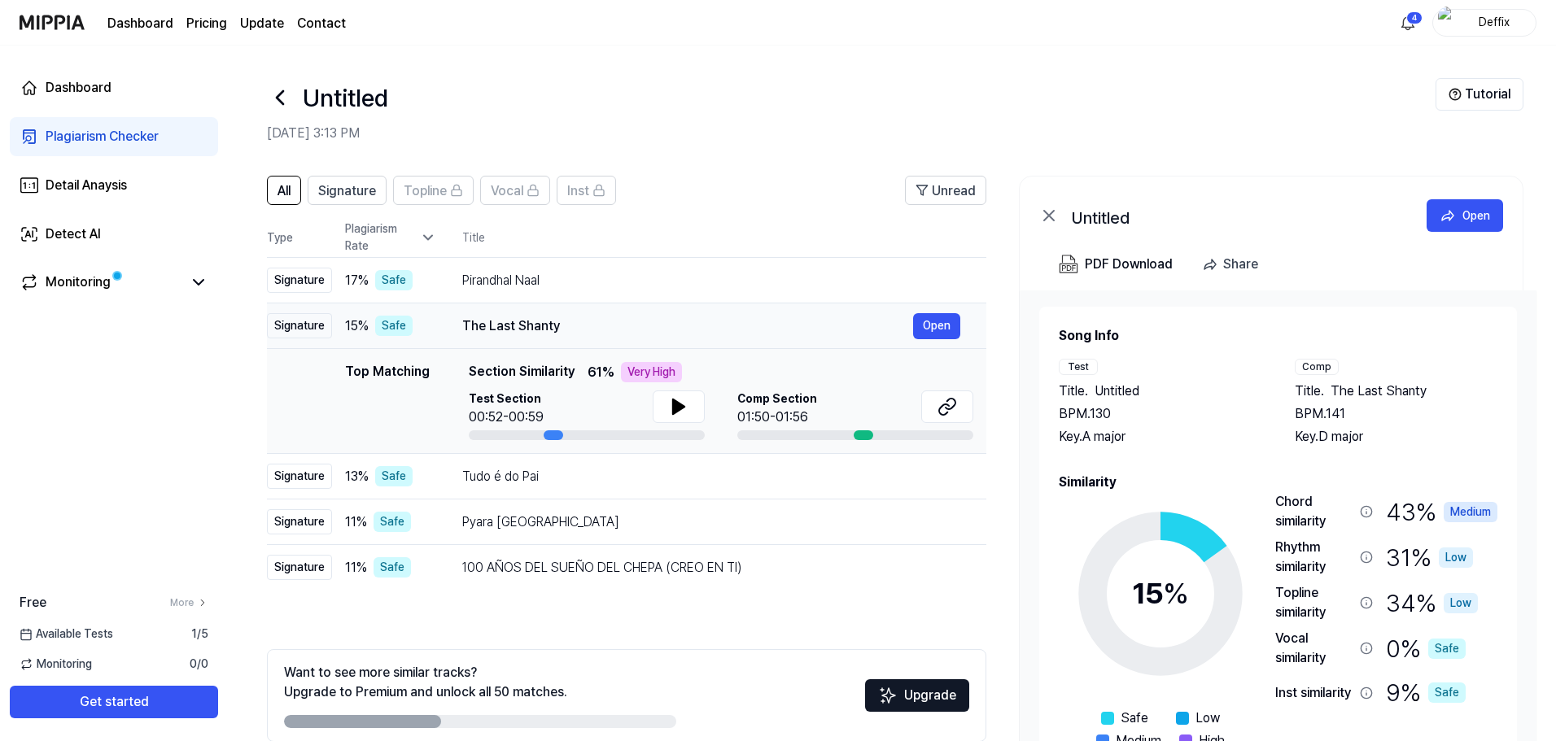
click at [570, 310] on td "The Last Shanty Open" at bounding box center [711, 326] width 550 height 46
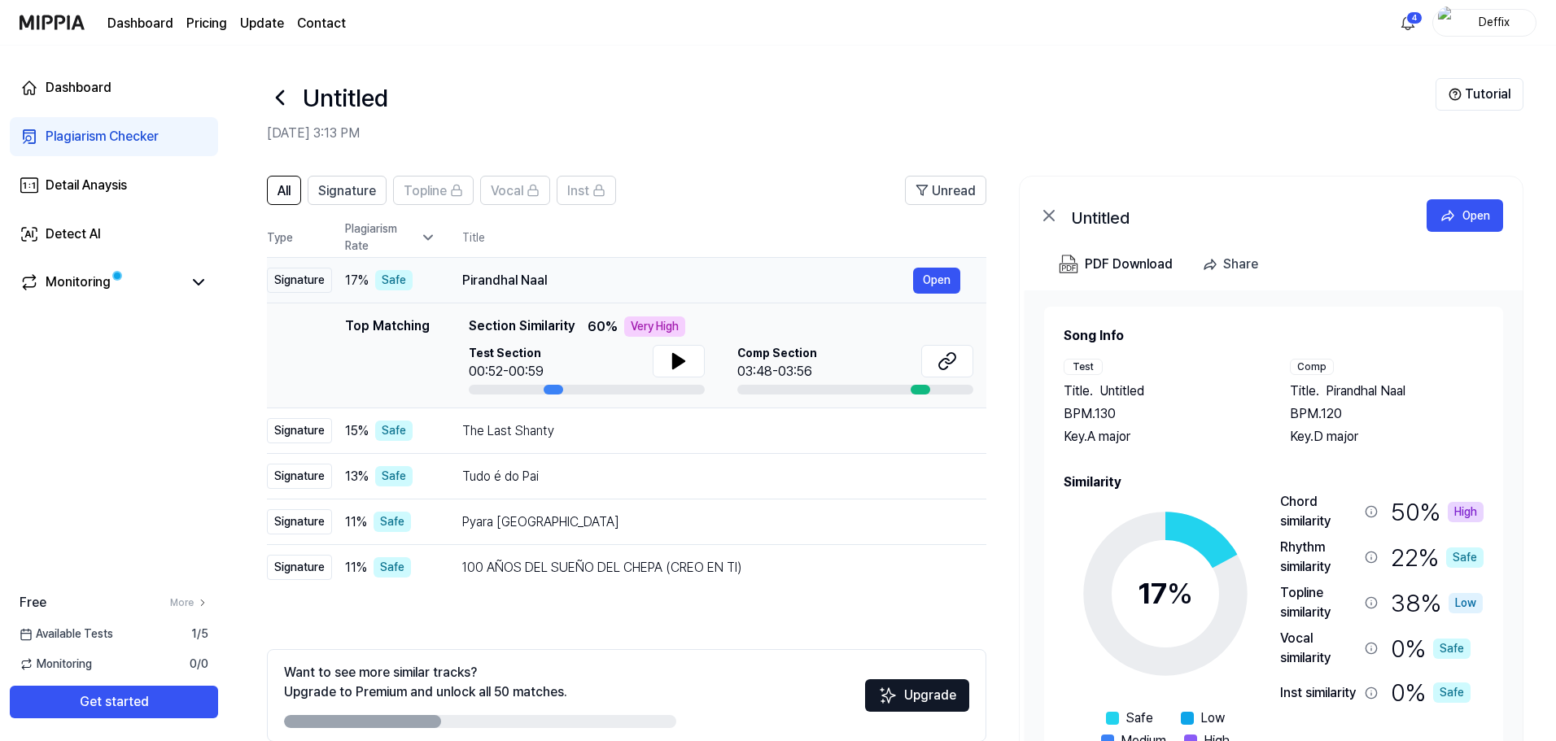
click at [539, 287] on div "Pirandhal Naal" at bounding box center [687, 281] width 451 height 20
click at [374, 195] on span "Signature" at bounding box center [347, 191] width 58 height 20
click at [295, 190] on button "All" at bounding box center [284, 190] width 34 height 29
click at [368, 288] on span "17 %" at bounding box center [357, 281] width 24 height 20
click at [423, 231] on icon at bounding box center [428, 237] width 16 height 16
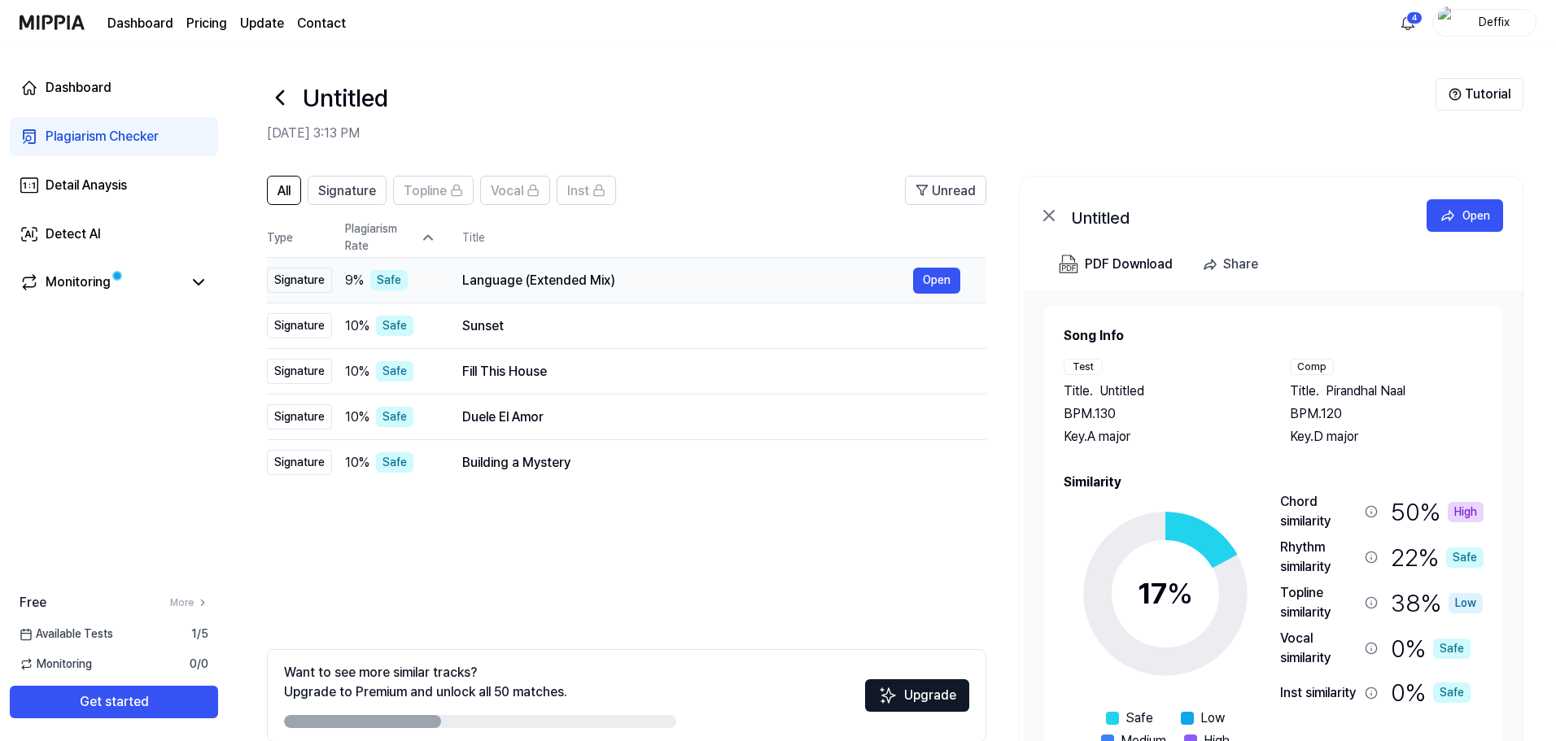
click at [543, 278] on div "Language (Extended Mix)" at bounding box center [687, 281] width 451 height 20
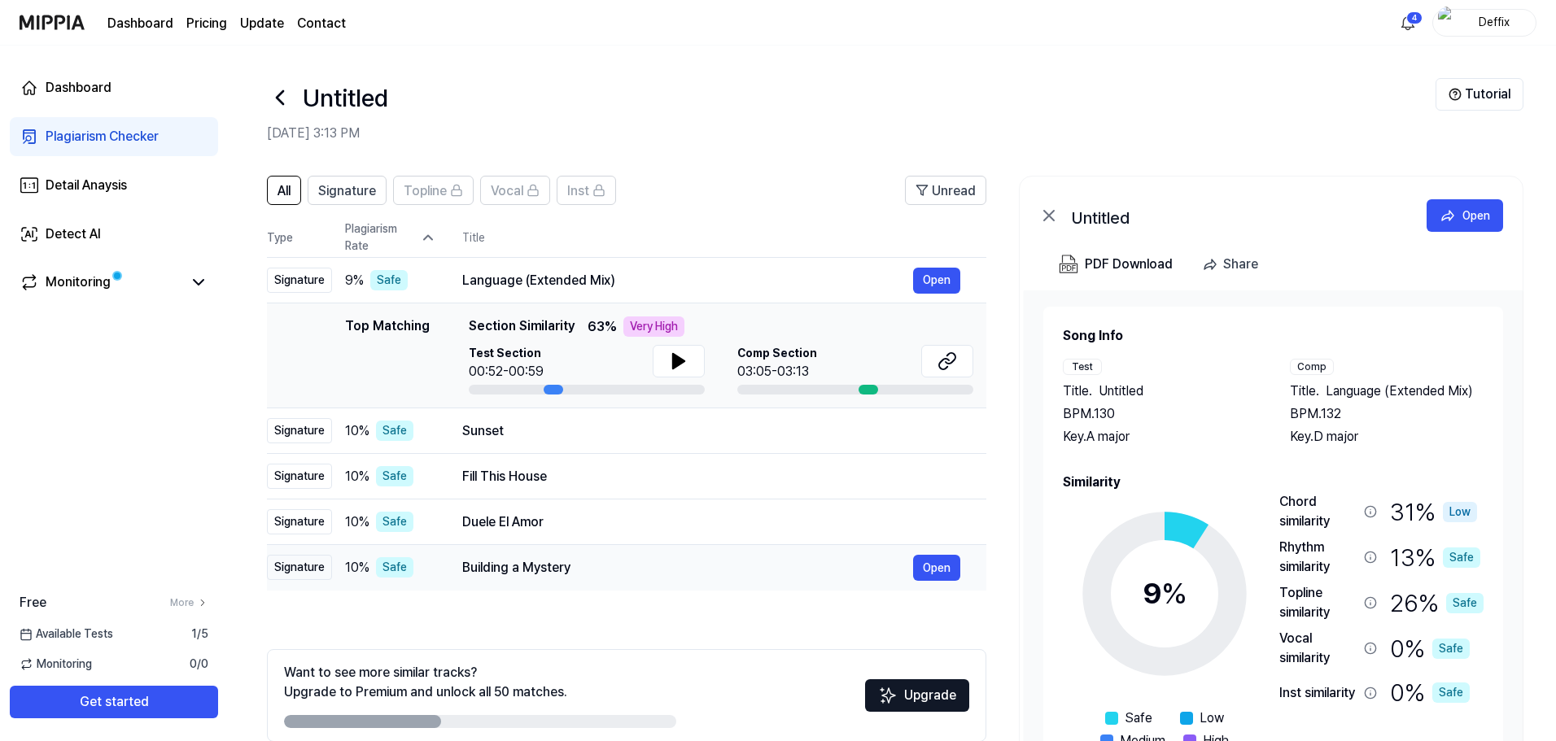
drag, startPoint x: 255, startPoint y: 559, endPoint x: 267, endPoint y: 559, distance: 11.4
click at [255, 559] on div "All Signature Topline Vocal Inst Unread All Signature Topline Vocal Inst Type P…" at bounding box center [892, 489] width 1328 height 661
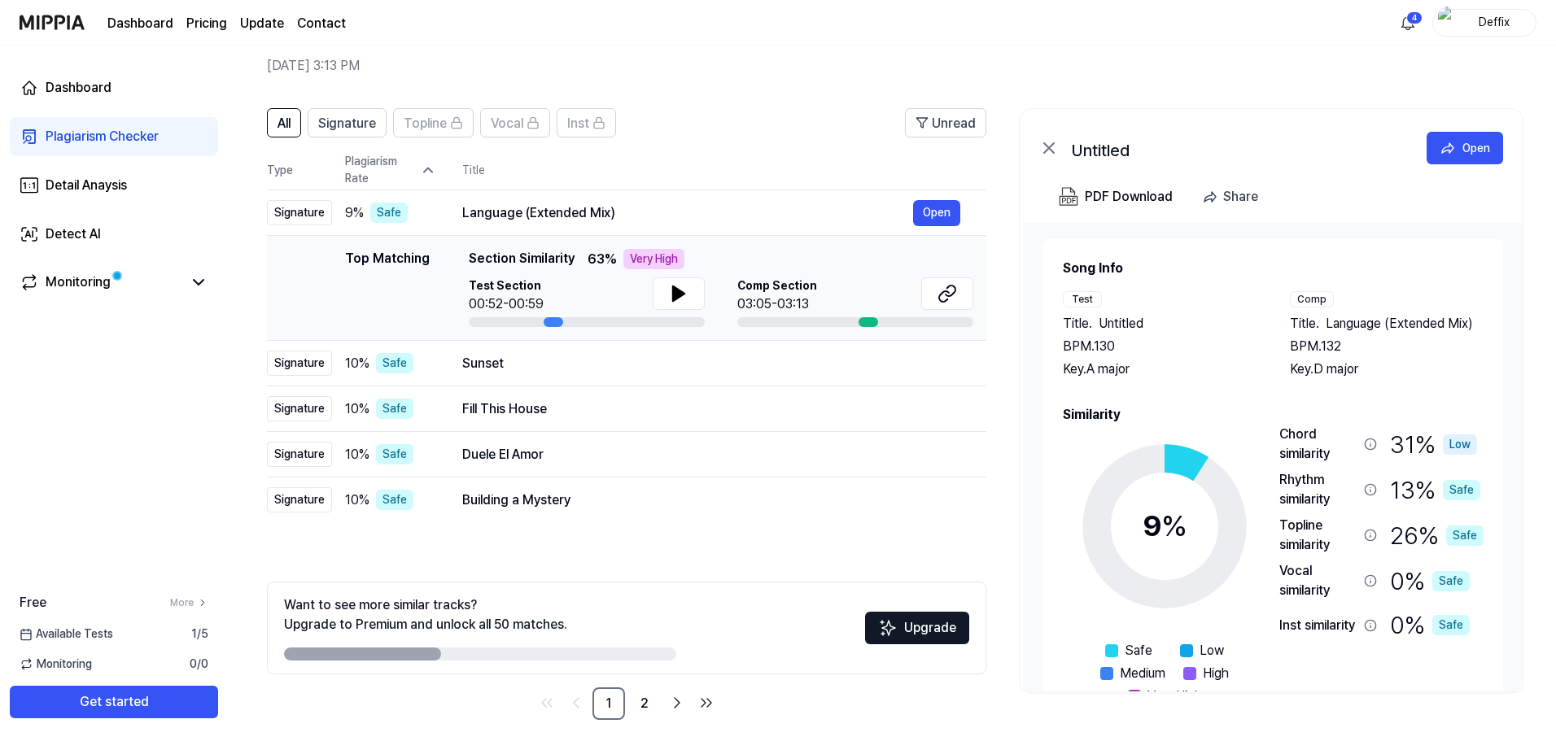
scroll to position [79, 0]
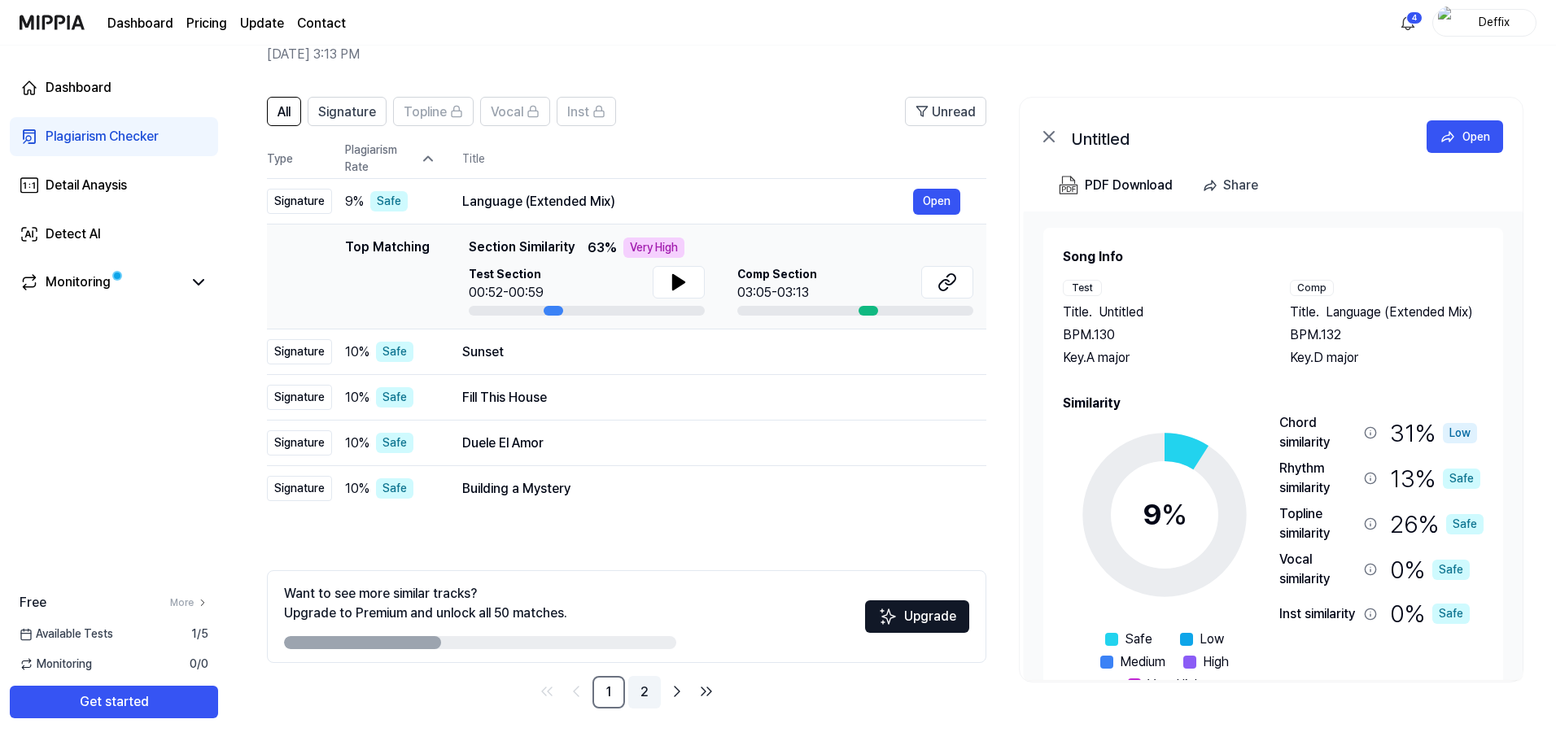
click at [650, 698] on link "2" at bounding box center [644, 692] width 33 height 33
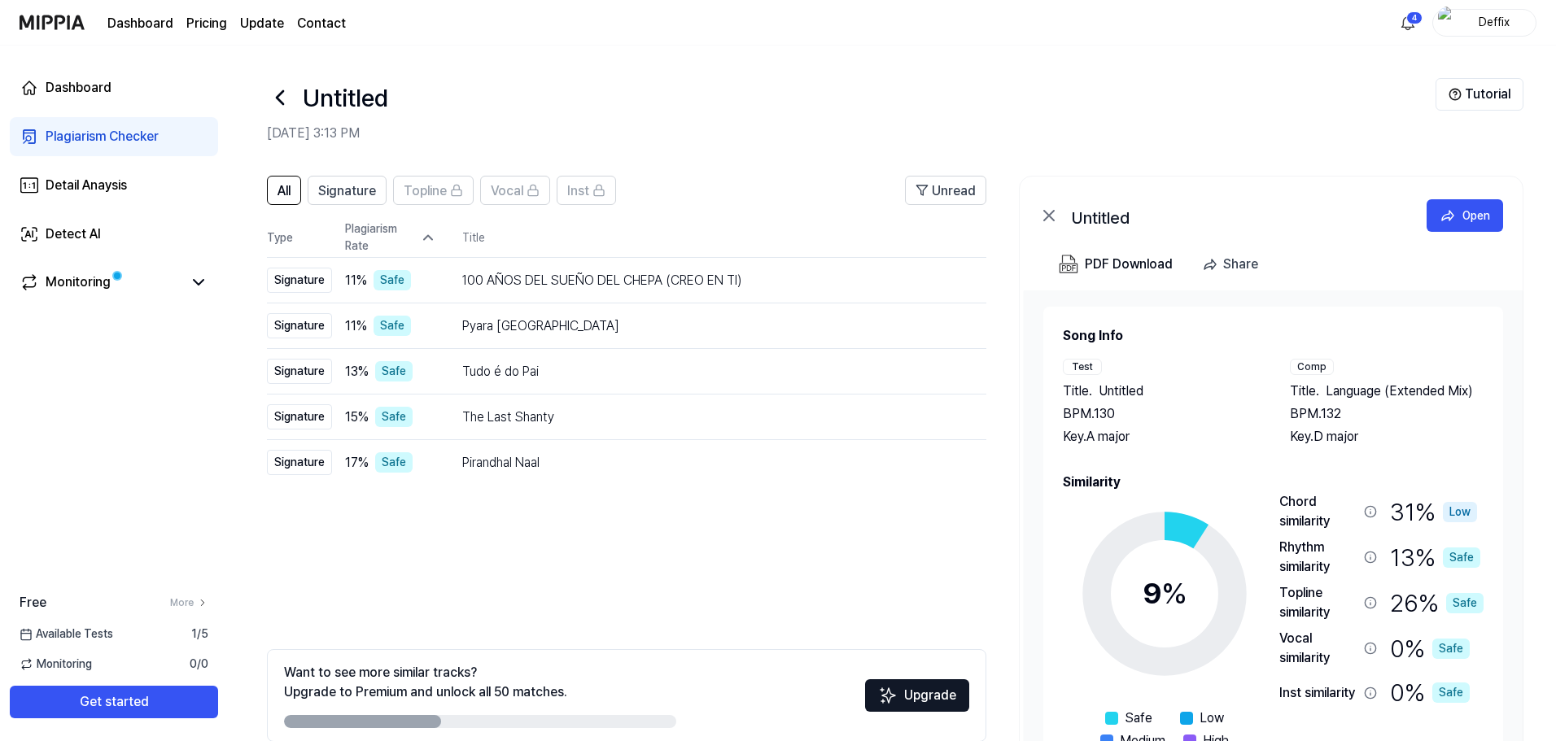
drag, startPoint x: 363, startPoint y: 44, endPoint x: 423, endPoint y: 32, distance: 61.4
click at [363, 44] on div "Dashboard Pricing Update Contact 4 Deffix" at bounding box center [778, 22] width 1517 height 45
click at [261, 561] on div "All Signature Topline Vocal Inst Unread All Signature Topline Vocal Inst Type P…" at bounding box center [892, 489] width 1328 height 661
click at [472, 460] on div "Pirandhal Naal" at bounding box center [687, 463] width 451 height 20
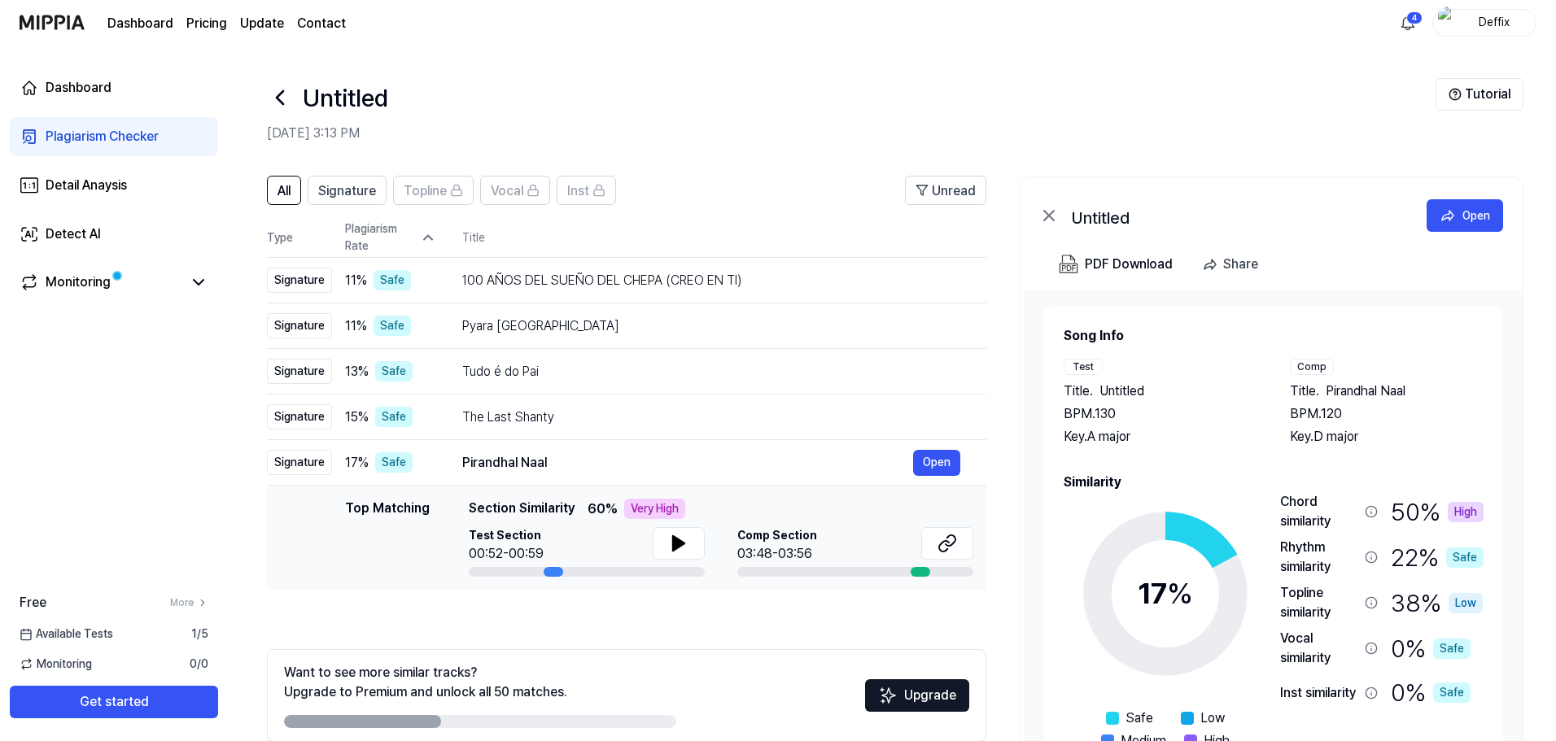
scroll to position [50, 0]
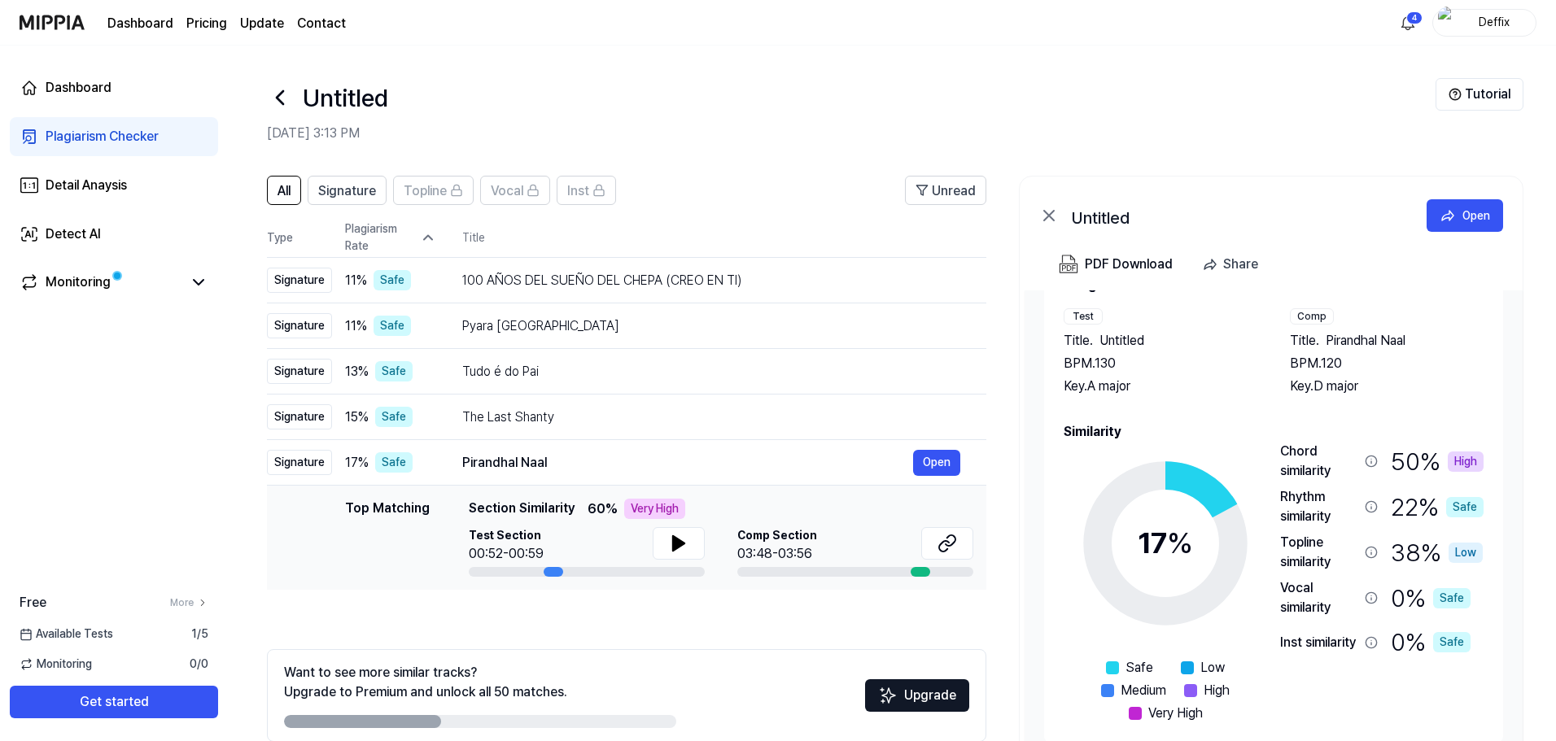
drag, startPoint x: 176, startPoint y: 399, endPoint x: 226, endPoint y: 362, distance: 62.3
click at [176, 399] on div "Dashboard Plagiarism Checker Detail Anaysis Detect AI Monitoring Free More Avai…" at bounding box center [114, 394] width 228 height 696
click at [434, 409] on div "15 % Safe" at bounding box center [390, 417] width 91 height 20
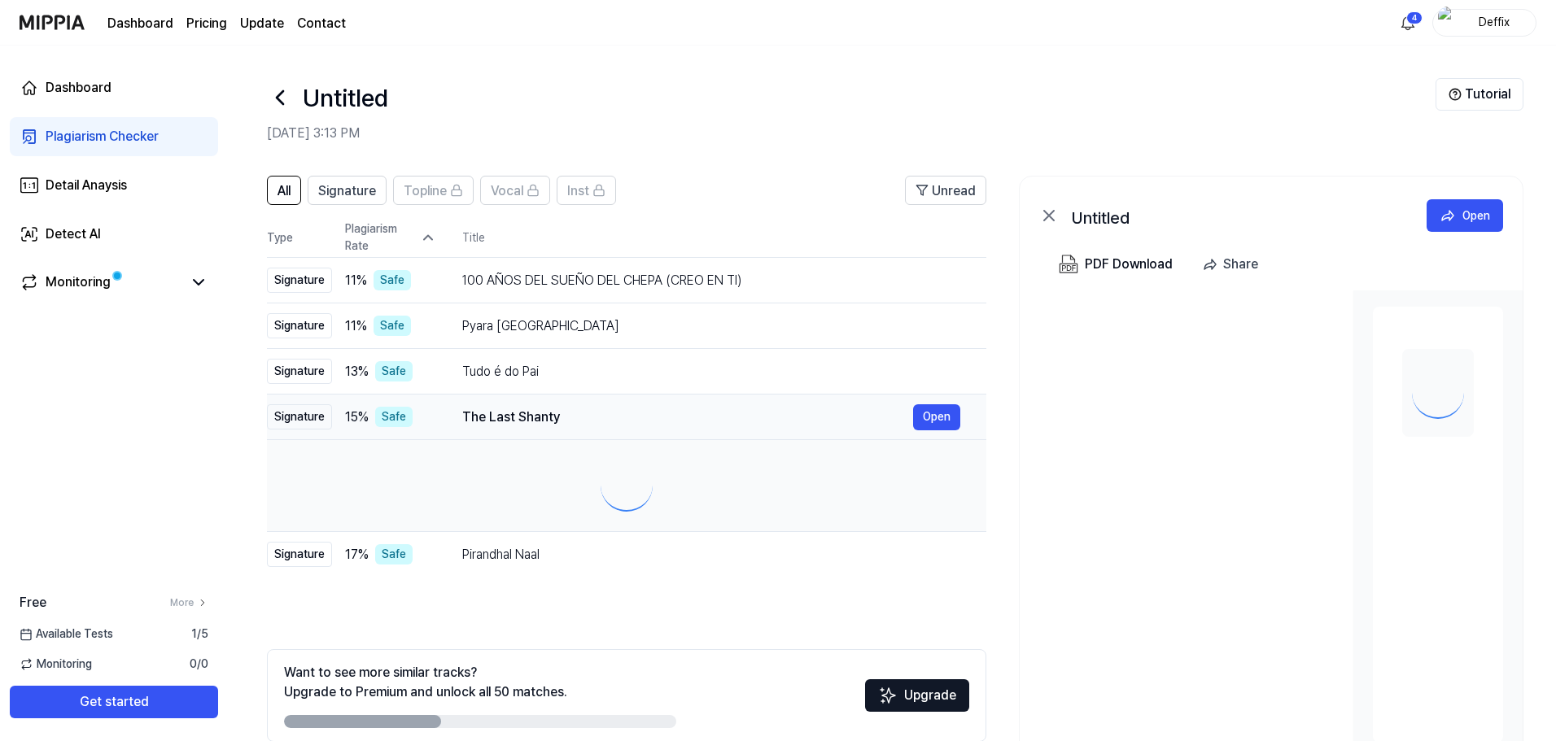
scroll to position [0, 0]
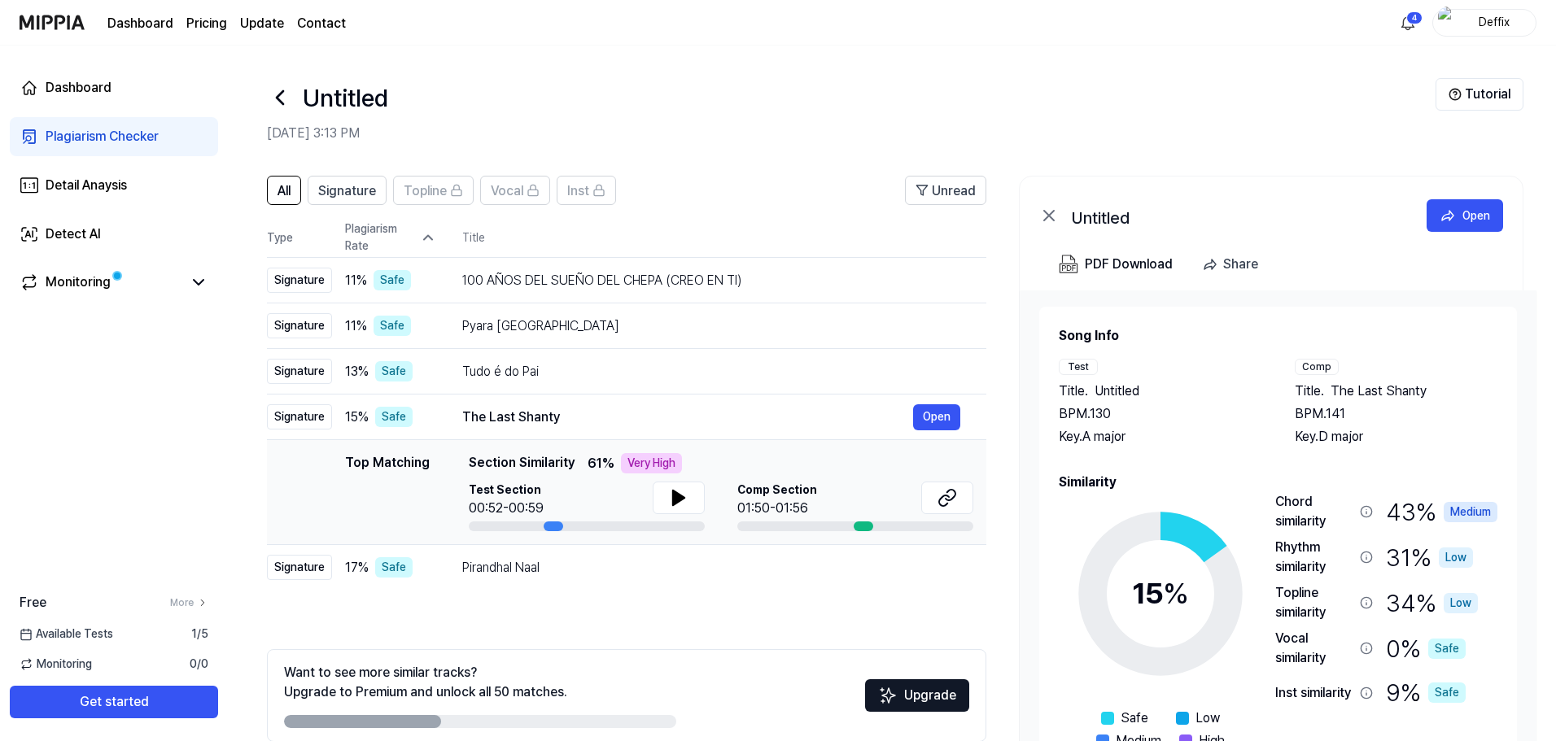
click at [404, 51] on header "Untitled Aug 16, 2025, 3:13 PM Tutorial" at bounding box center [892, 103] width 1328 height 114
click at [585, 365] on div "Tudo é do Pai" at bounding box center [687, 372] width 451 height 20
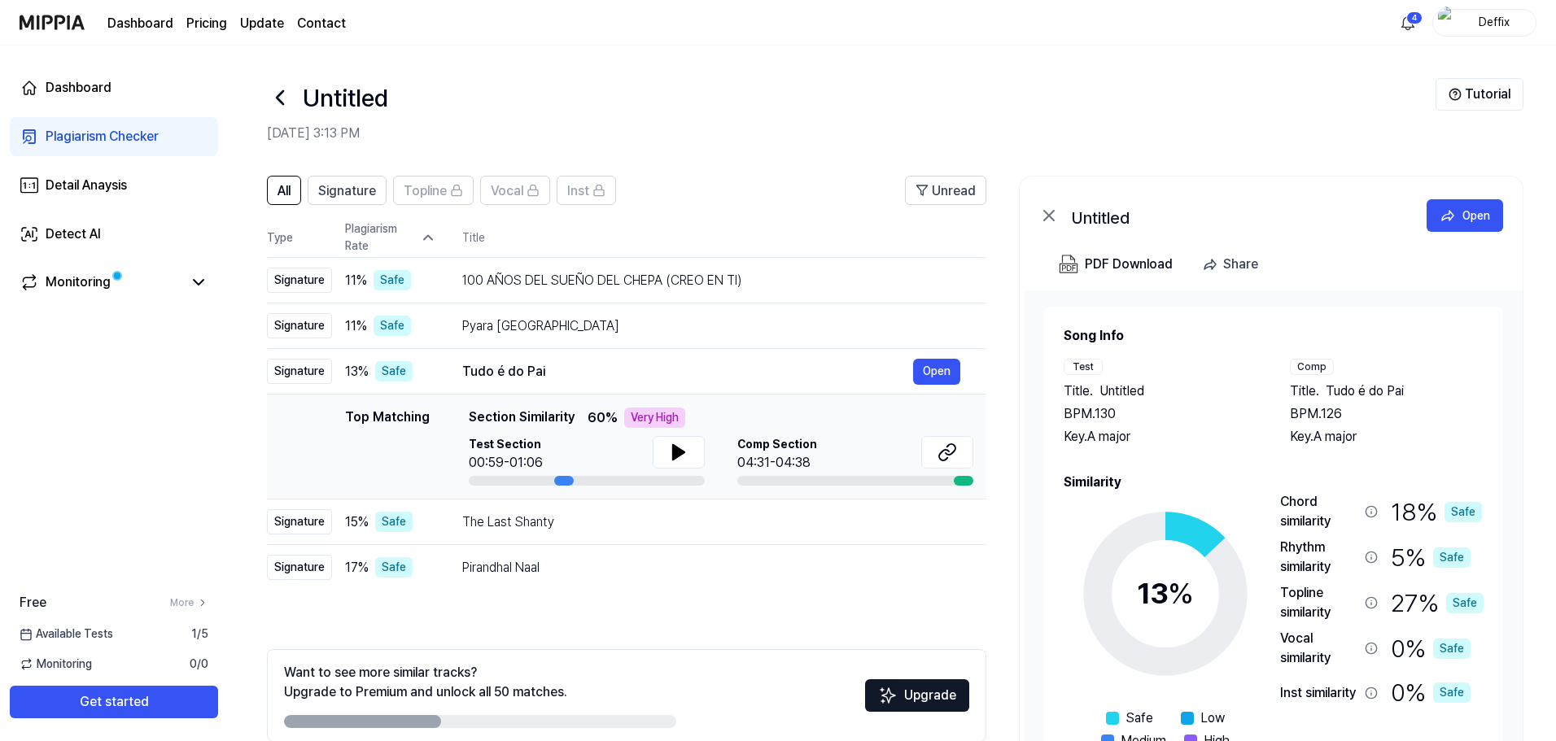
click at [347, 618] on div "All Signature Topline Vocal Inst Unread All Signature Topline Vocal Inst Type P…" at bounding box center [626, 482] width 719 height 612
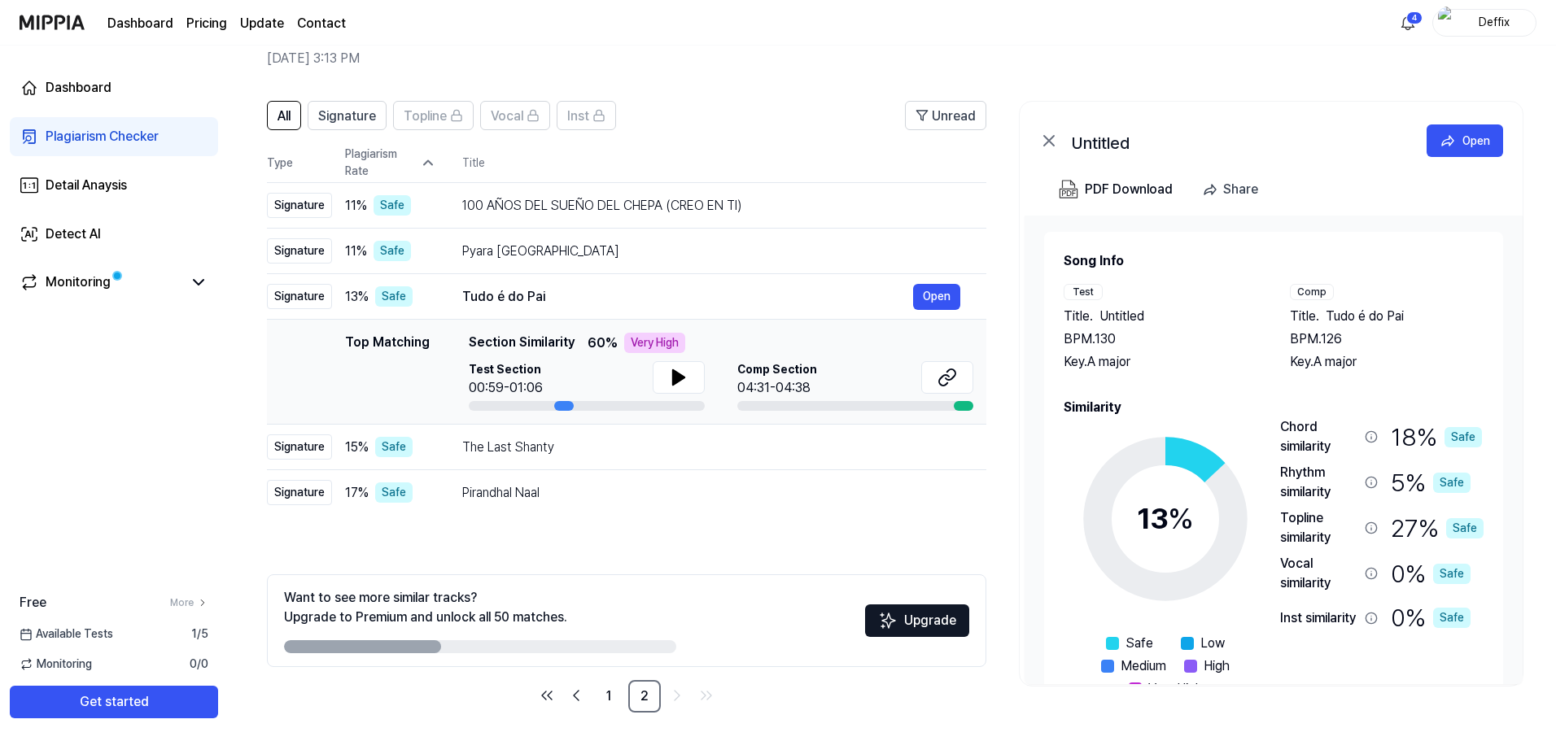
scroll to position [79, 0]
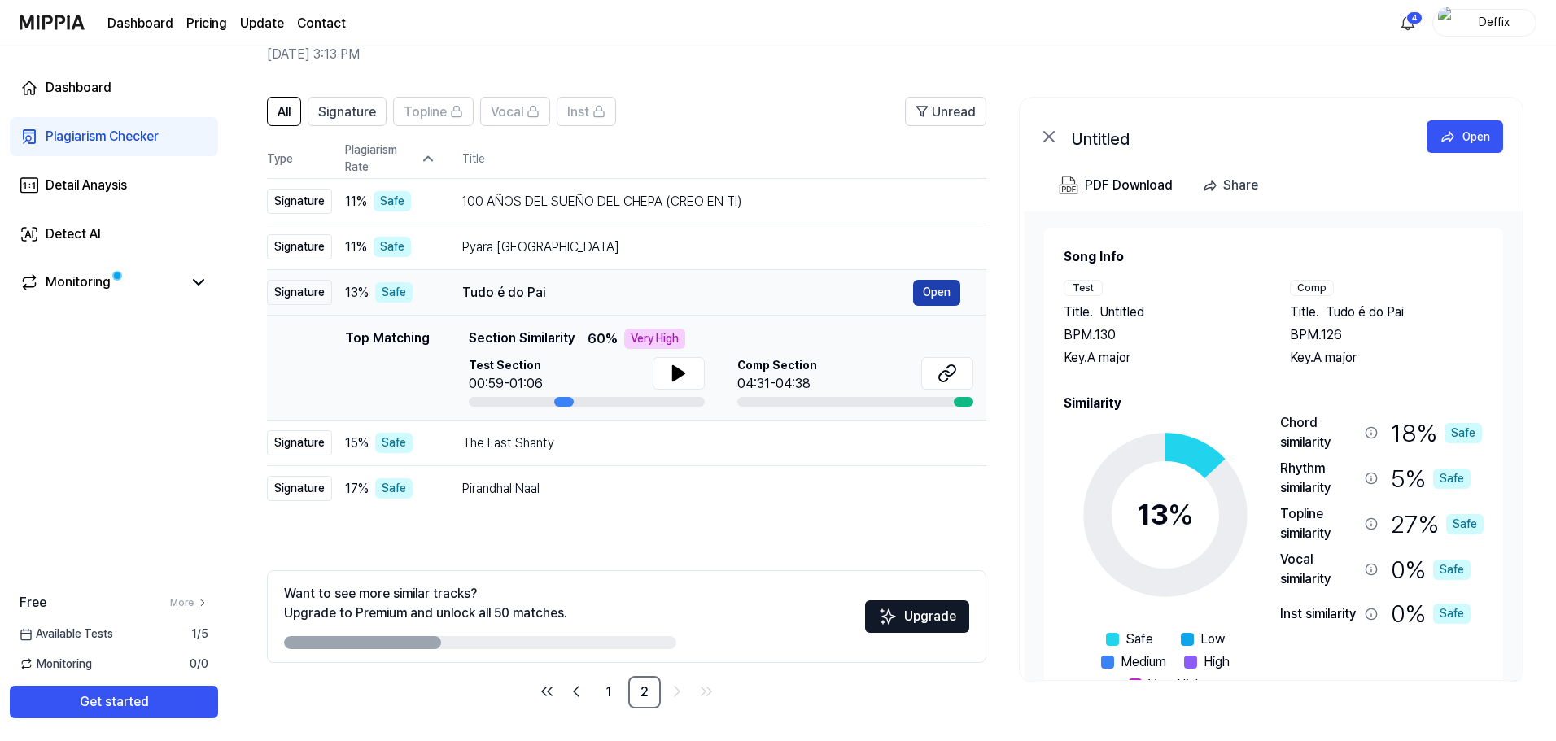
click at [948, 295] on button "Open" at bounding box center [936, 293] width 47 height 26
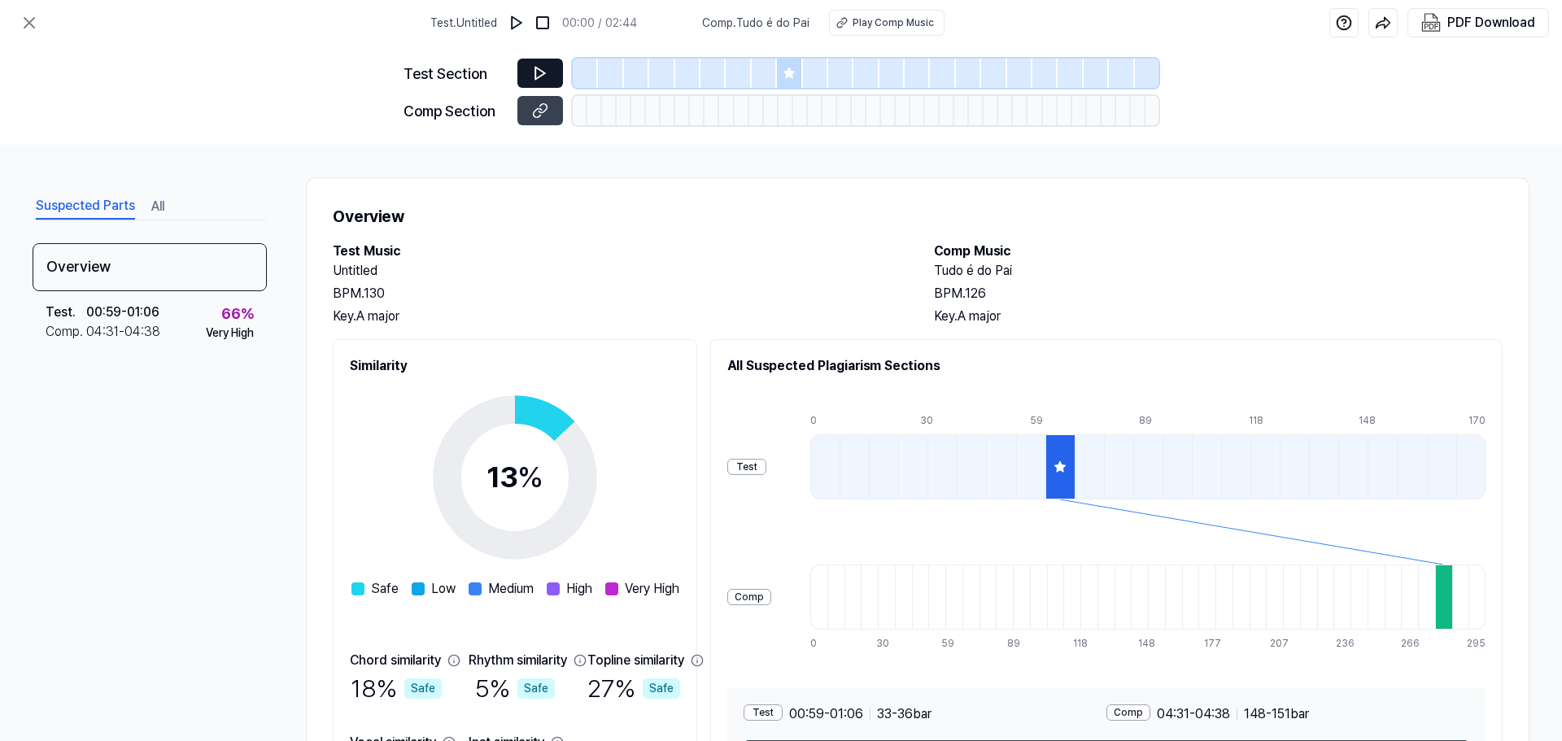
click at [552, 71] on button at bounding box center [540, 73] width 46 height 29
click at [525, 24] on img at bounding box center [516, 23] width 16 height 16
click at [731, 25] on span "Comp . Tudo é do Pai" at bounding box center [755, 23] width 107 height 17
click at [872, 24] on div "Play Comp Music" at bounding box center [892, 22] width 81 height 15
click at [553, 76] on button at bounding box center [540, 73] width 46 height 29
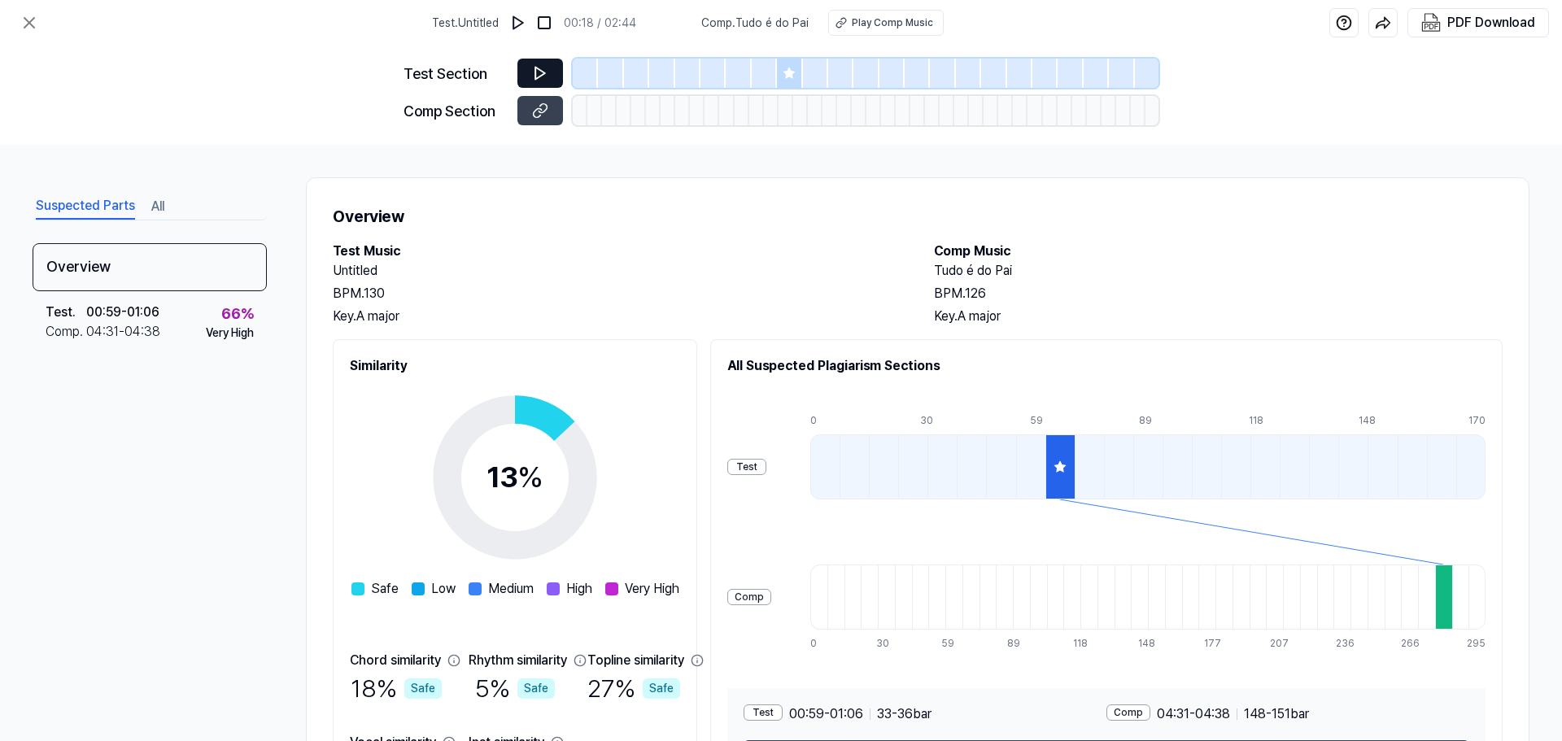
click at [556, 84] on button at bounding box center [540, 73] width 46 height 29
drag, startPoint x: 672, startPoint y: 62, endPoint x: 683, endPoint y: 62, distance: 10.6
click at [673, 62] on div at bounding box center [661, 73] width 25 height 29
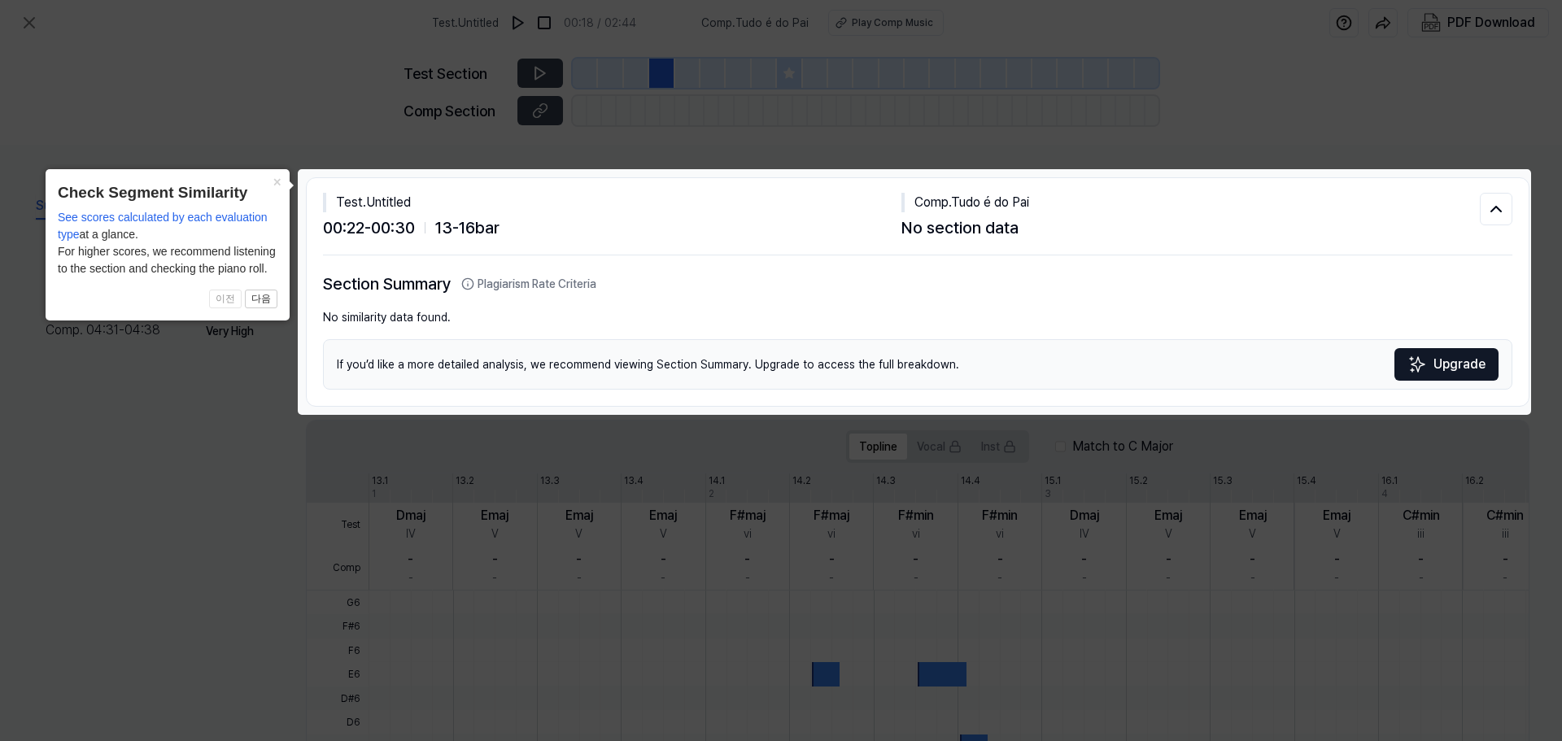
click at [779, 68] on icon at bounding box center [781, 370] width 1562 height 741
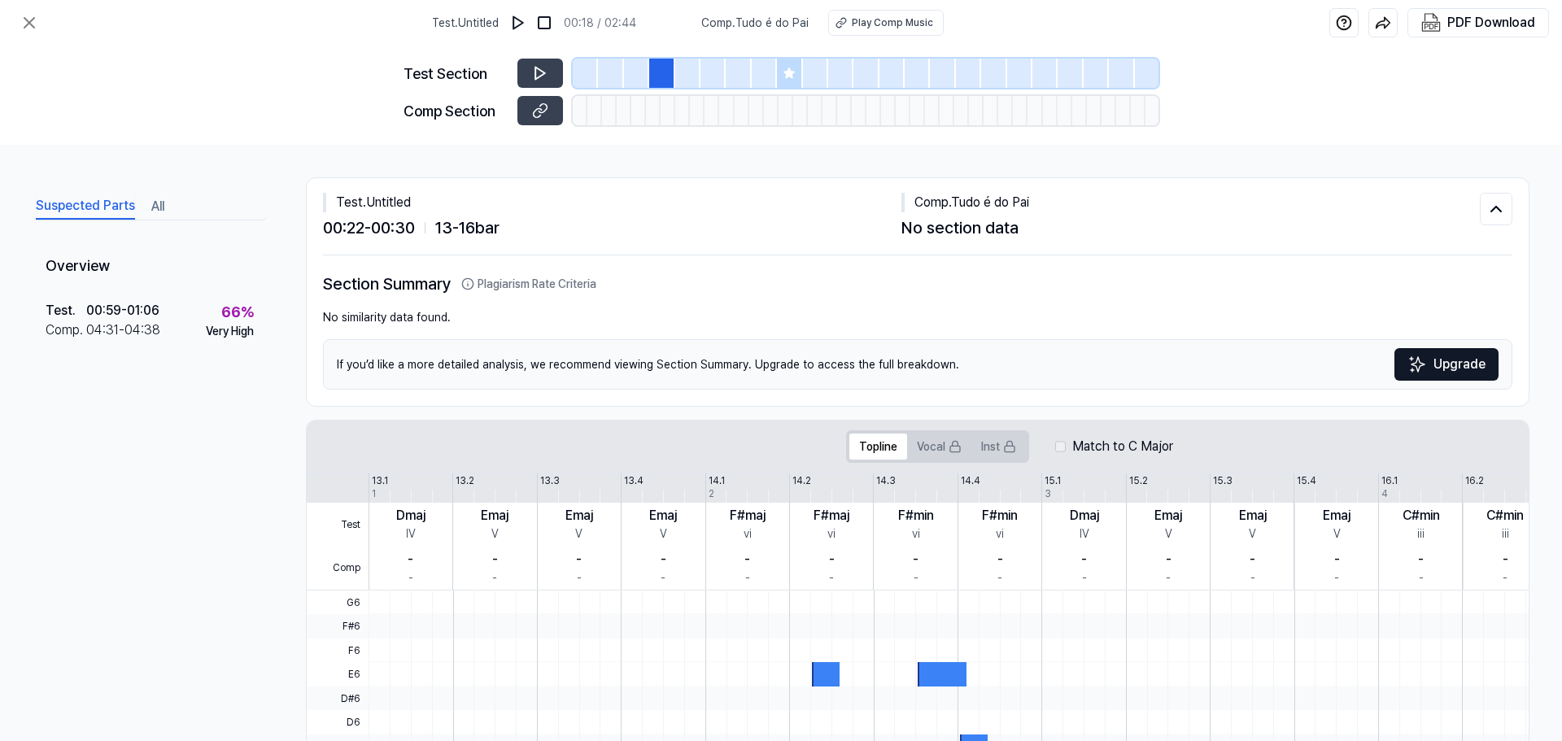
click at [791, 72] on icon at bounding box center [788, 73] width 11 height 11
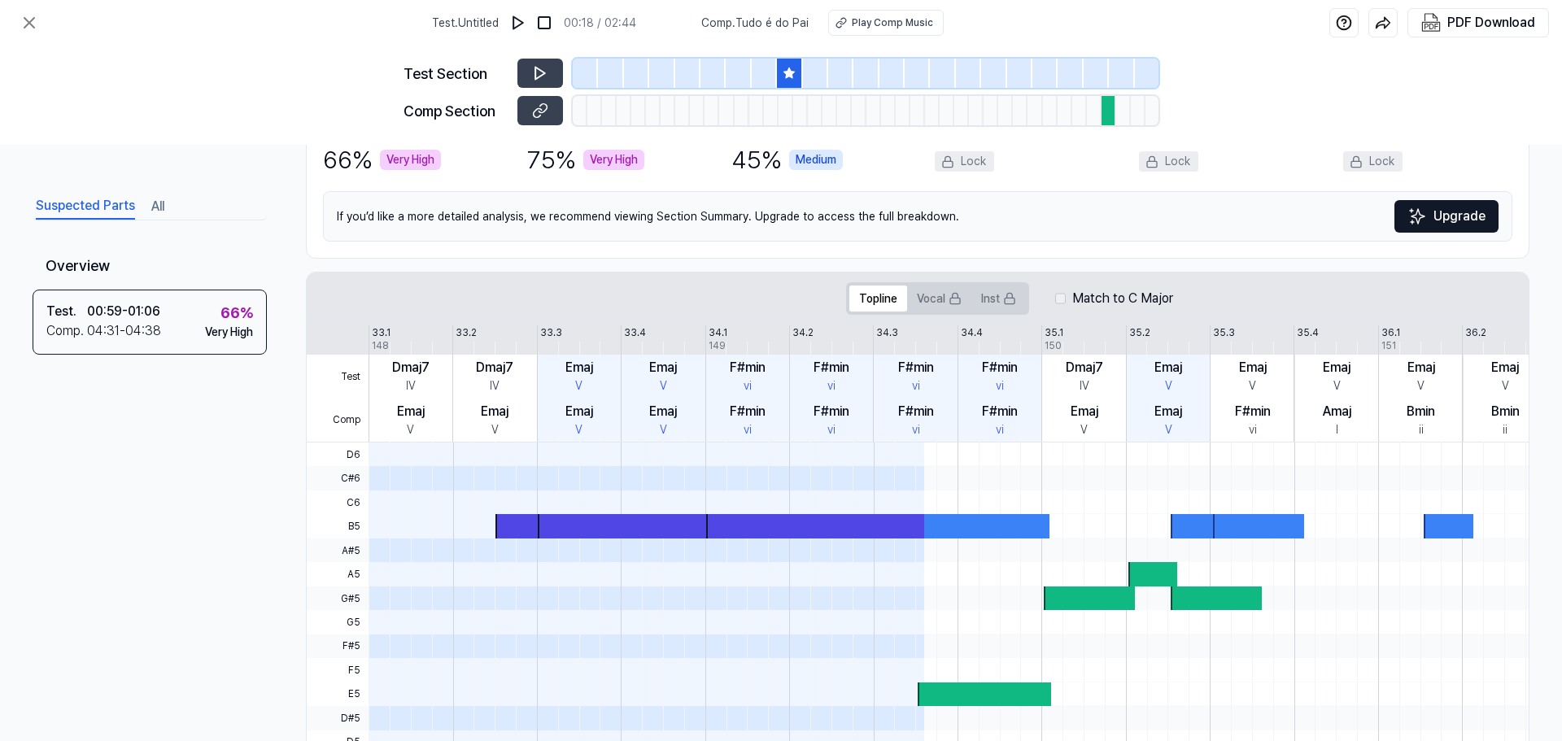
scroll to position [244, 0]
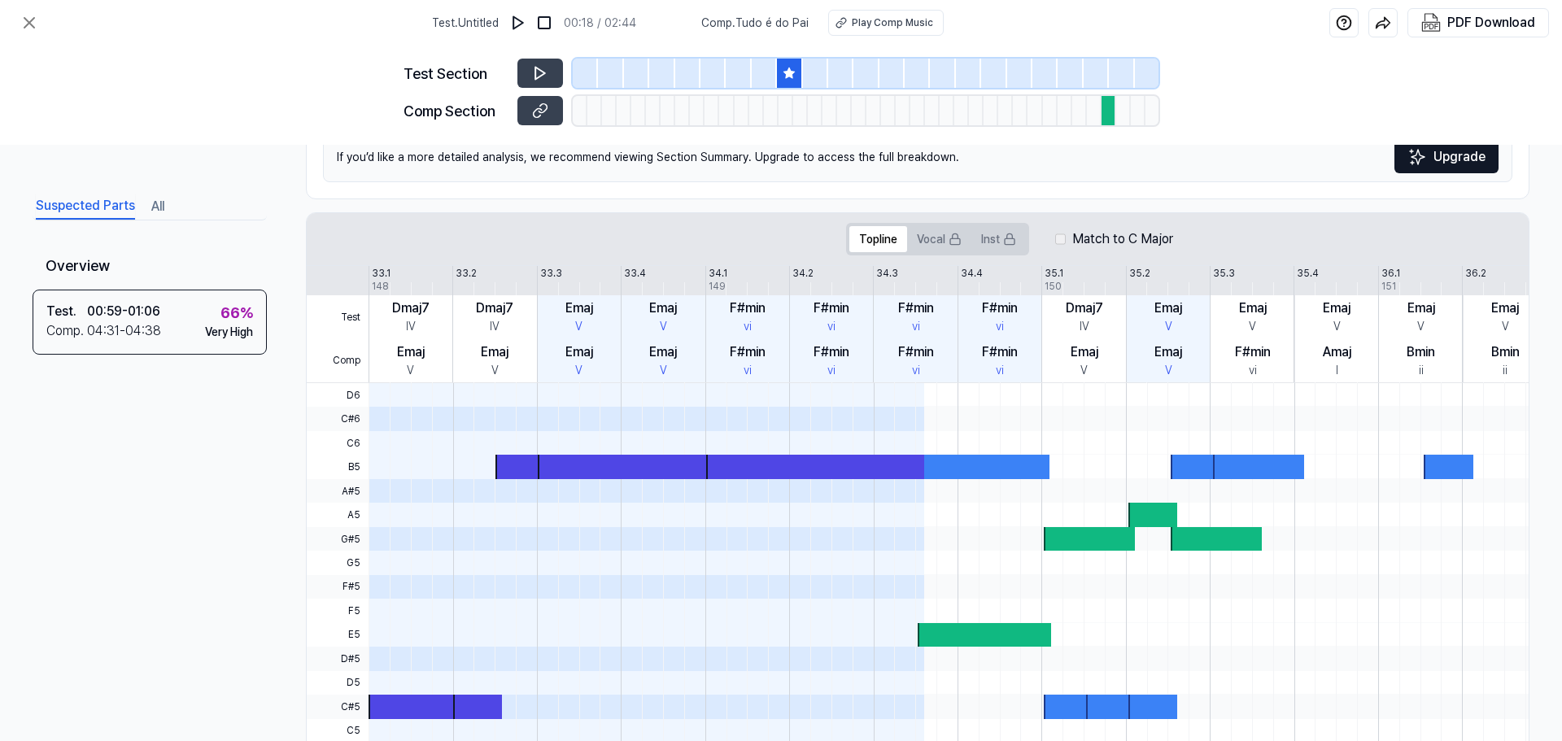
click at [939, 467] on div at bounding box center [794, 467] width 513 height 24
click at [993, 636] on div at bounding box center [981, 635] width 133 height 24
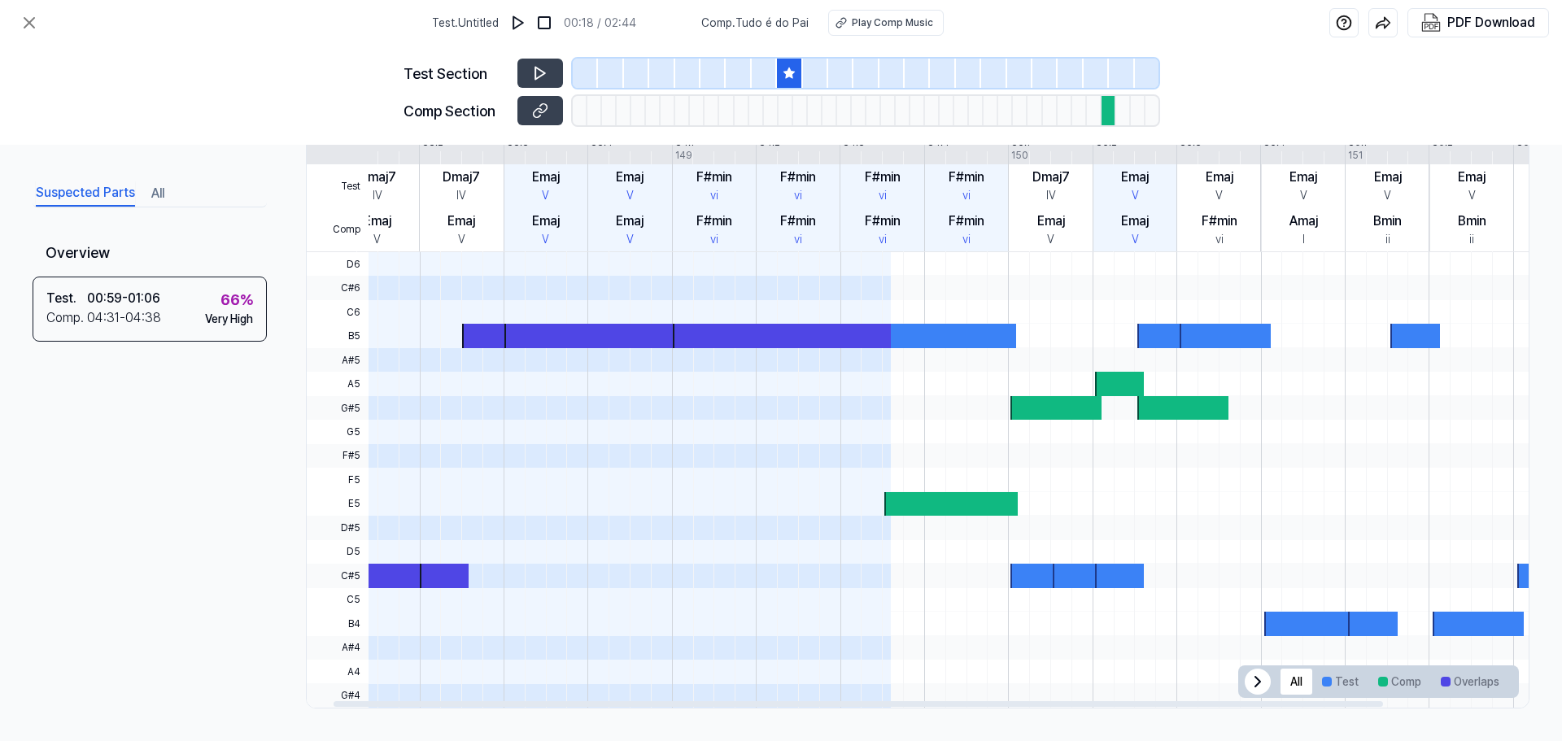
scroll to position [0, 0]
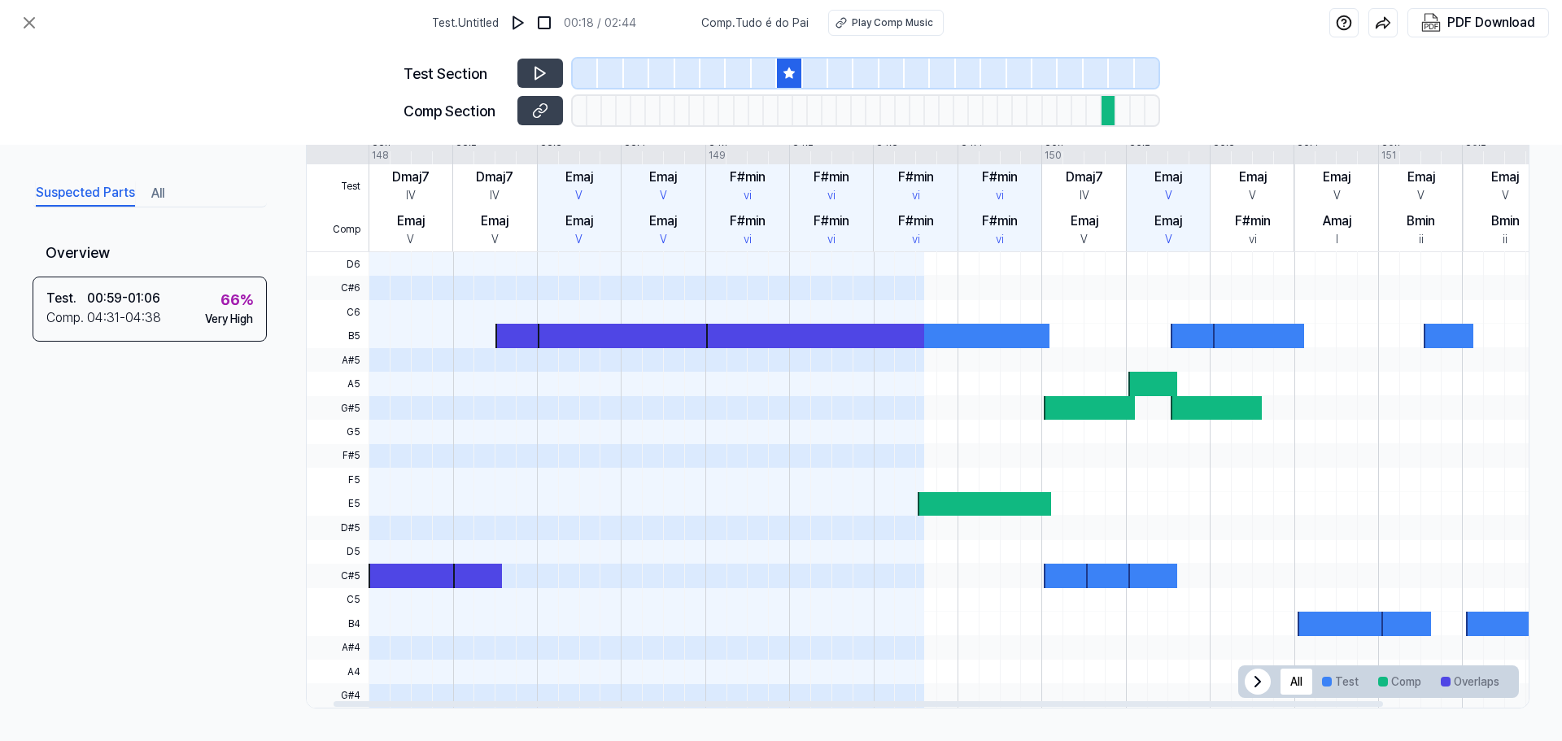
drag, startPoint x: 1021, startPoint y: 584, endPoint x: 1215, endPoint y: 588, distance: 193.7
click at [1202, 252] on div at bounding box center [1041, 252] width 1344 height 0
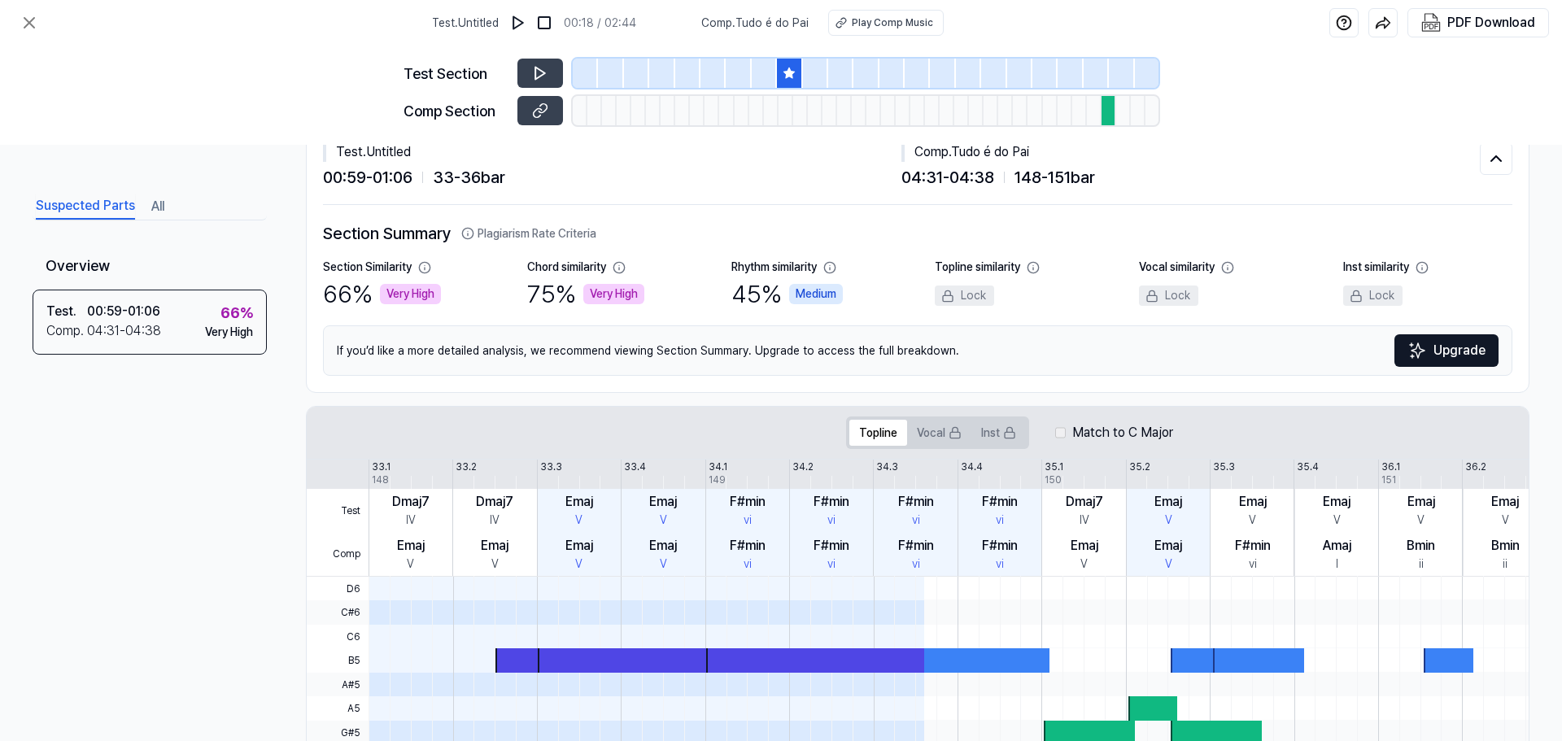
scroll to position [50, 0]
click at [524, 67] on button at bounding box center [540, 73] width 46 height 29
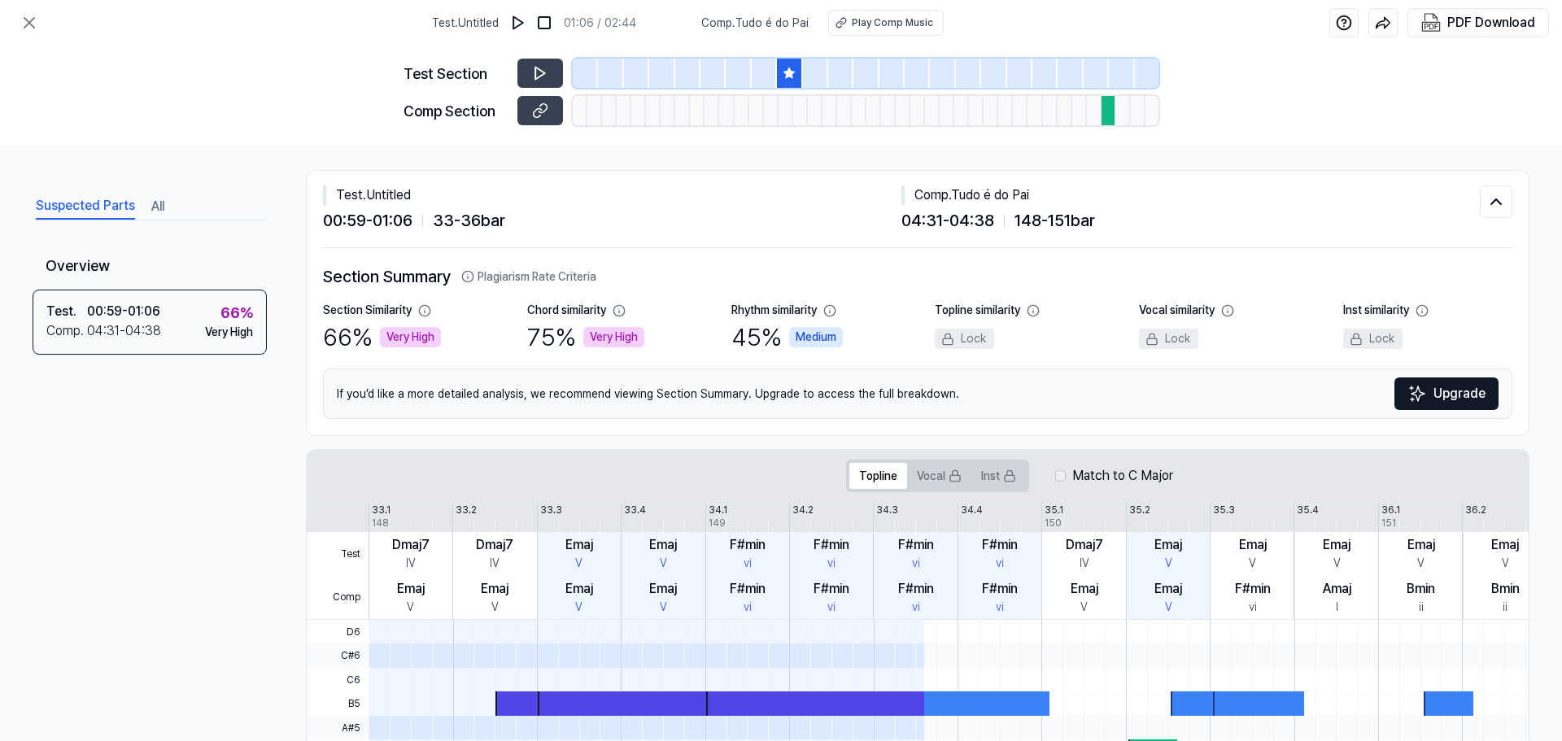
scroll to position [0, 0]
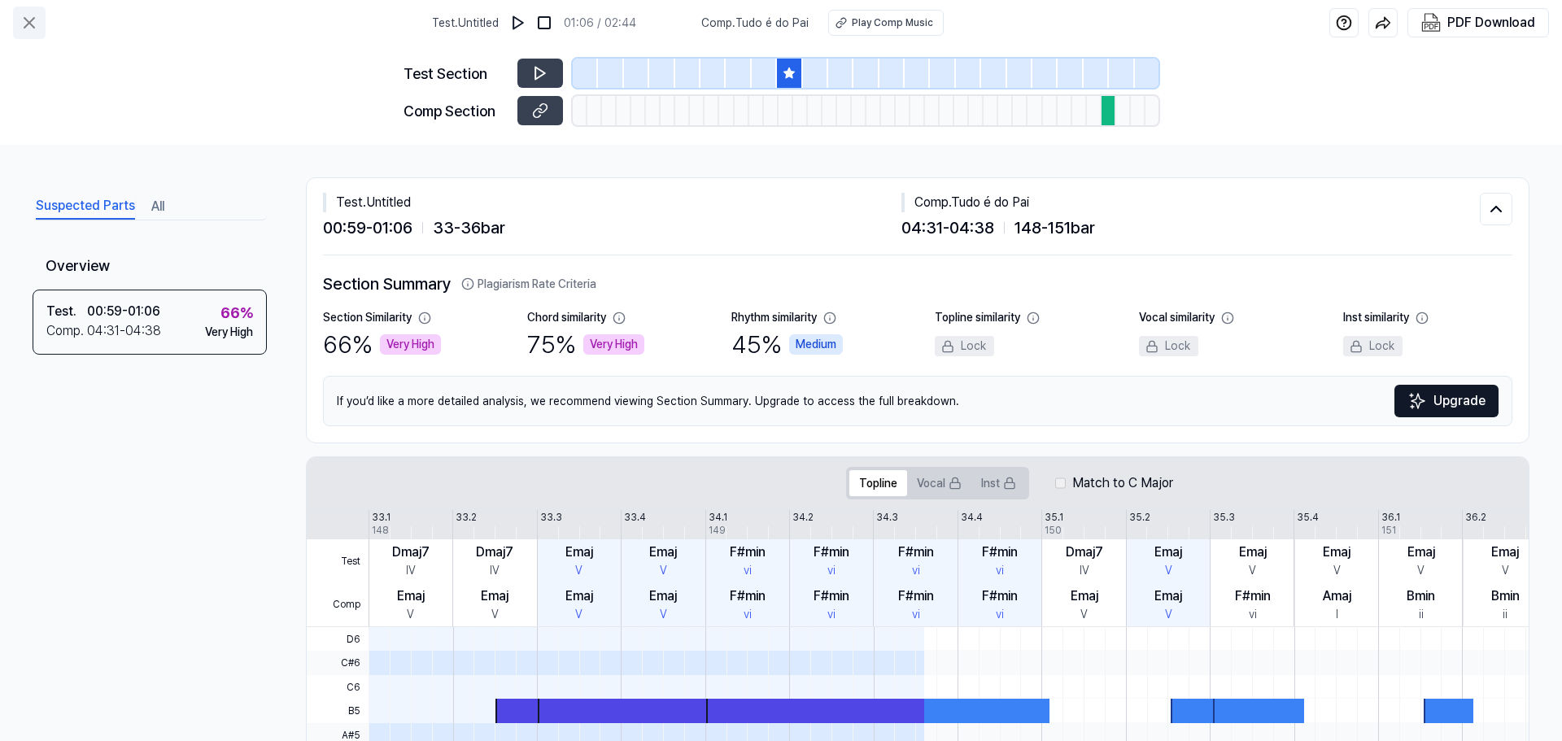
click at [30, 28] on icon at bounding box center [30, 23] width 20 height 20
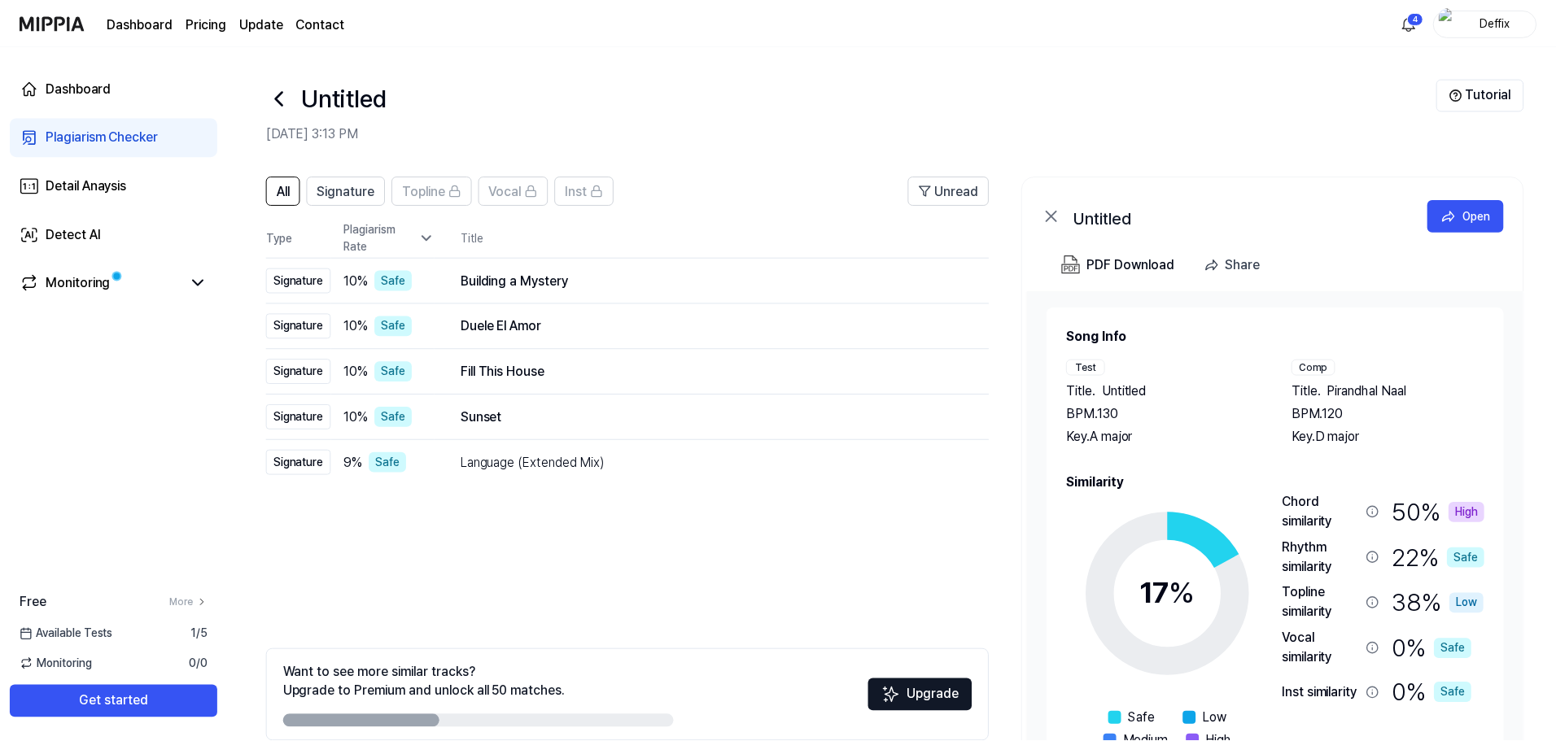
scroll to position [79, 0]
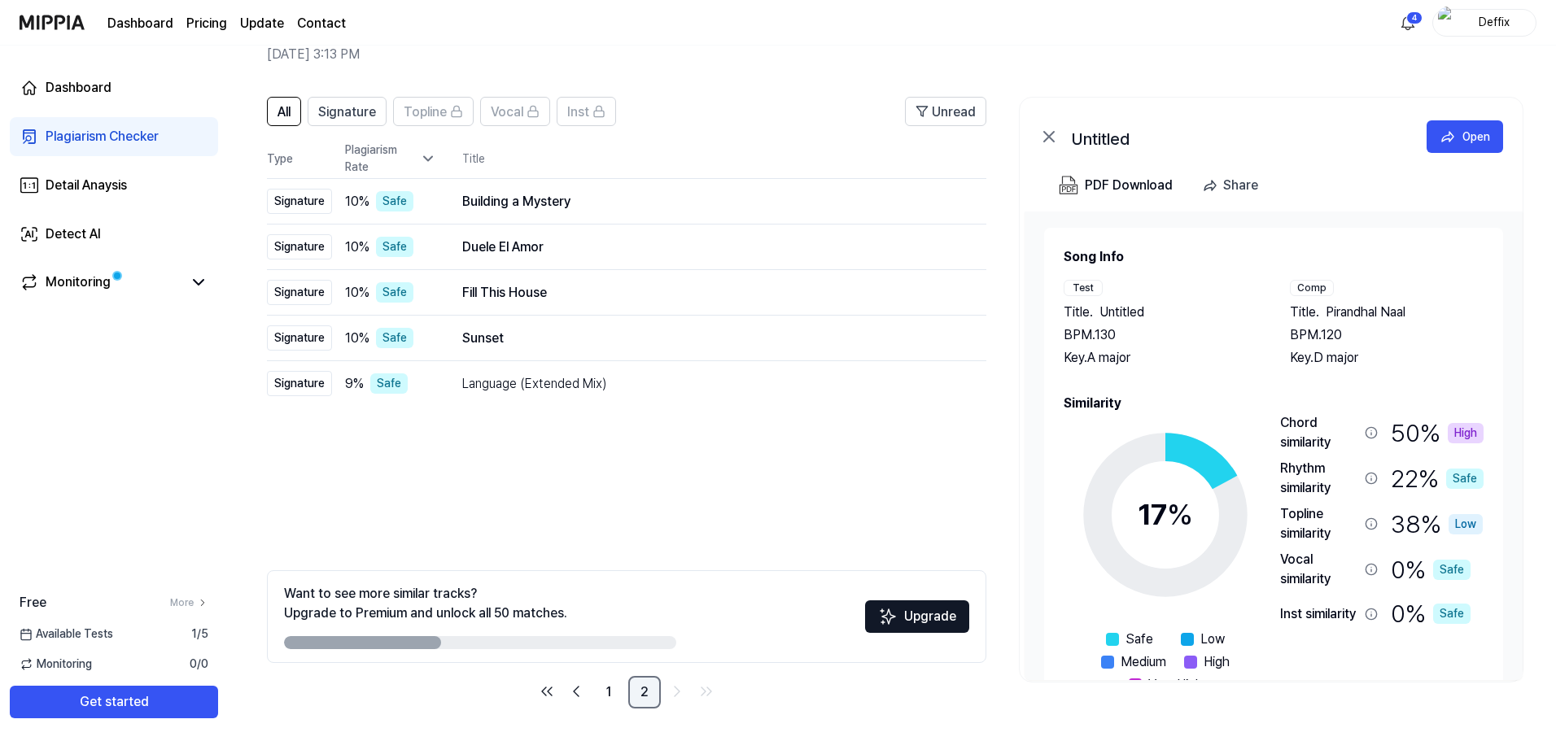
click at [633, 696] on link "2" at bounding box center [644, 692] width 33 height 33
click at [609, 690] on link "1" at bounding box center [608, 692] width 33 height 33
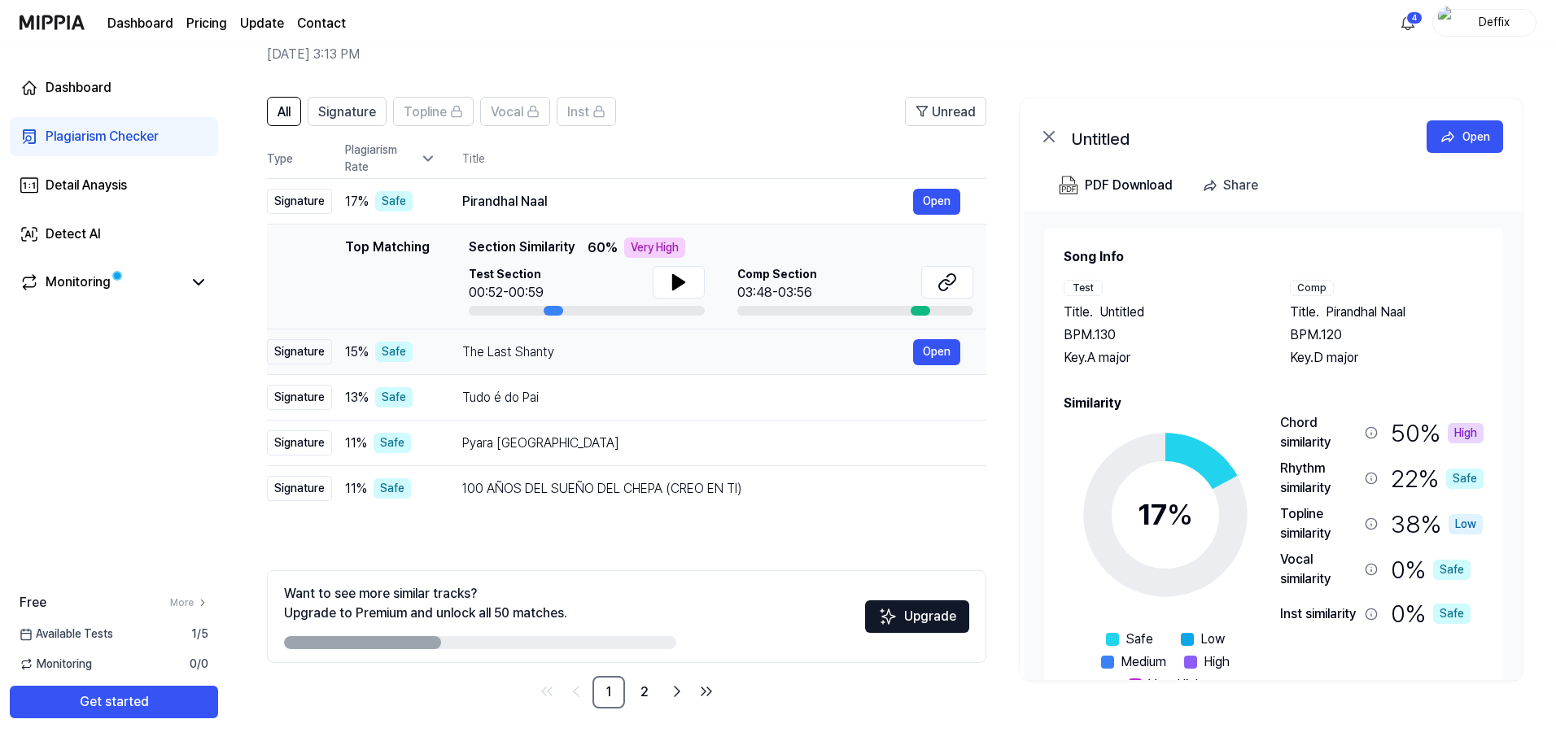
click at [531, 351] on div "The Last Shanty" at bounding box center [687, 353] width 451 height 20
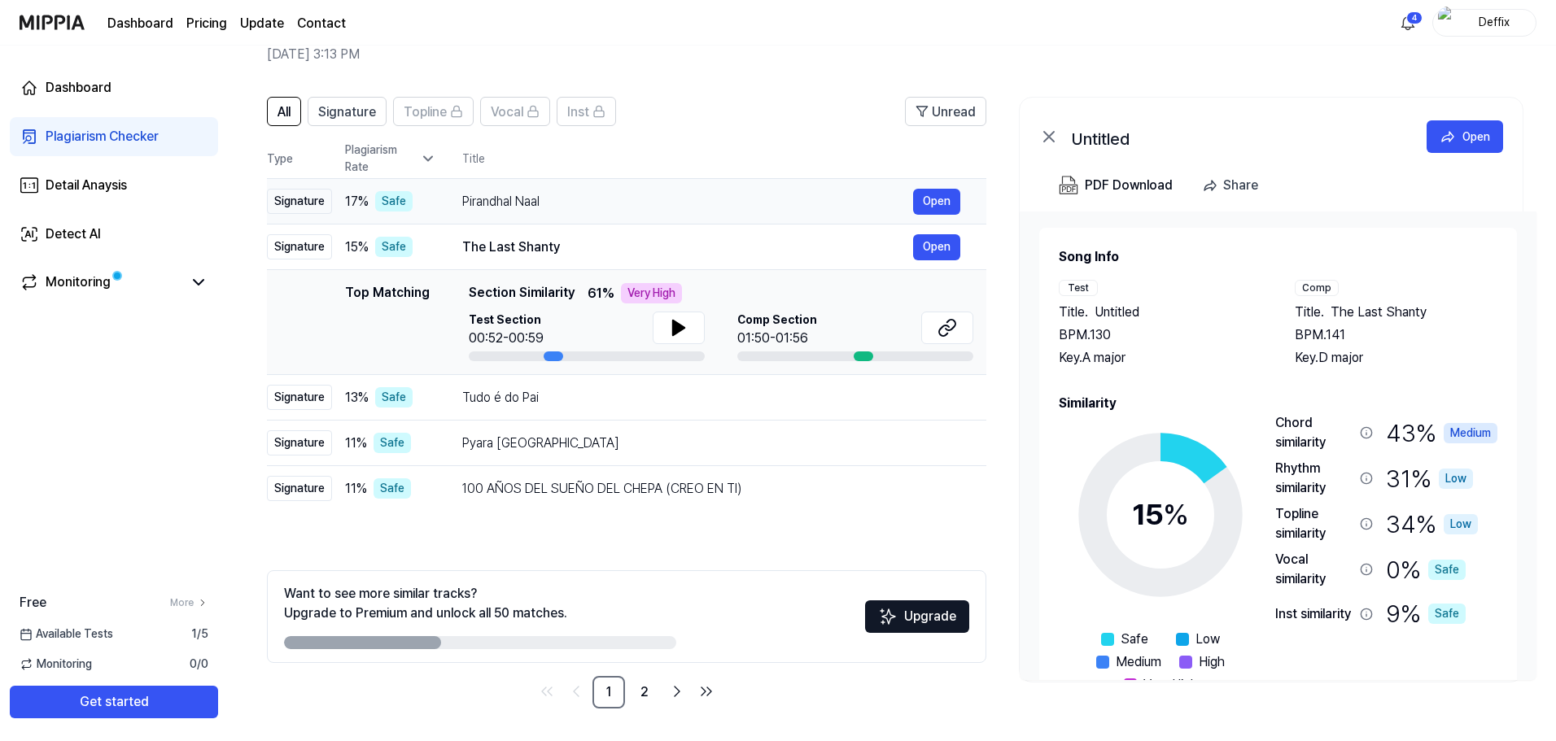
click at [507, 202] on div "Pirandhal Naal" at bounding box center [687, 202] width 451 height 20
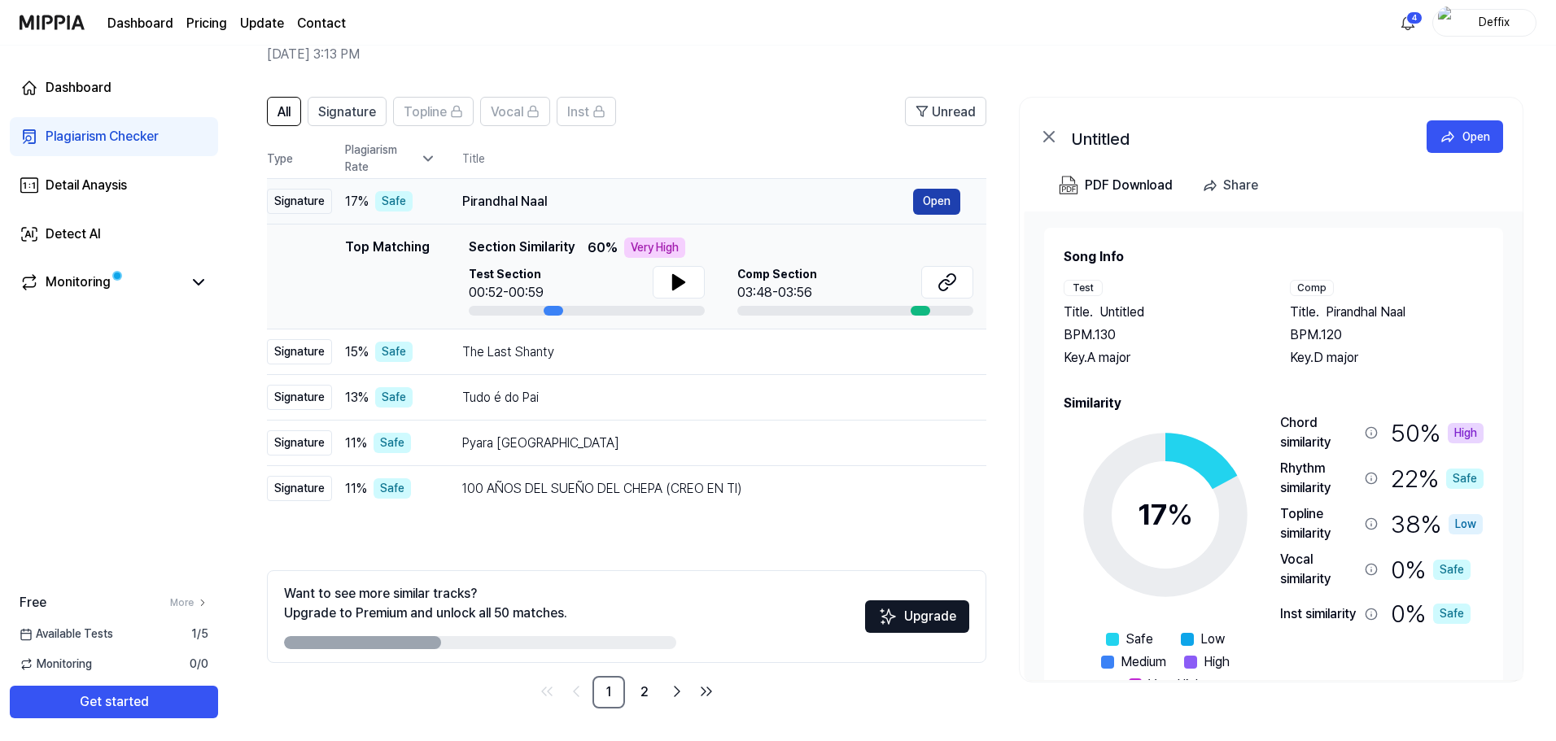
click at [955, 207] on button "Open" at bounding box center [936, 202] width 47 height 26
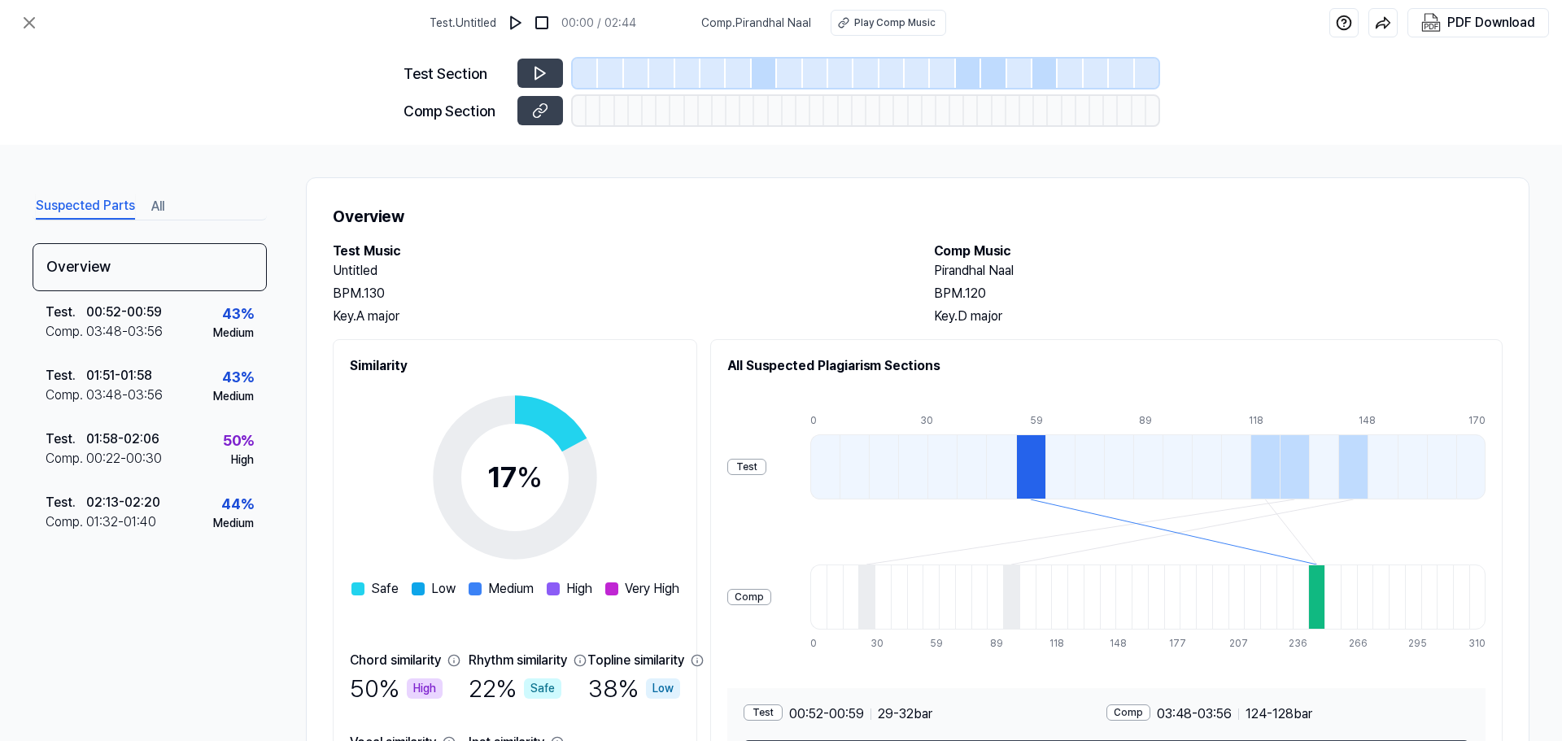
click at [1045, 474] on div at bounding box center [1030, 466] width 29 height 65
click at [527, 75] on button at bounding box center [540, 73] width 46 height 29
click at [771, 18] on span "Comp . Pirandhal Naal" at bounding box center [756, 23] width 110 height 17
click at [710, 25] on span "Comp . Pirandhal Naal" at bounding box center [756, 23] width 110 height 17
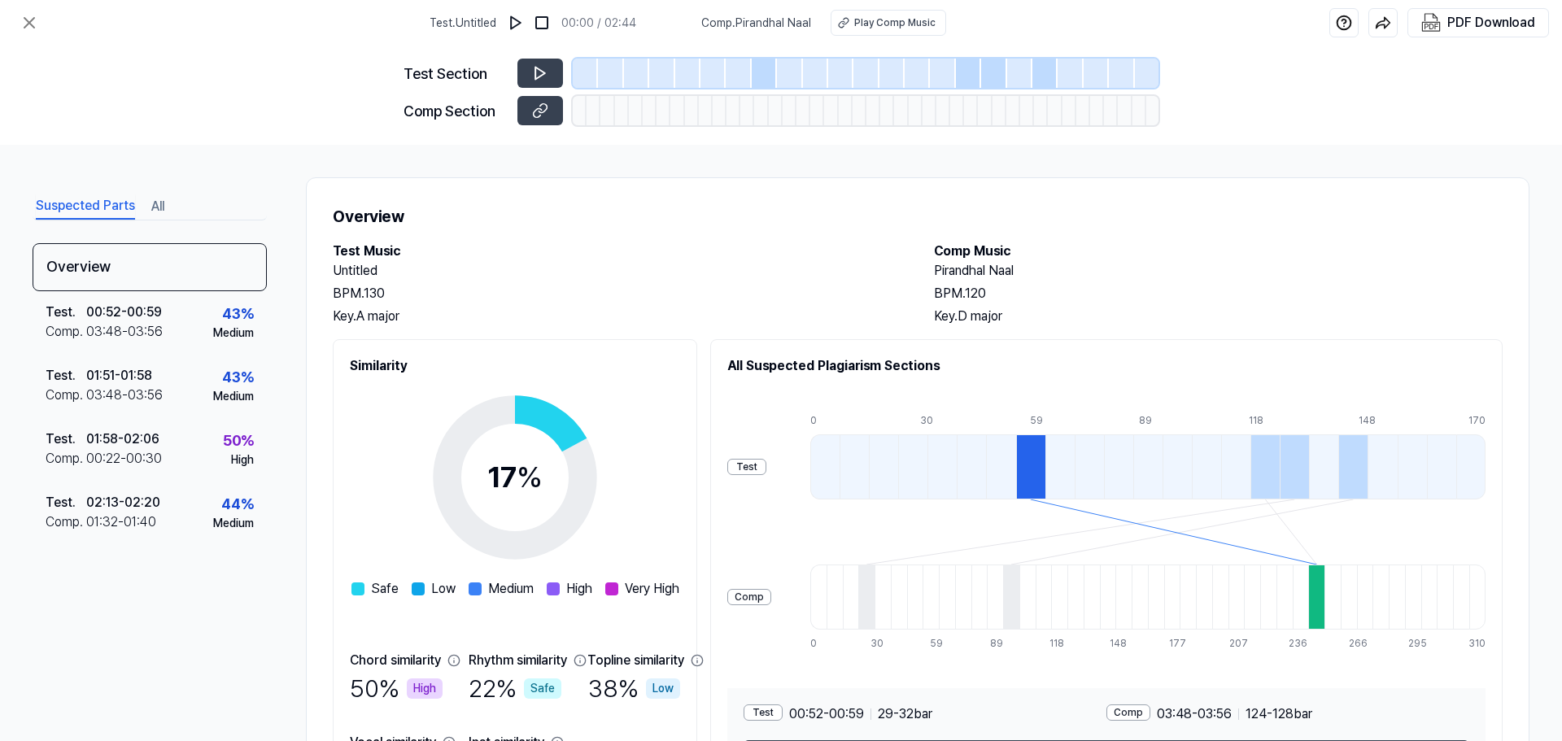
click at [688, 182] on div "Overview Test Music Untitled BPM. 130 Key. A major Comp Music Pirandhal Naal BP…" at bounding box center [918, 505] width 1224 height 656
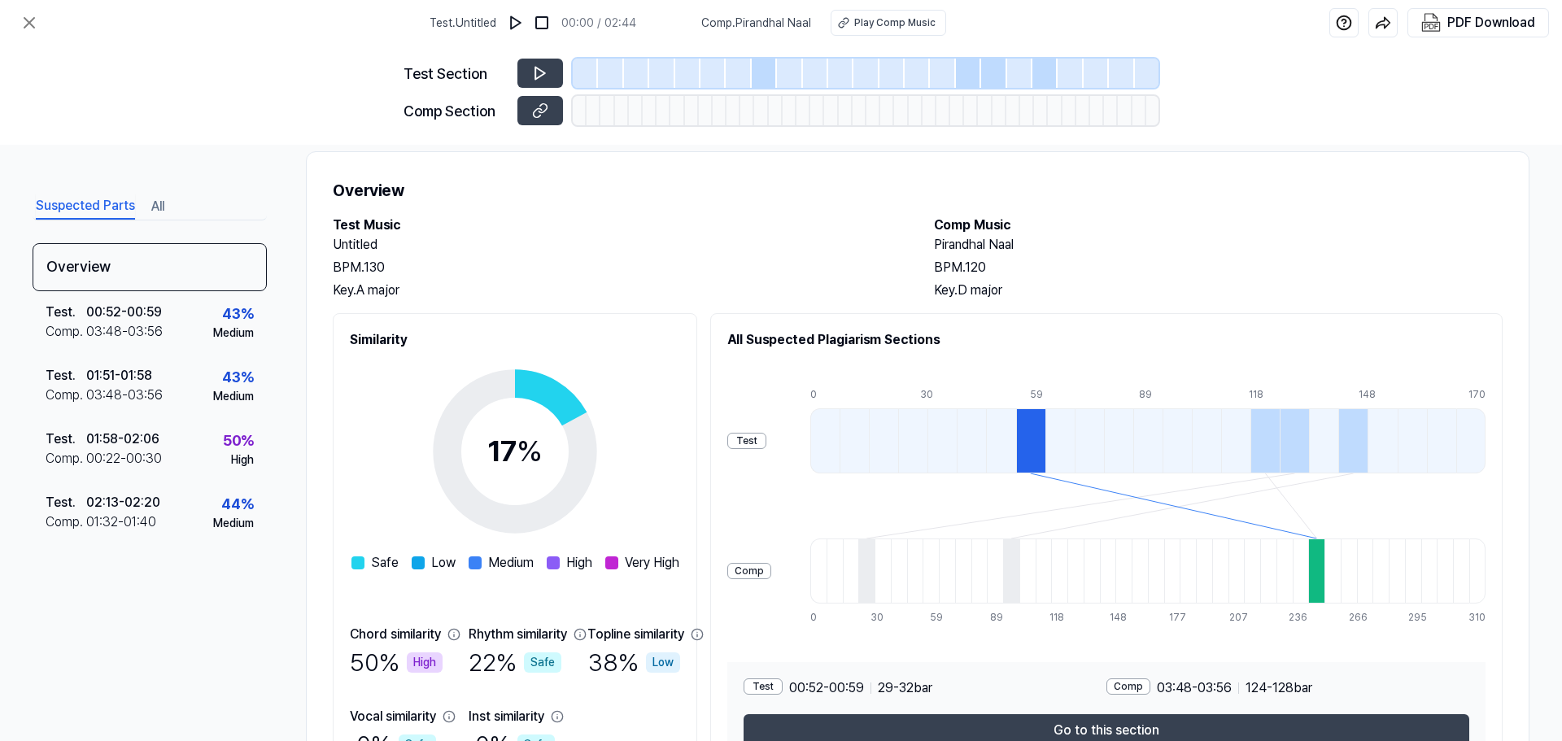
scroll to position [124, 0]
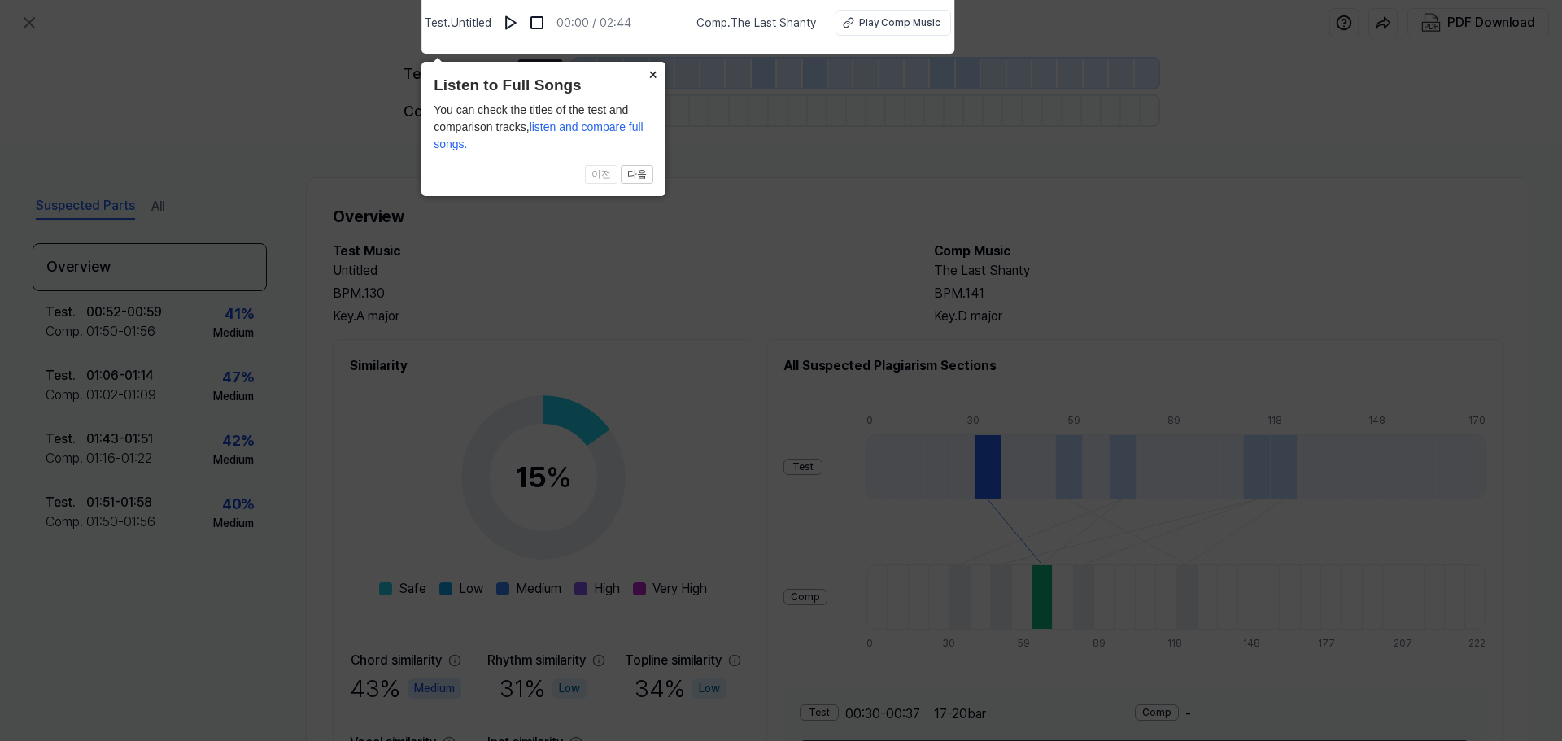
click at [733, 352] on icon at bounding box center [781, 366] width 1562 height 749
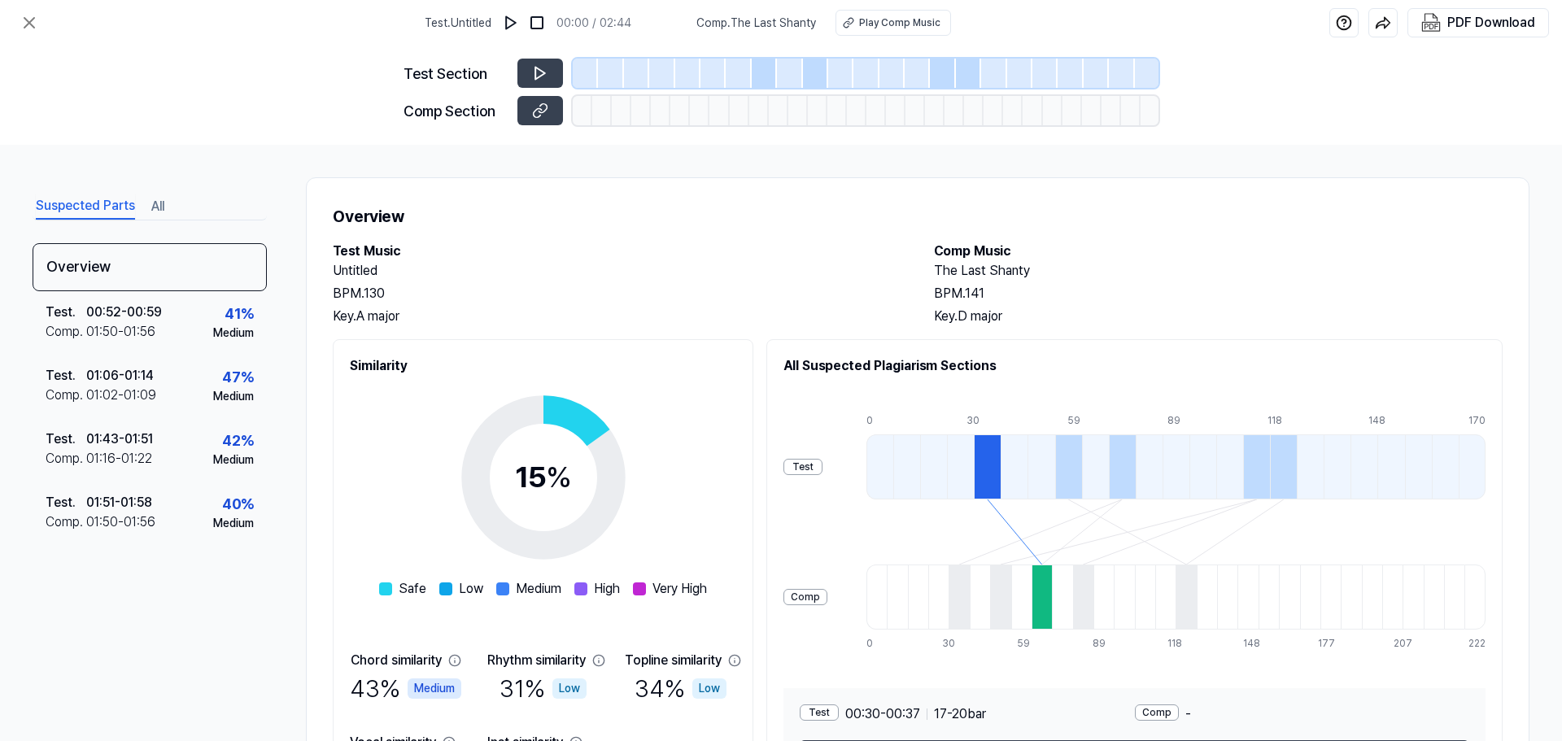
click at [823, 470] on div "Test" at bounding box center [802, 467] width 39 height 16
click at [668, 595] on span "Very High" at bounding box center [679, 589] width 55 height 20
click at [530, 80] on button at bounding box center [540, 73] width 46 height 29
click at [561, 111] on button at bounding box center [540, 110] width 46 height 29
drag, startPoint x: 1015, startPoint y: 312, endPoint x: 926, endPoint y: 272, distance: 97.2
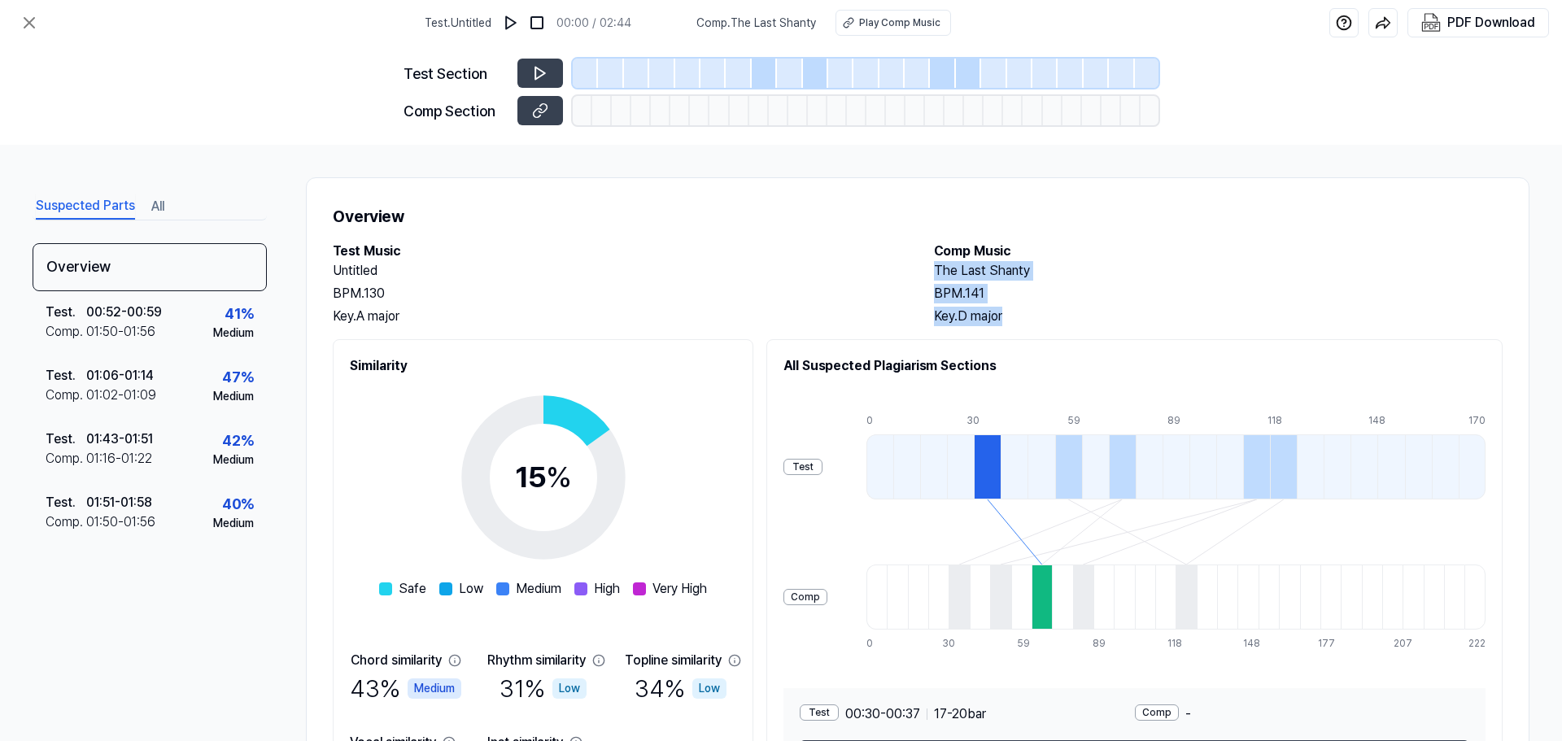
click at [926, 272] on div "Test Music Untitled BPM. 130 Key. A major Comp Music The Last Shanty BPM. 141 K…" at bounding box center [918, 284] width 1170 height 85
copy div "The Last Shanty BPM. 141 Key. D major"
click at [1006, 266] on h2 "The Last Shanty" at bounding box center [1218, 271] width 569 height 20
drag, startPoint x: 1033, startPoint y: 267, endPoint x: 895, endPoint y: 275, distance: 138.5
click at [895, 275] on div "Test Music Untitled BPM. 130 Key. A major Comp Music The Last Shanty BPM. 141 K…" at bounding box center [918, 284] width 1170 height 85
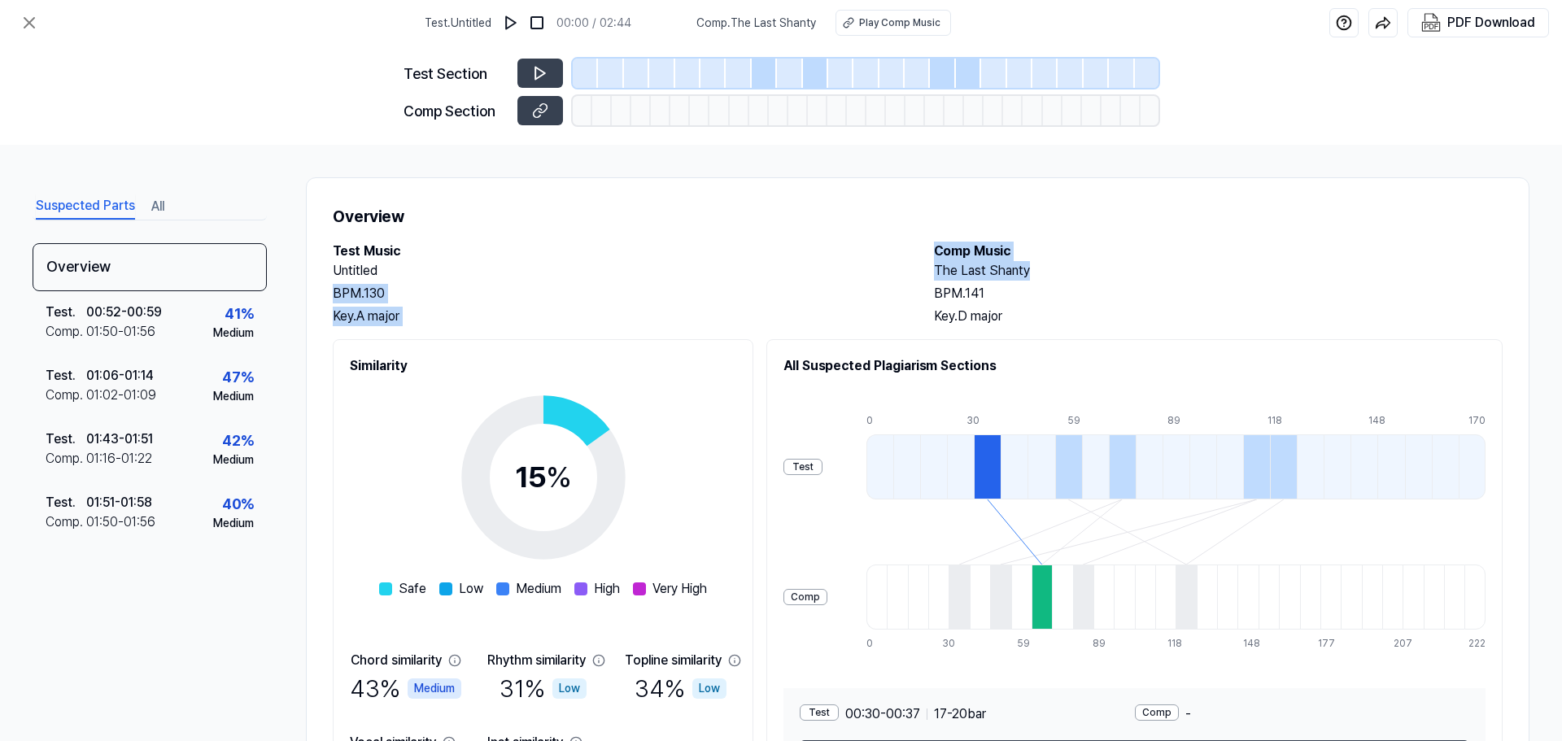
copy div "BPM. 130 Key. A major Comp Music The Last Shanty"
click at [973, 266] on h2 "The Last Shanty" at bounding box center [1218, 271] width 569 height 20
drag, startPoint x: 1042, startPoint y: 262, endPoint x: 928, endPoint y: 273, distance: 114.5
click at [928, 273] on div "Test Music Untitled BPM. 130 Key. A major Comp Music The Last Shanty BPM. 141 K…" at bounding box center [918, 284] width 1170 height 85
copy h2 "The Last Shanty"
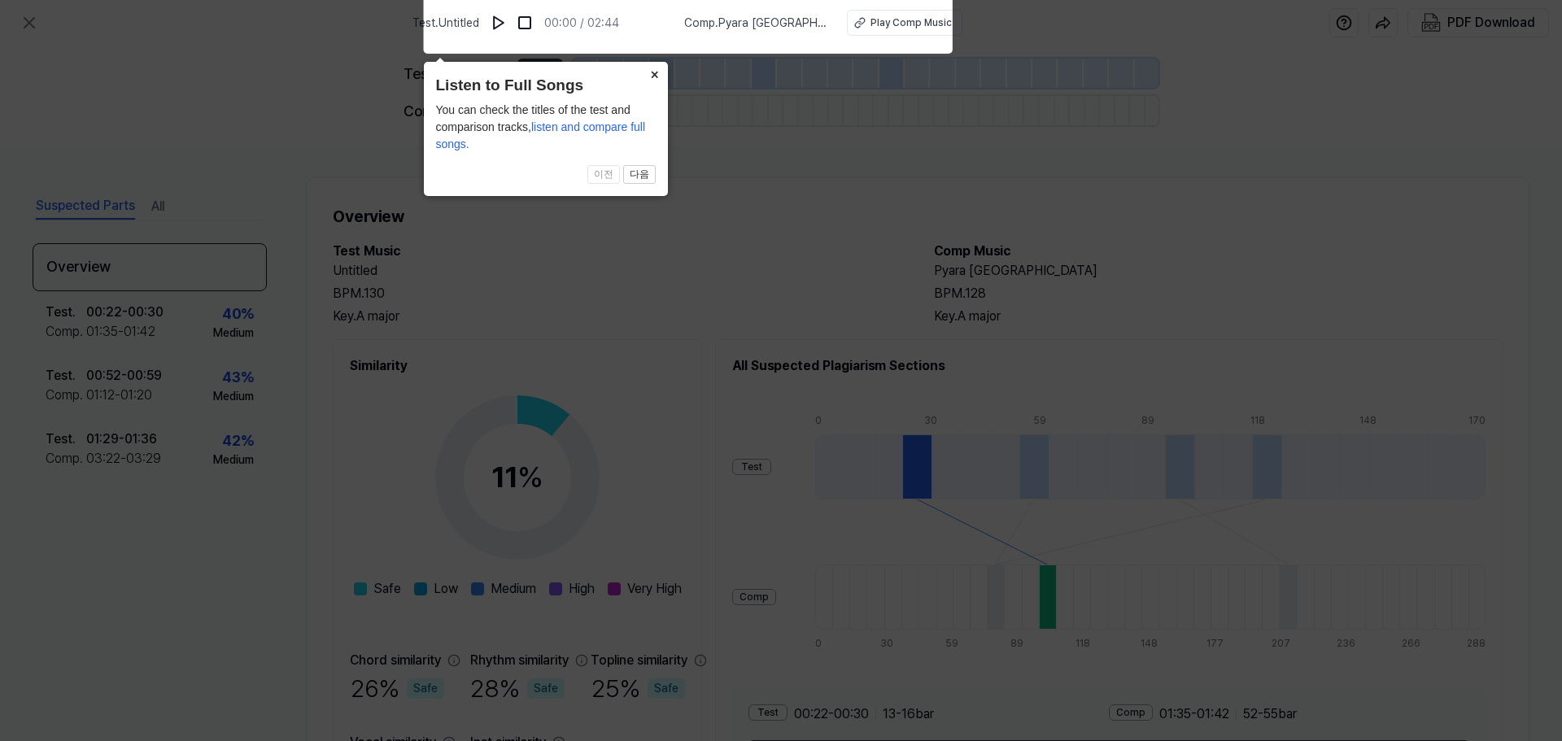
click at [939, 129] on icon at bounding box center [781, 366] width 1562 height 749
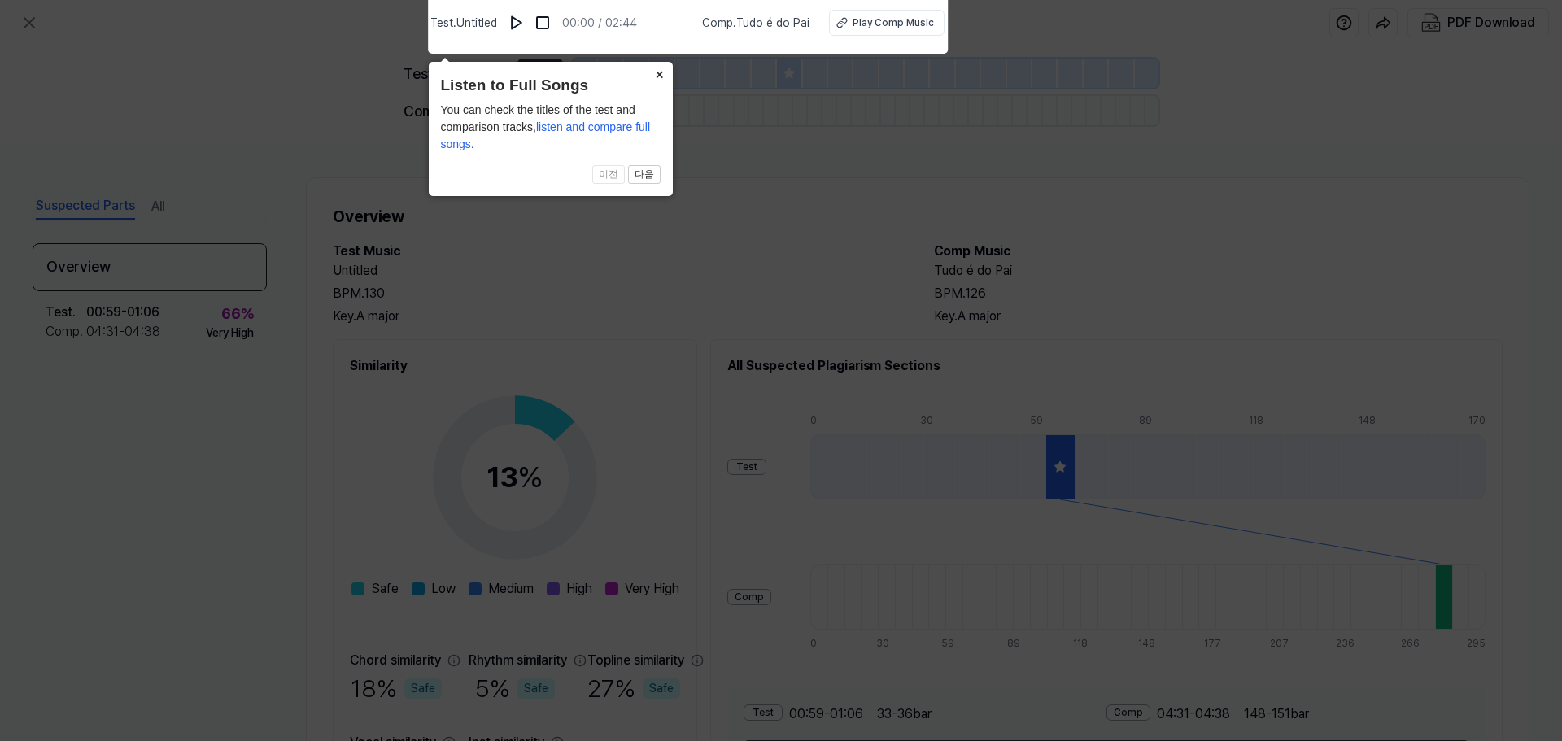
click at [767, 116] on icon at bounding box center [781, 366] width 1562 height 749
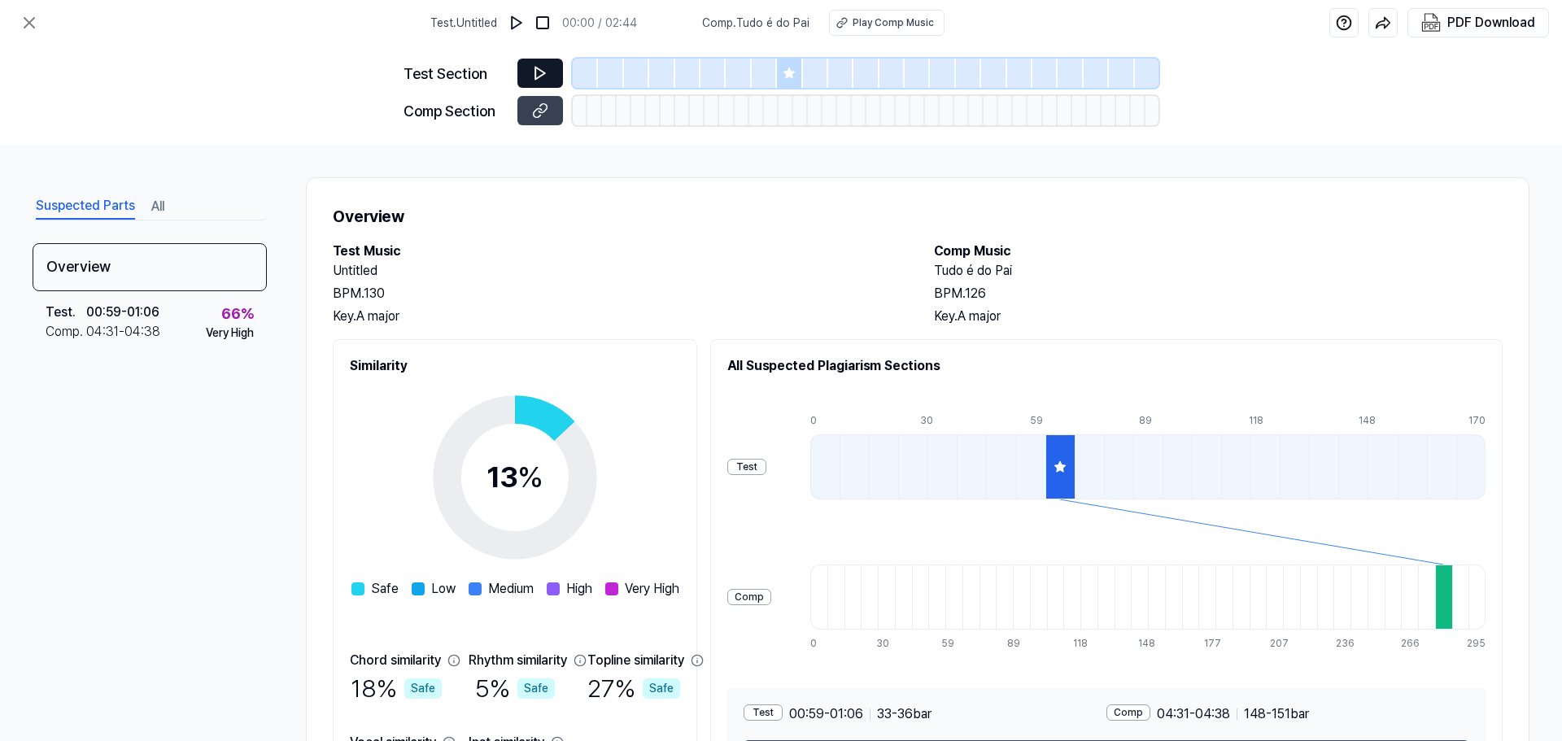
click at [535, 83] on button at bounding box center [540, 73] width 46 height 29
click at [547, 70] on icon at bounding box center [540, 73] width 16 height 16
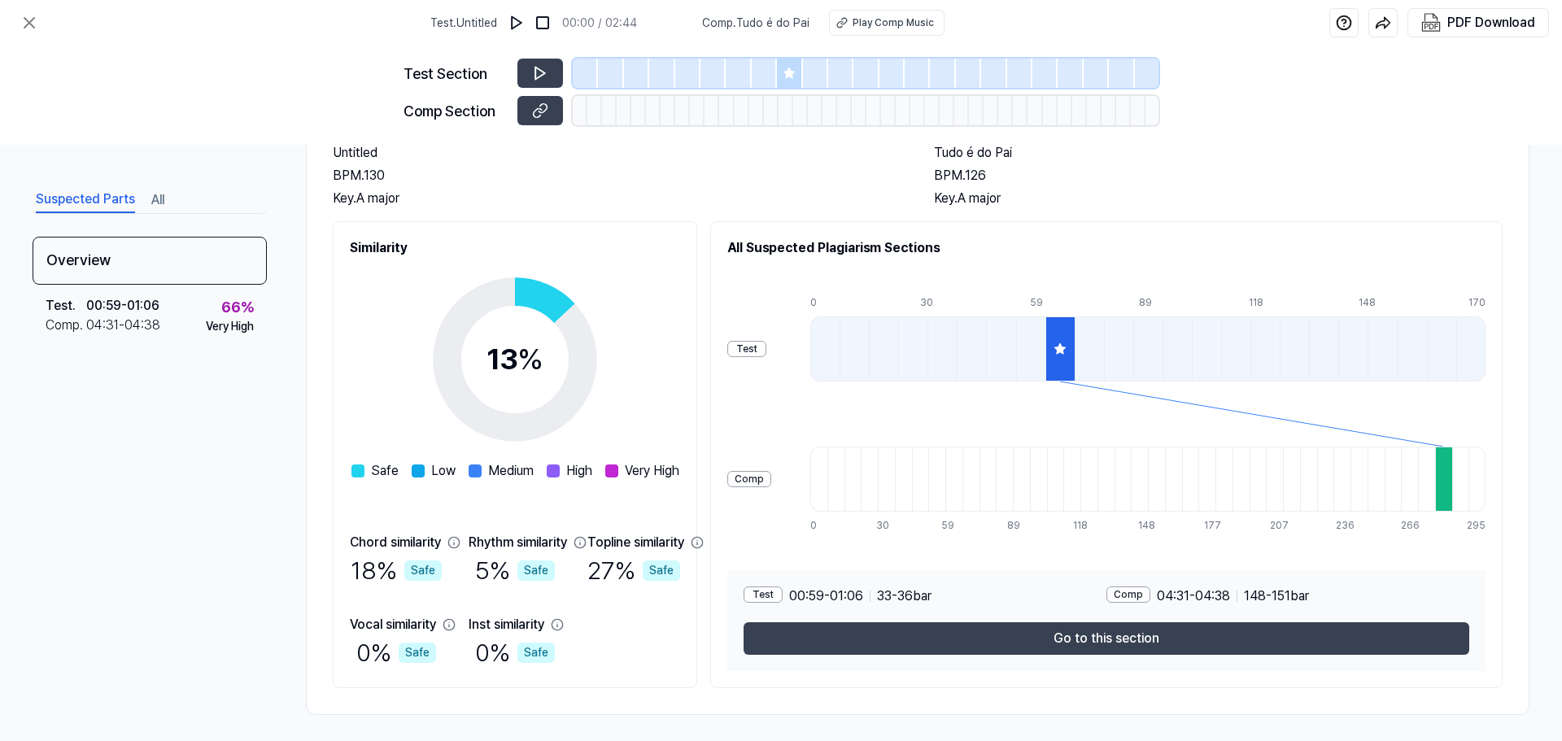
scroll to position [124, 0]
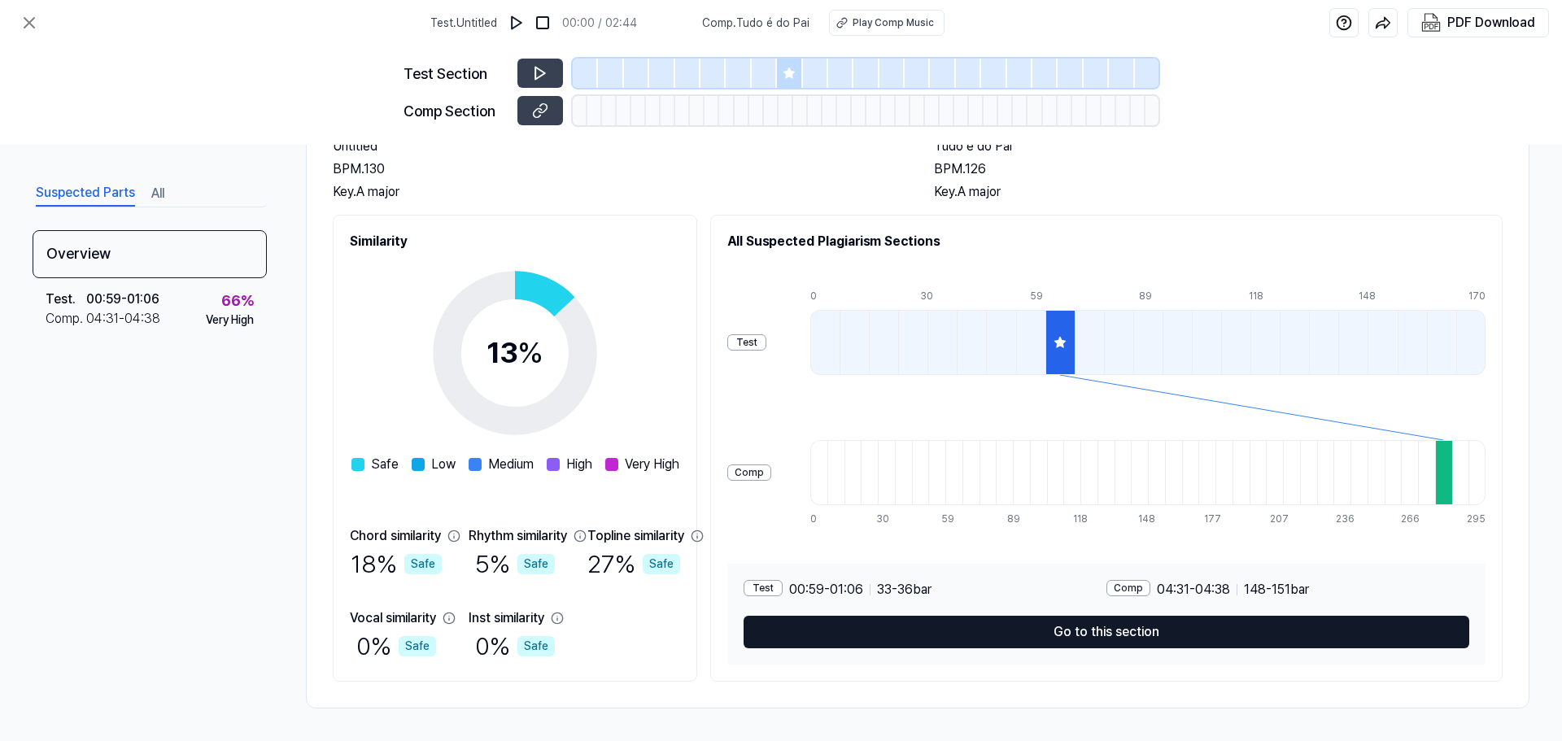
click at [990, 627] on button "Go to this section" at bounding box center [1107, 632] width 726 height 33
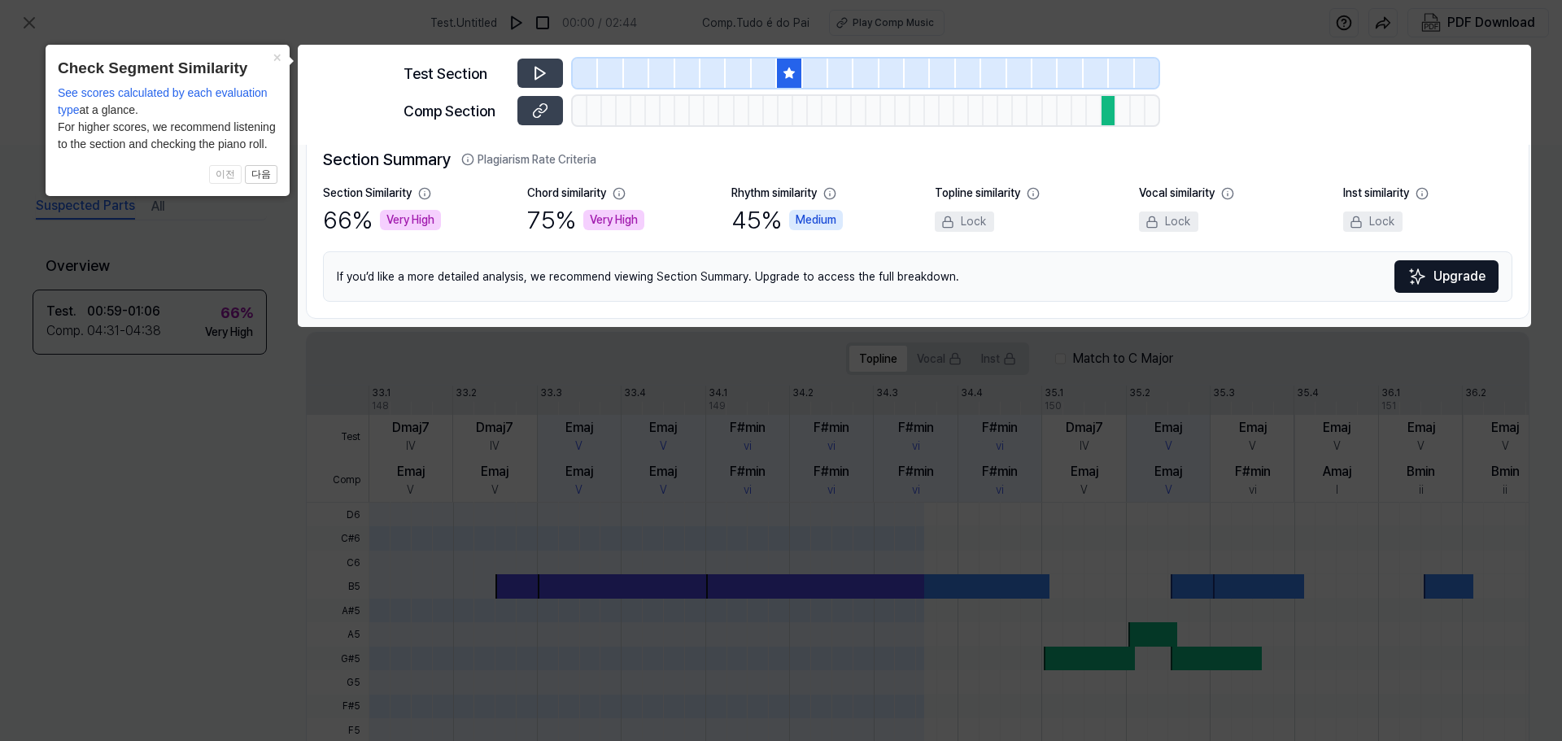
click at [871, 420] on icon at bounding box center [781, 370] width 1562 height 741
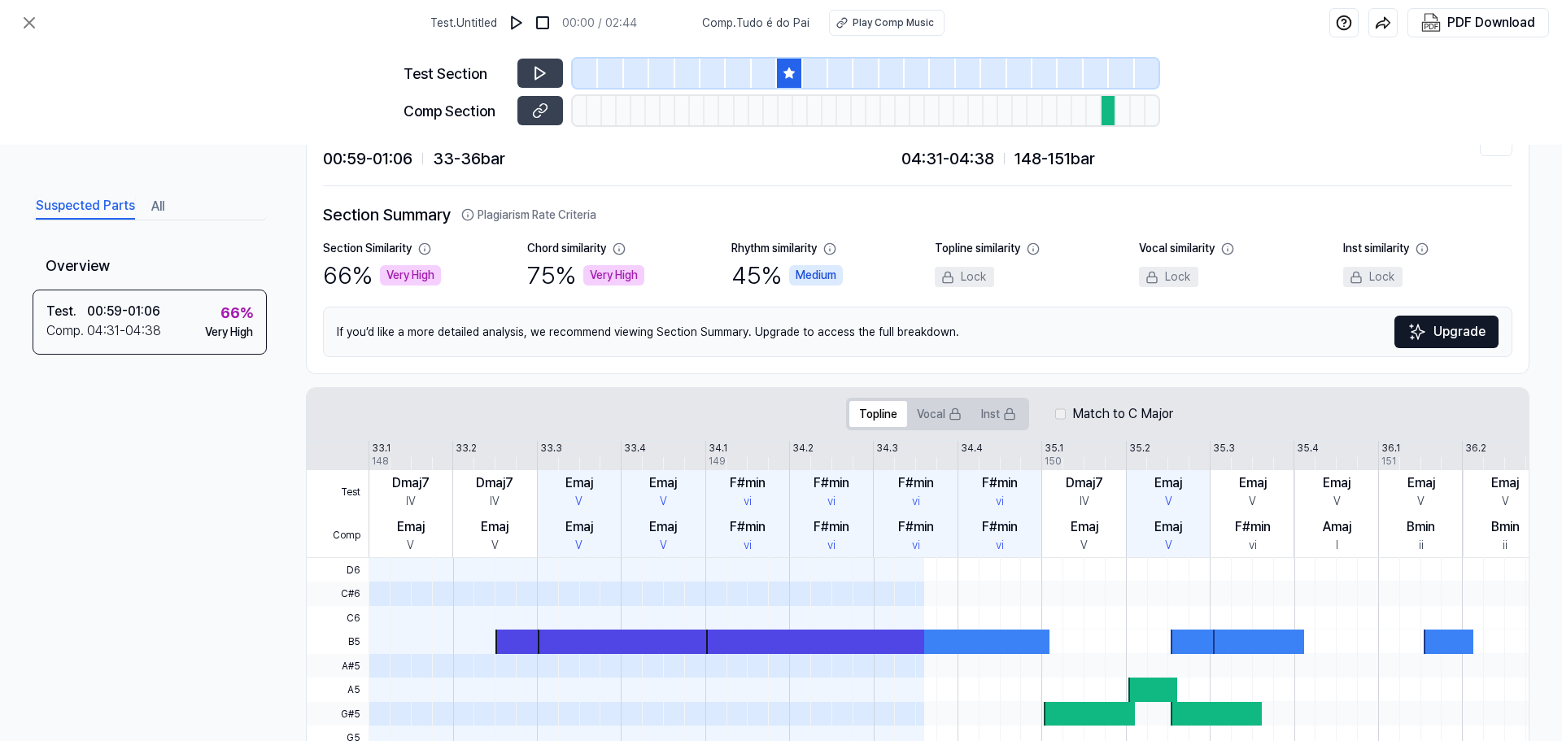
scroll to position [81, 0]
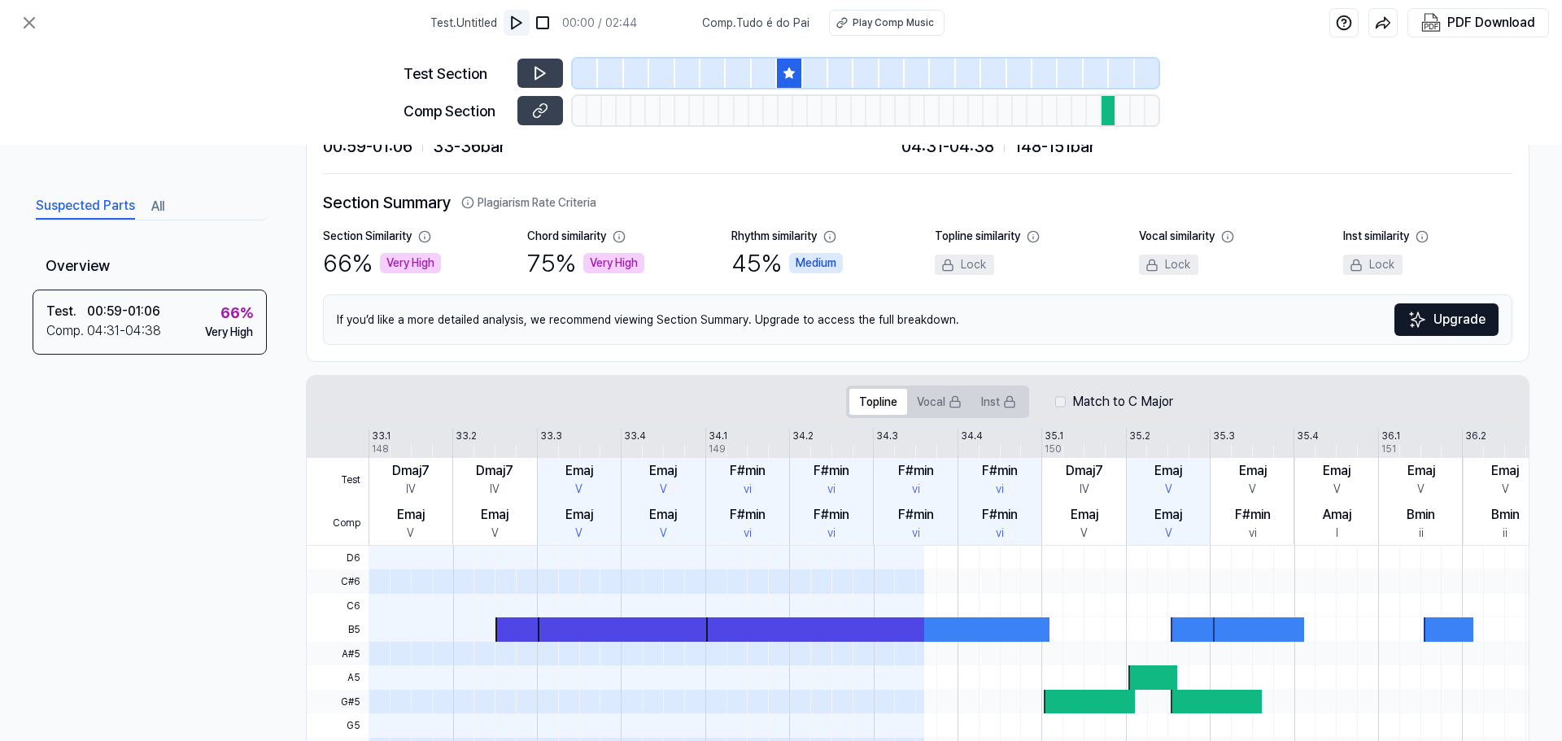
click at [523, 20] on img at bounding box center [516, 23] width 16 height 16
click at [531, 26] on button at bounding box center [518, 23] width 26 height 26
click at [552, 67] on button at bounding box center [540, 73] width 46 height 29
click at [553, 69] on button at bounding box center [540, 73] width 46 height 29
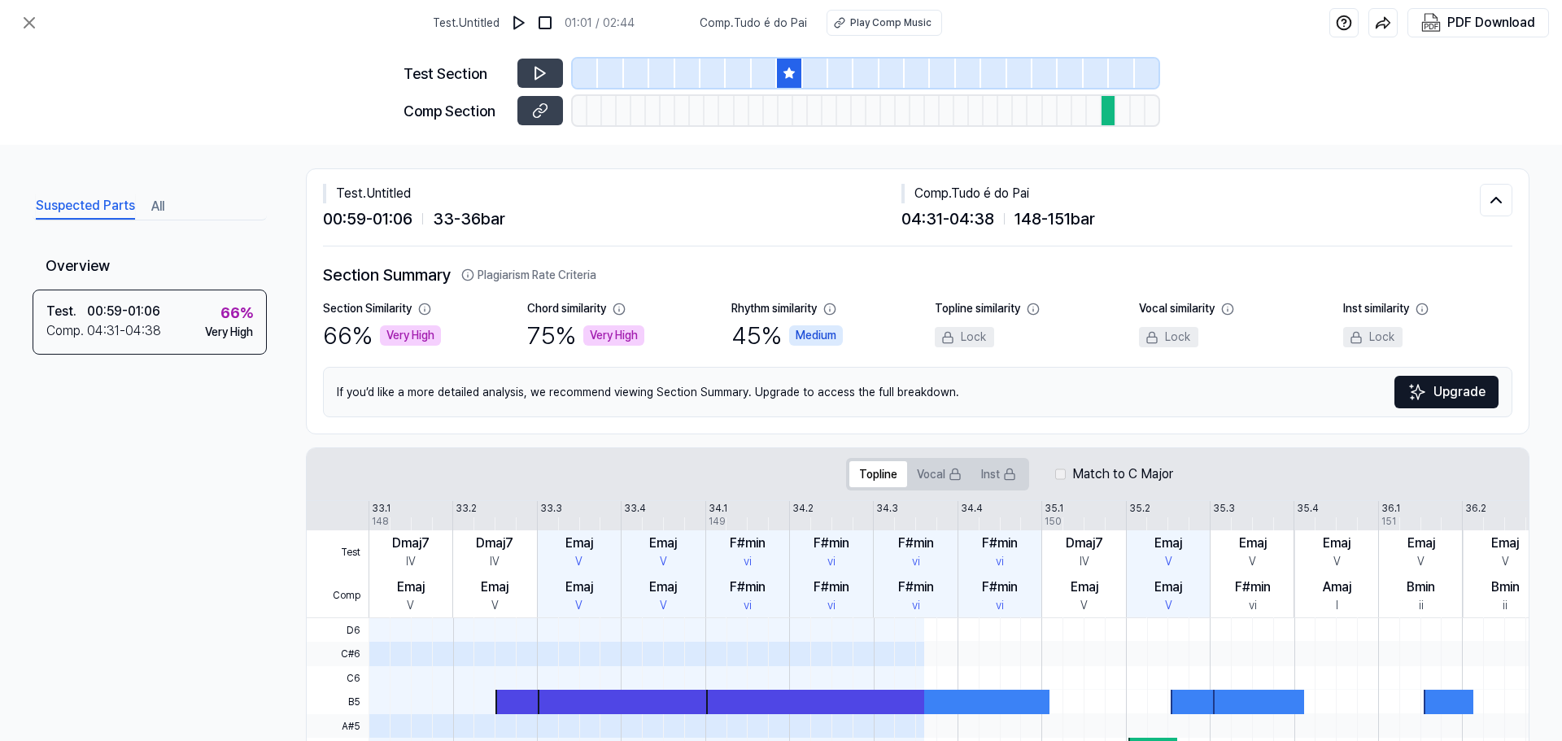
scroll to position [0, 0]
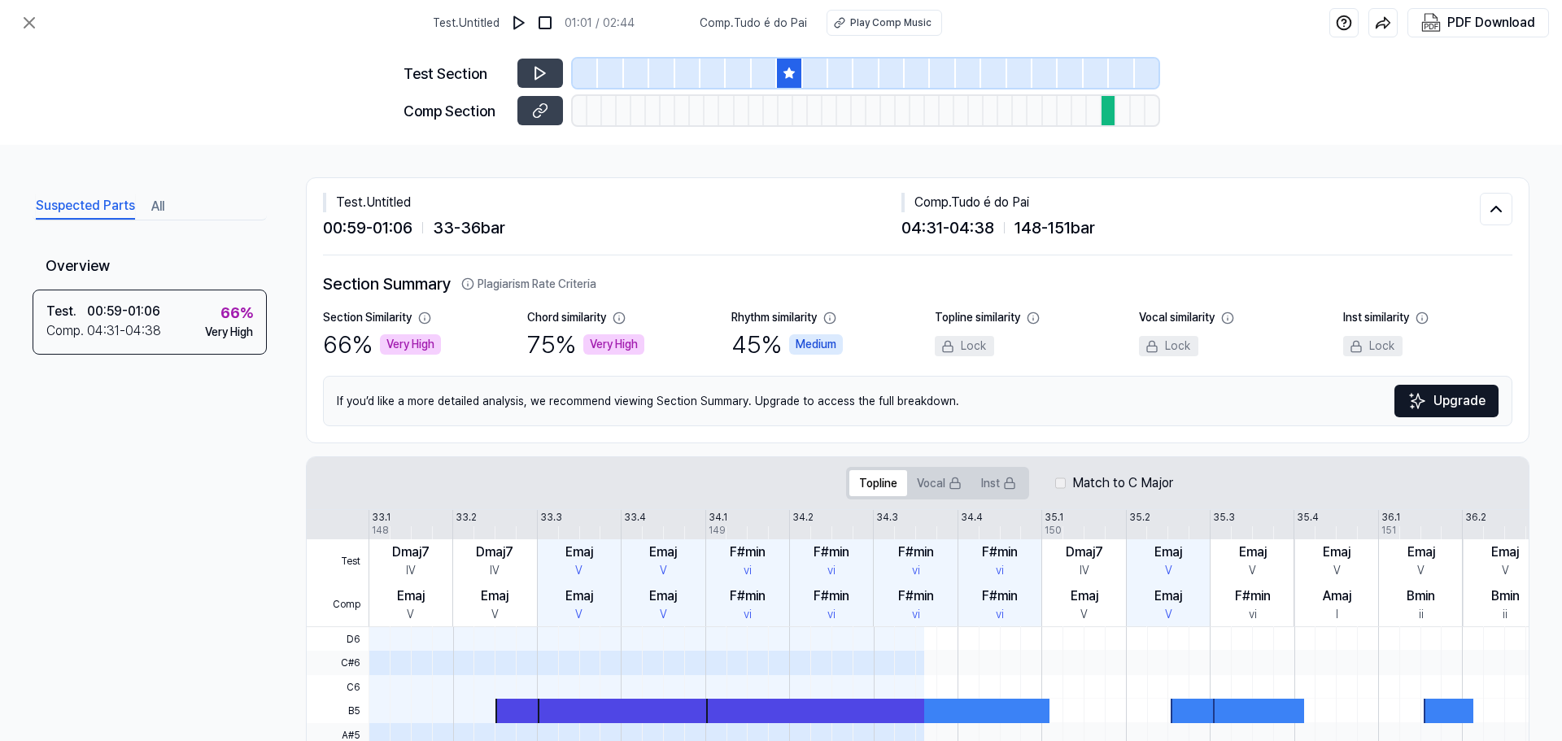
click at [140, 220] on div "Suspected Parts All Overview Test . 00:59 - 01:06 Comp . 04:31 - 04:38 66 % Ver…" at bounding box center [150, 455] width 234 height 531
click at [151, 203] on button "All" at bounding box center [157, 207] width 13 height 26
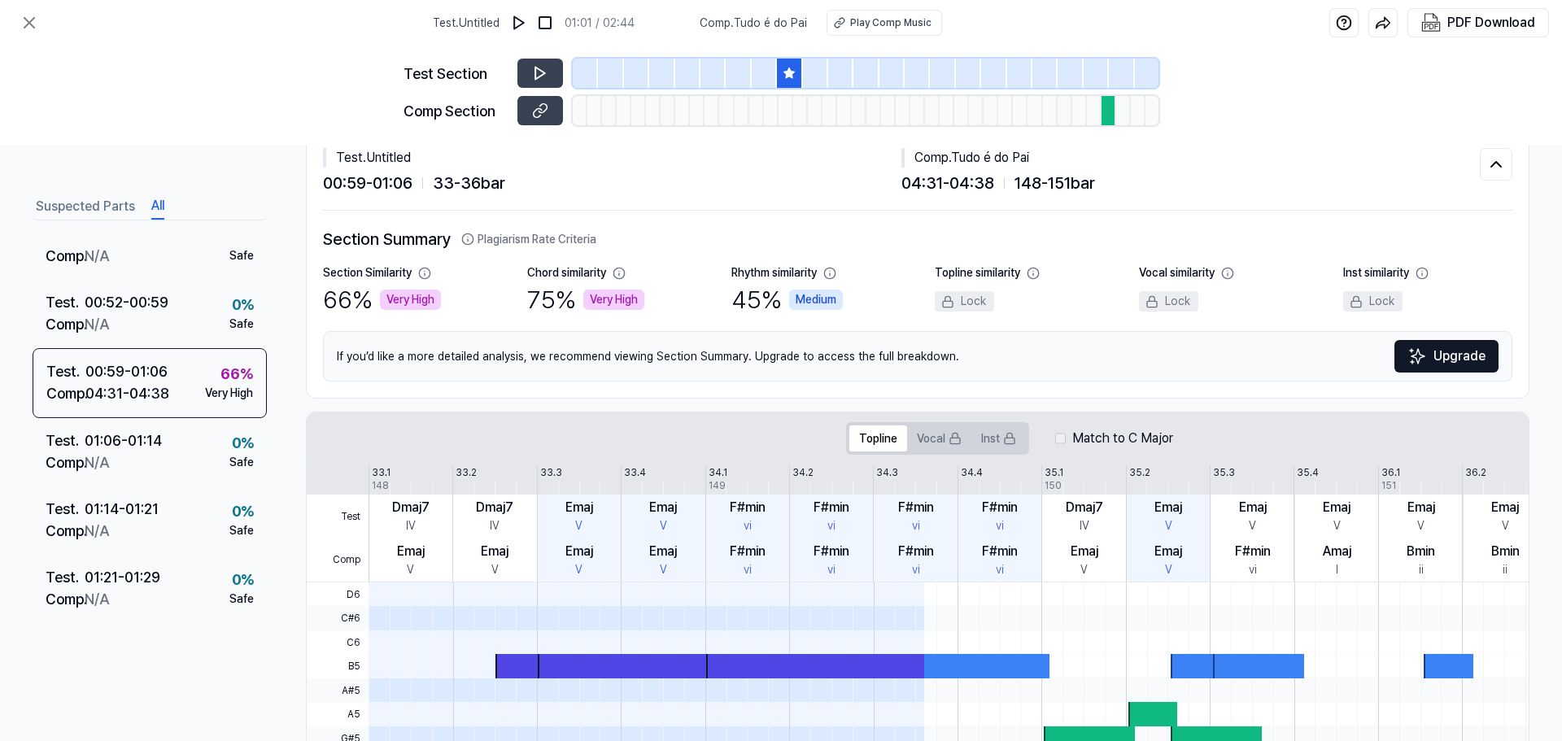
scroll to position [375, 0]
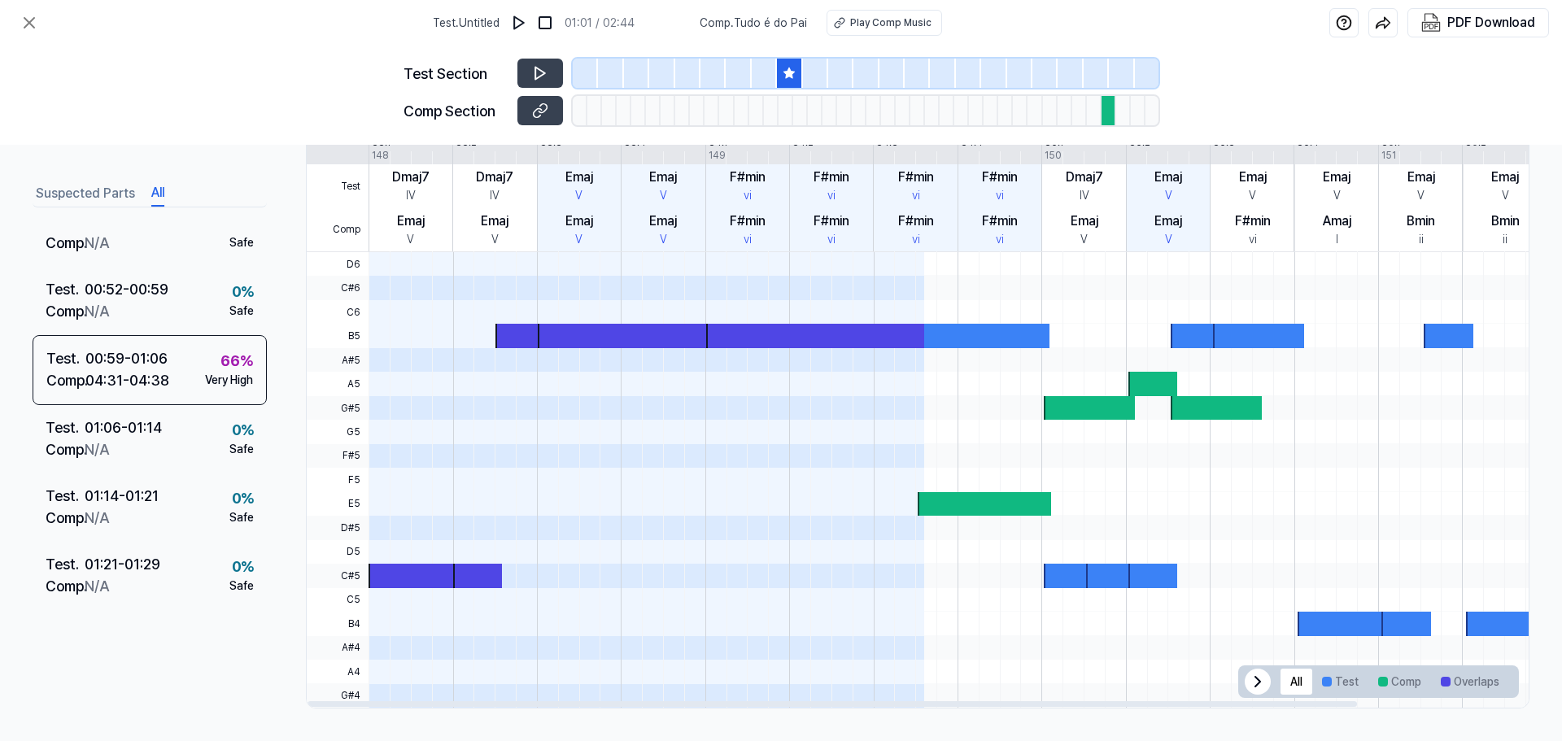
click at [985, 508] on div at bounding box center [984, 504] width 133 height 24
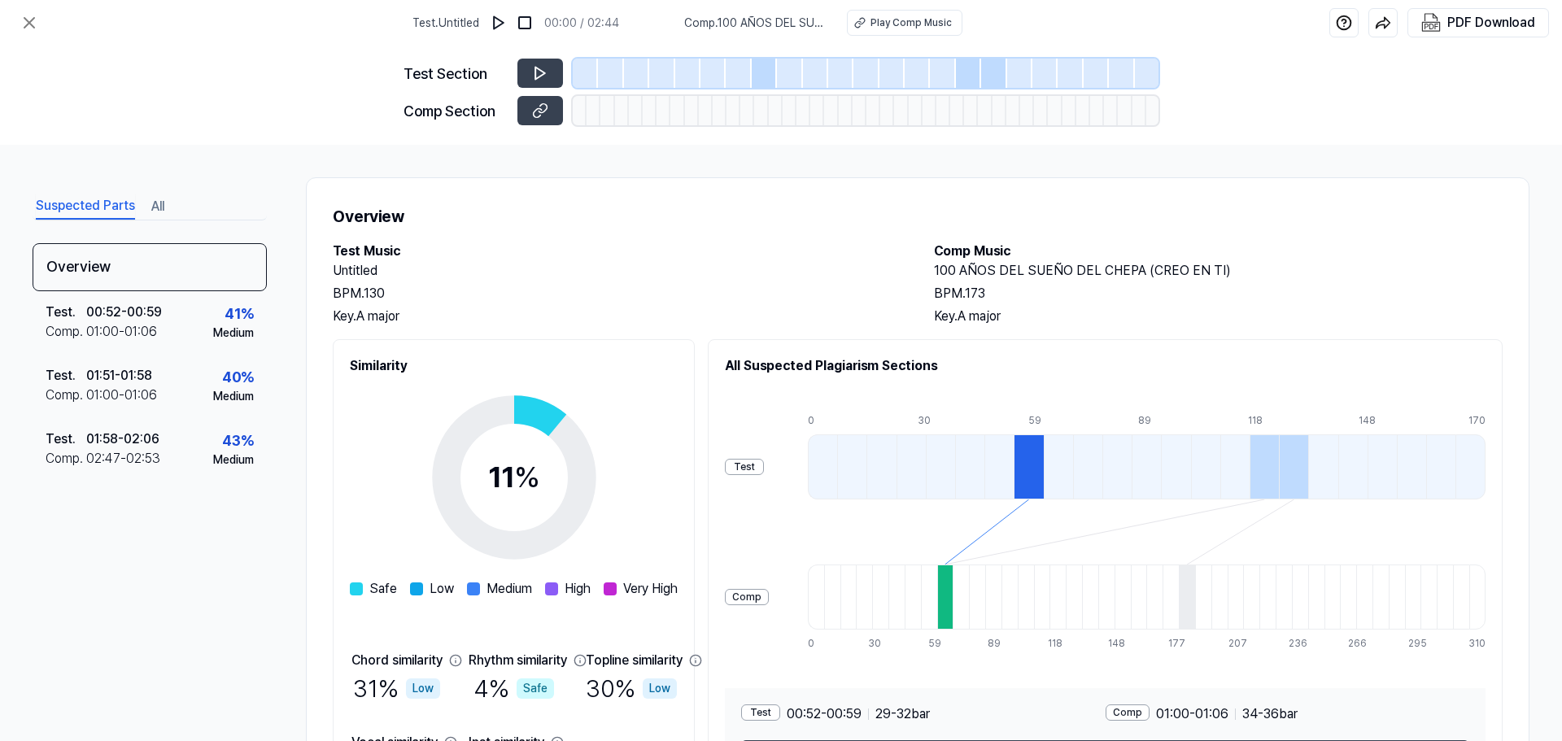
drag, startPoint x: 1057, startPoint y: 231, endPoint x: 1058, endPoint y: 200, distance: 30.9
click at [1057, 231] on div "Overview Test Music Untitled BPM. 130 Key. A major Comp Music 100 AÑOS DEL SUEÑ…" at bounding box center [918, 505] width 1224 height 656
